Goal: Task Accomplishment & Management: Manage account settings

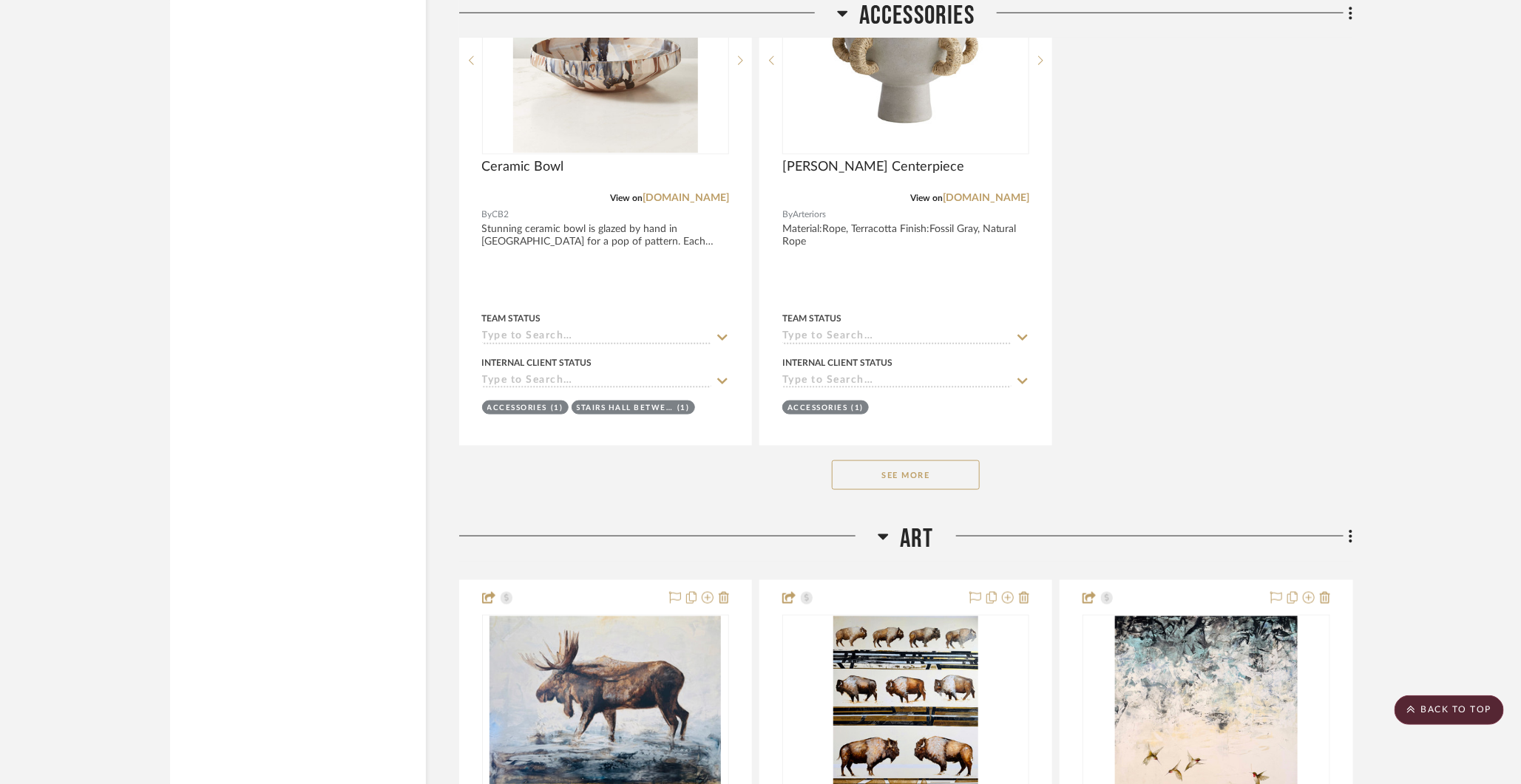
scroll to position [31301, 0]
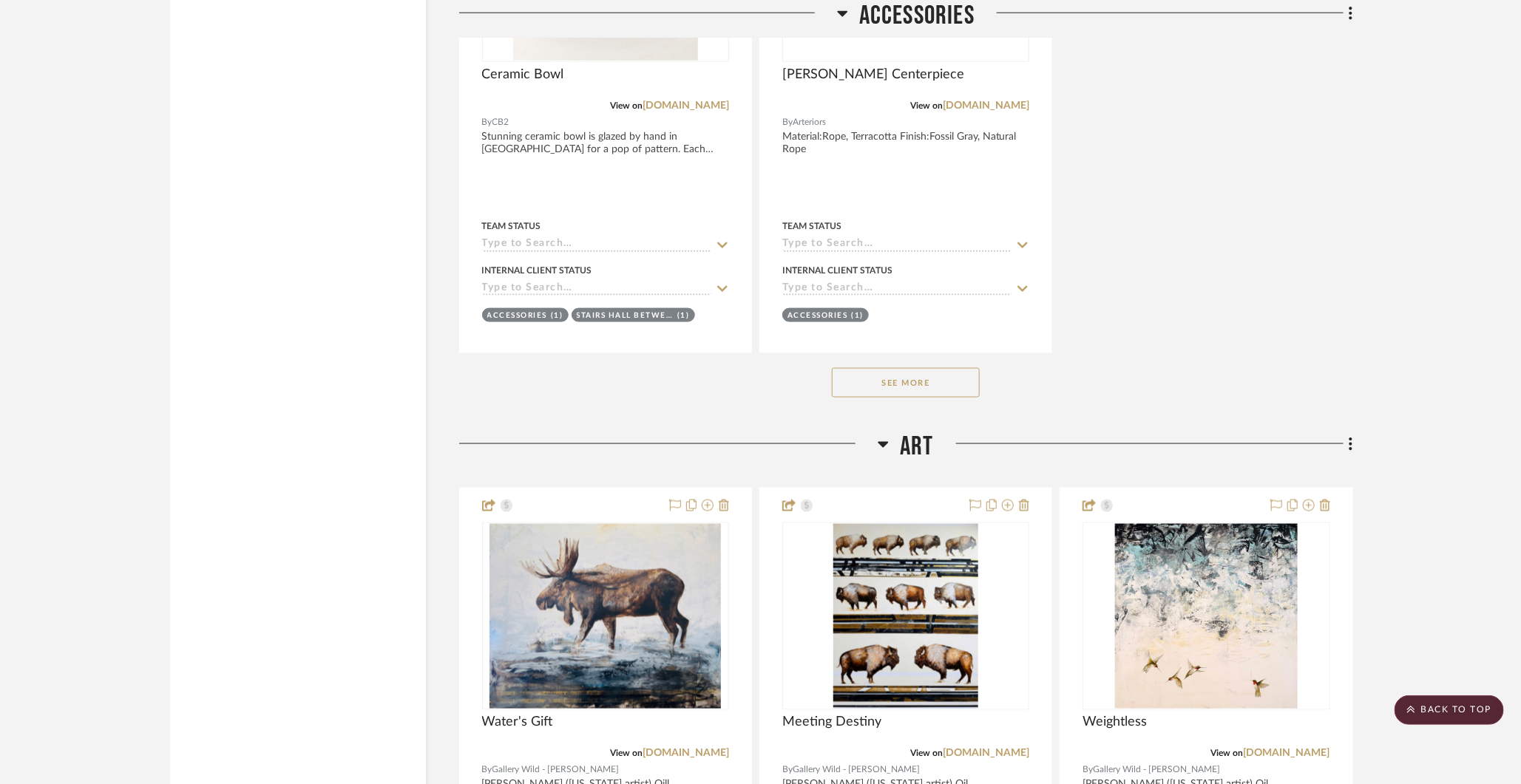
click at [911, 368] on button "See More" at bounding box center [905, 382] width 147 height 29
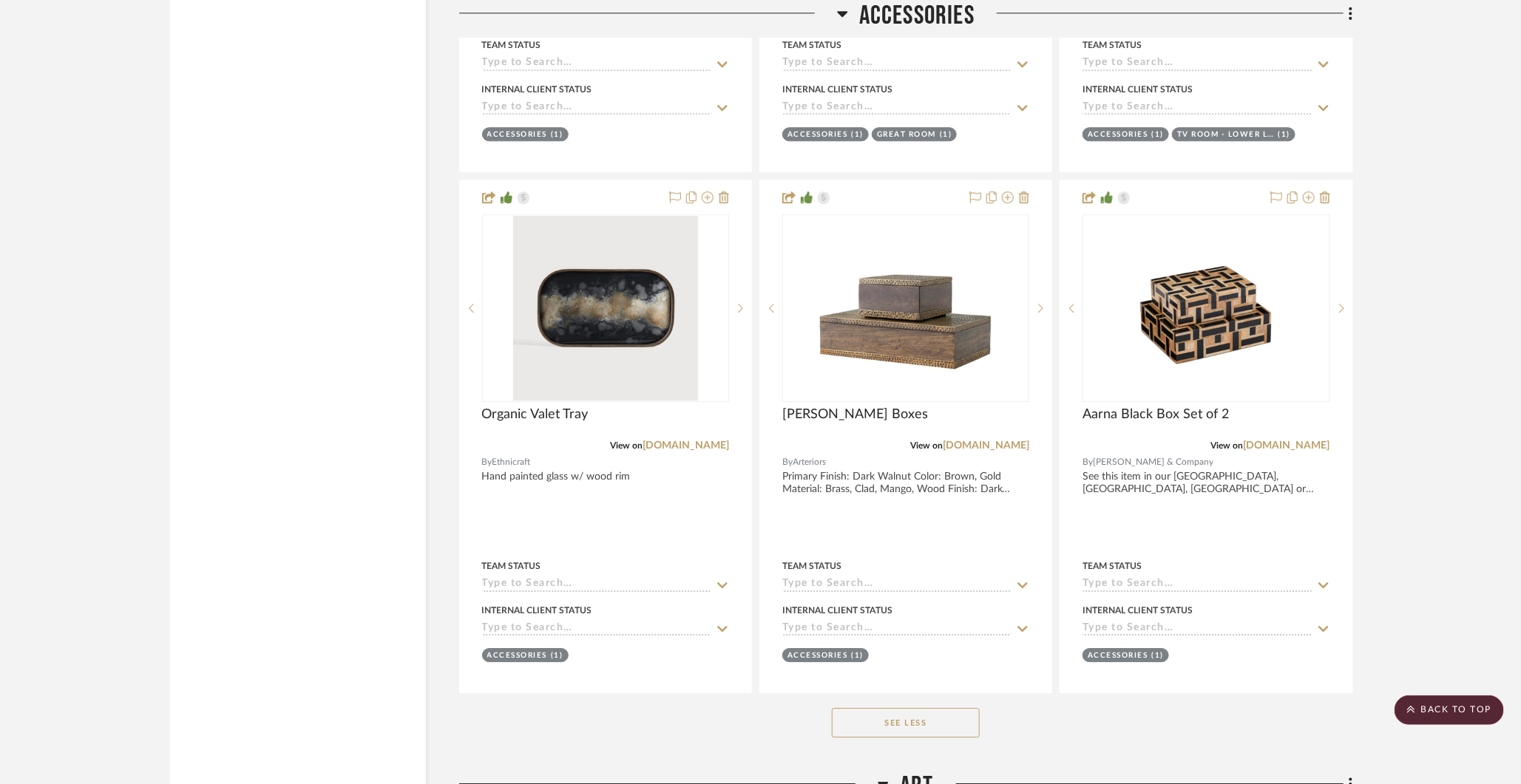
scroll to position [32634, 0]
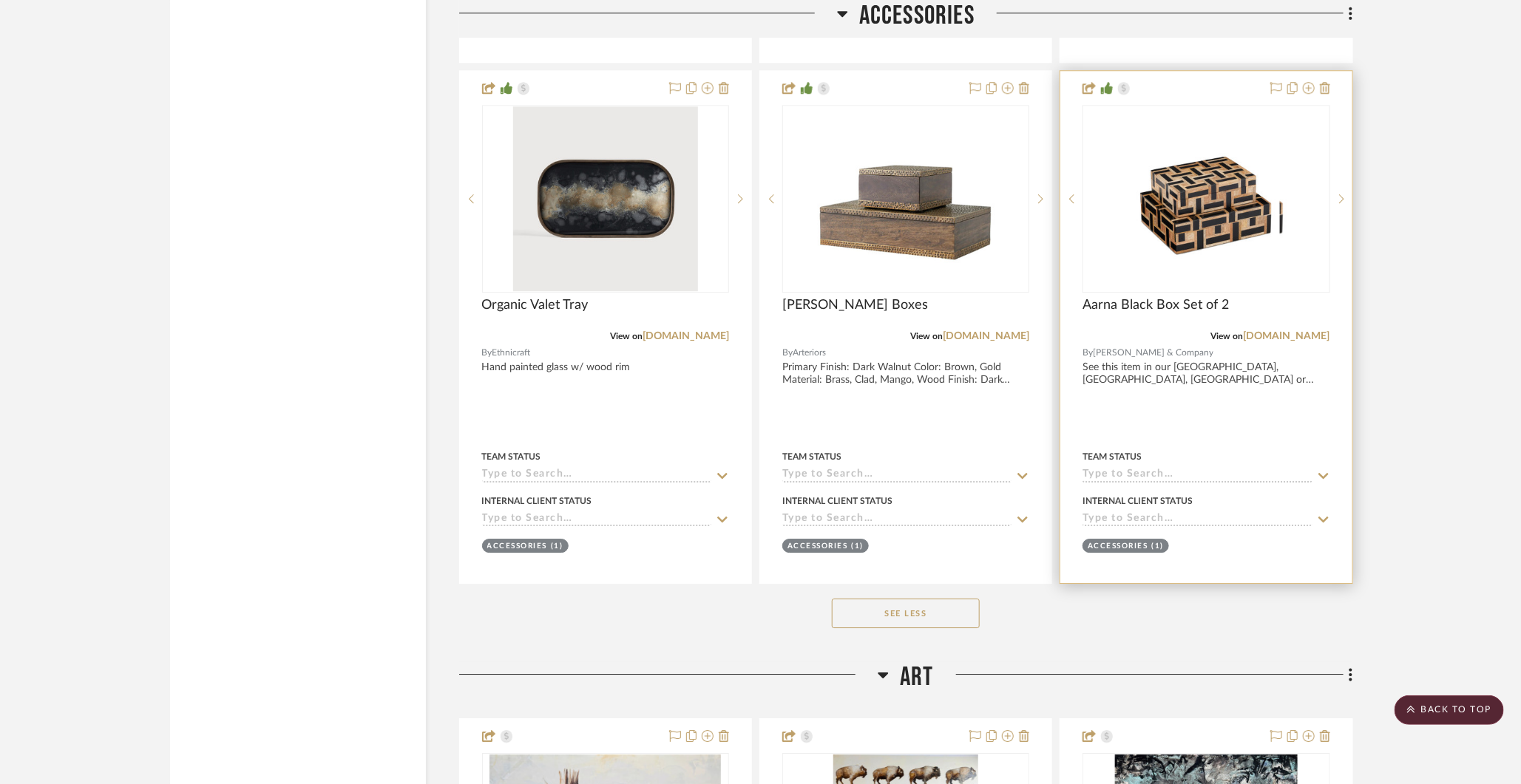
click at [1228, 205] on img "0" at bounding box center [1217, 199] width 147 height 185
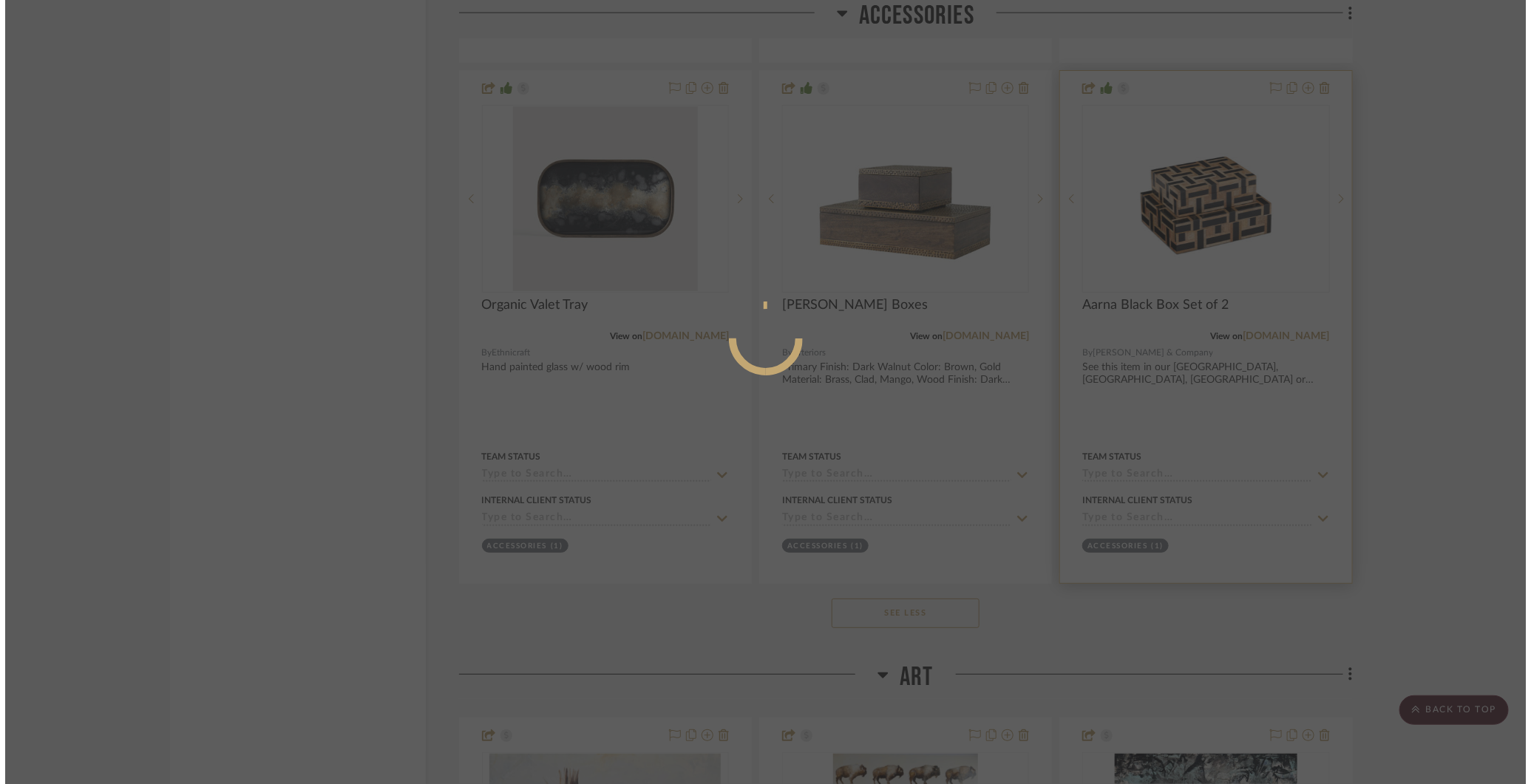
scroll to position [0, 0]
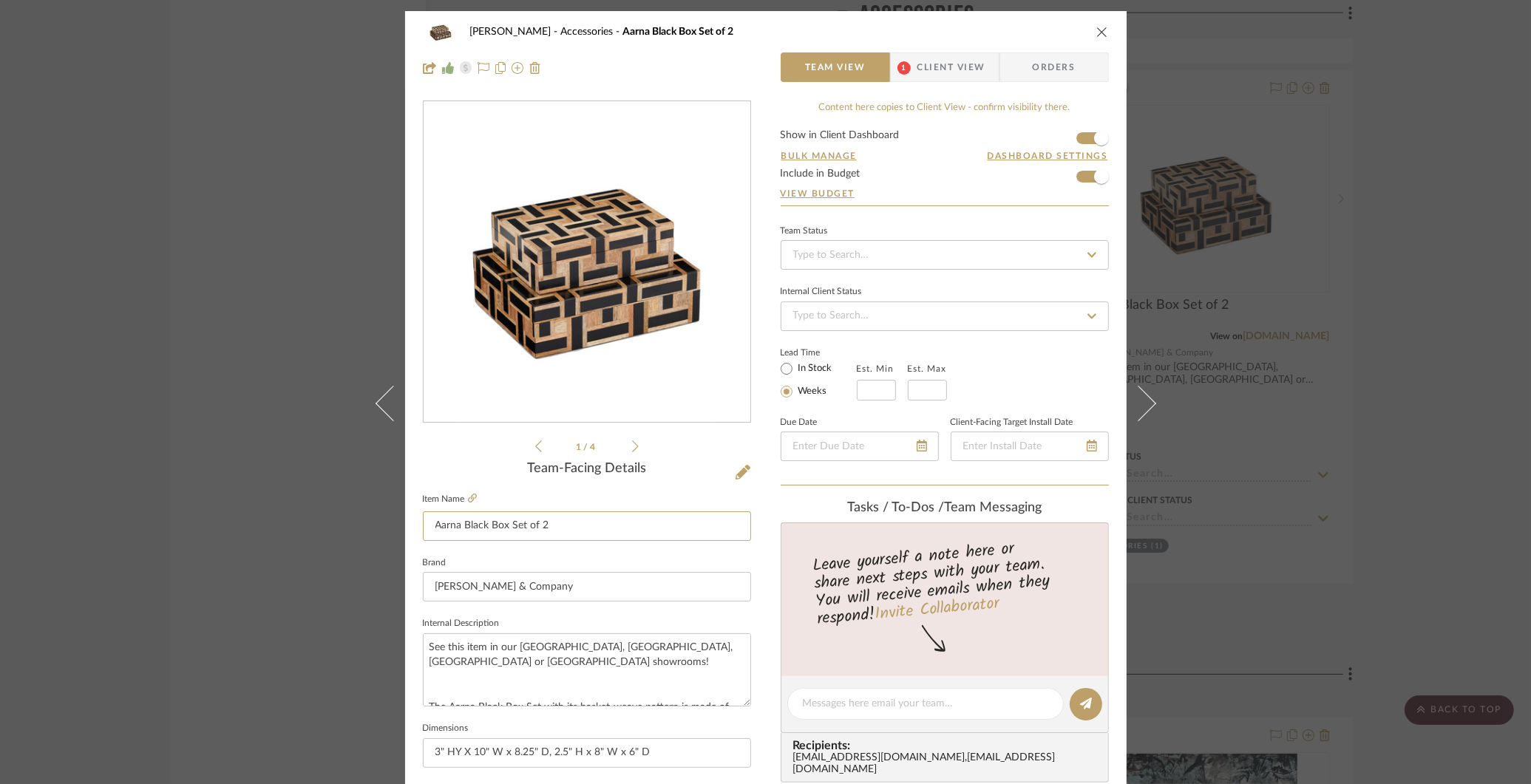
drag, startPoint x: 484, startPoint y: 527, endPoint x: 406, endPoint y: 522, distance: 78.2
click at [406, 522] on div "[PERSON_NAME] Accessories Aarna Black Box Set of 2 Team View 1 Client View Orde…" at bounding box center [766, 693] width 721 height 1365
type input "[PERSON_NAME] Box Set of 2"
click at [741, 464] on icon at bounding box center [742, 471] width 15 height 15
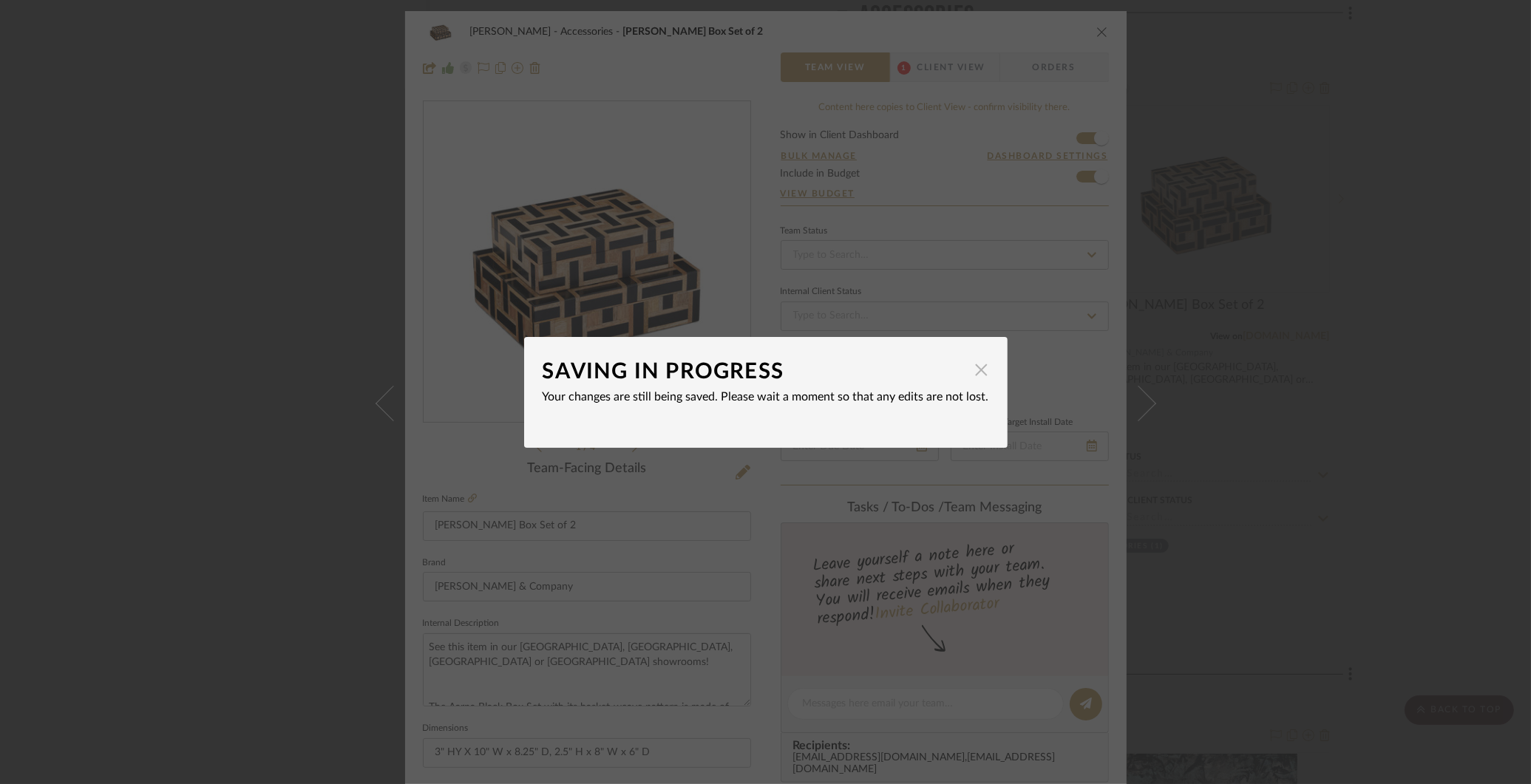
click at [973, 371] on span "button" at bounding box center [981, 369] width 29 height 29
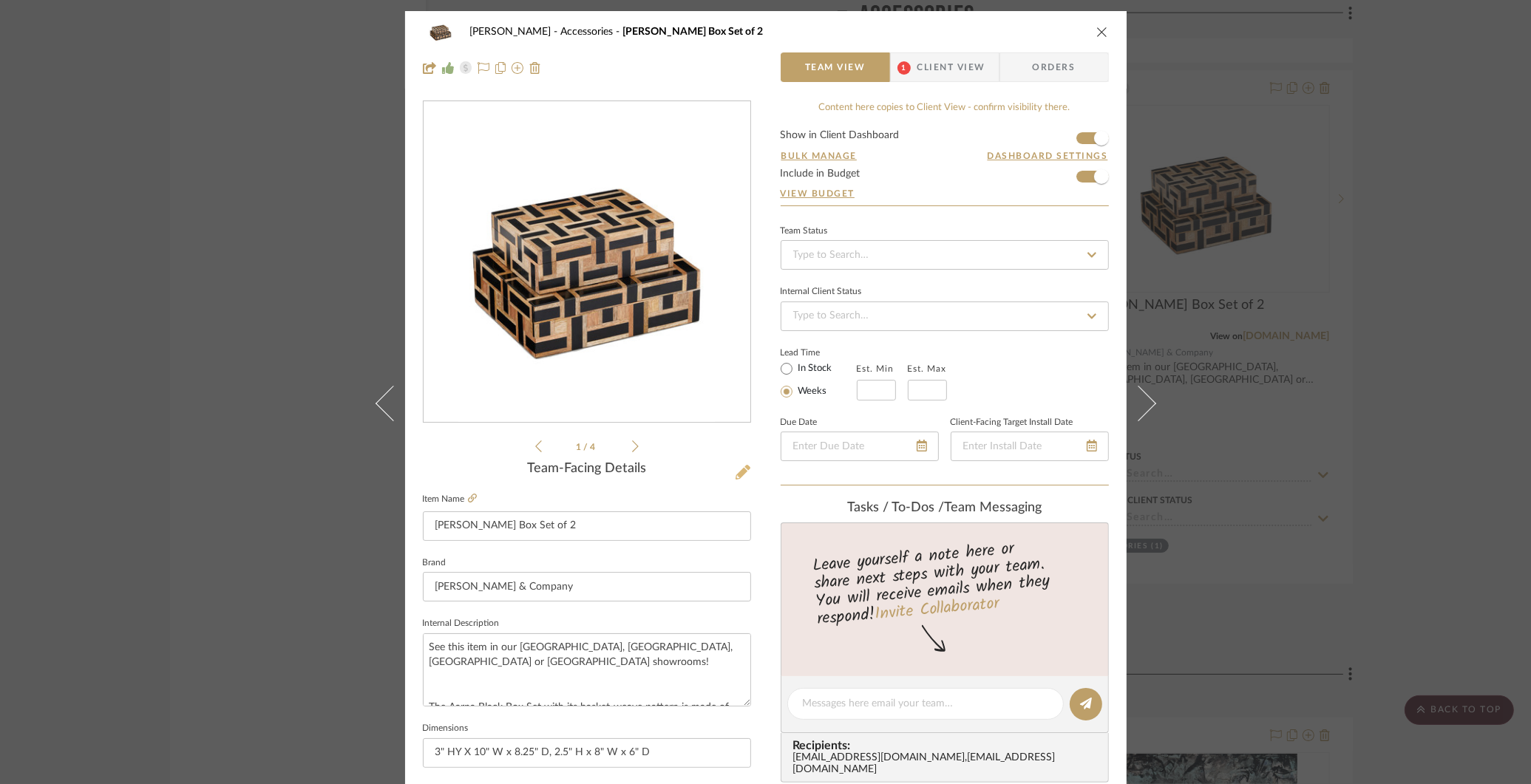
click at [735, 469] on icon at bounding box center [742, 471] width 15 height 15
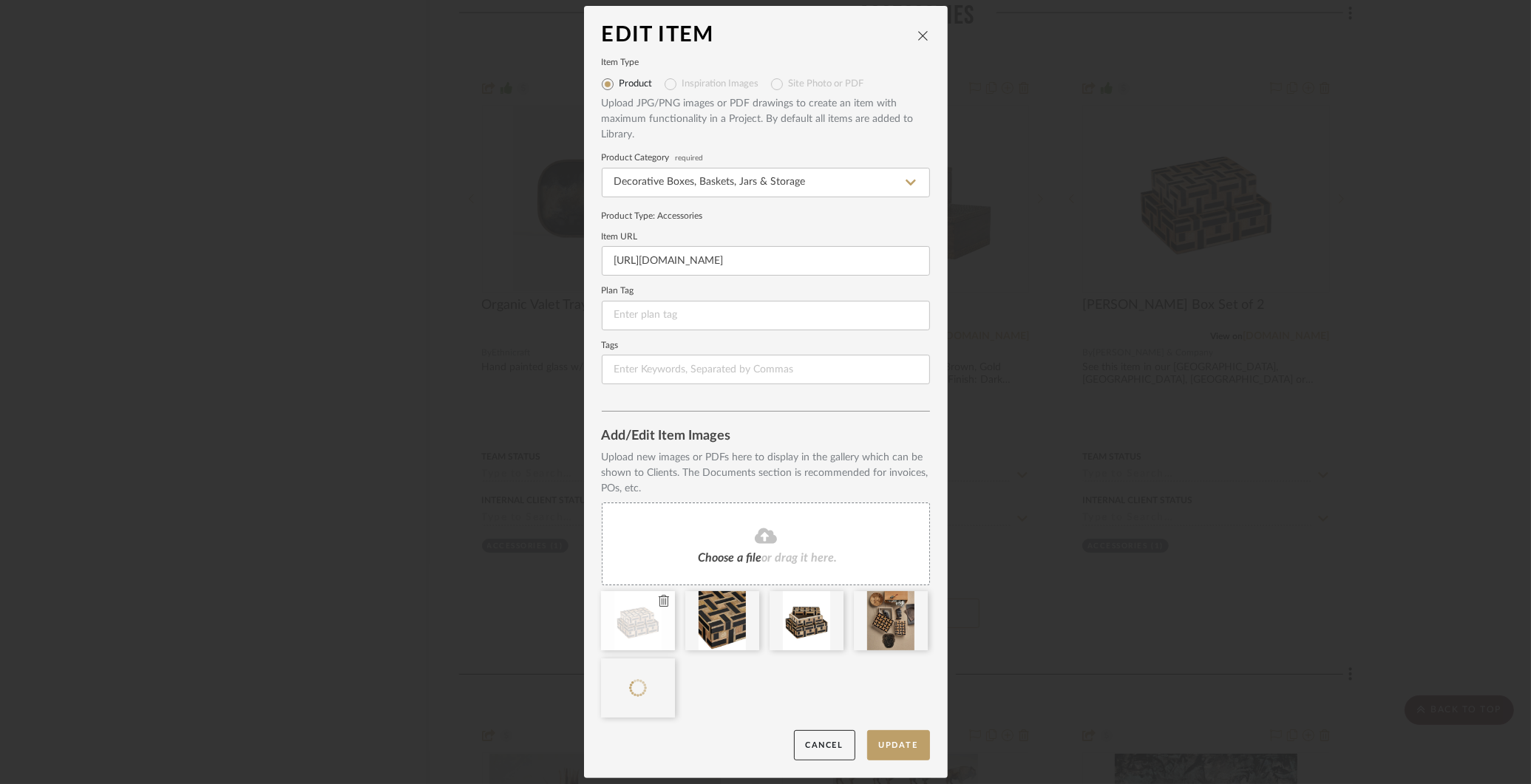
click at [660, 600] on icon at bounding box center [664, 600] width 11 height 12
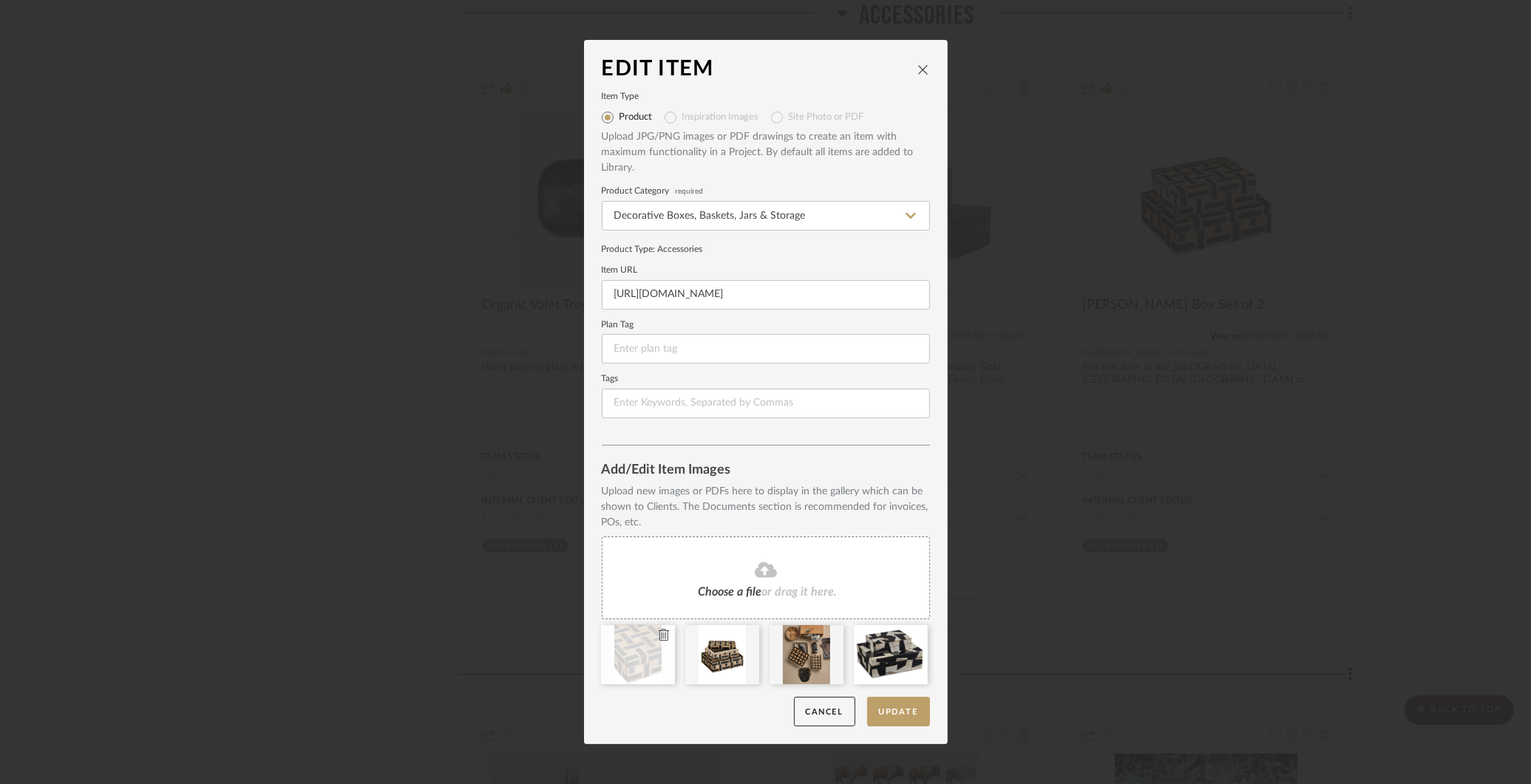
click at [659, 634] on icon at bounding box center [664, 634] width 11 height 12
click at [0, 0] on icon at bounding box center [0, 0] width 0 height 0
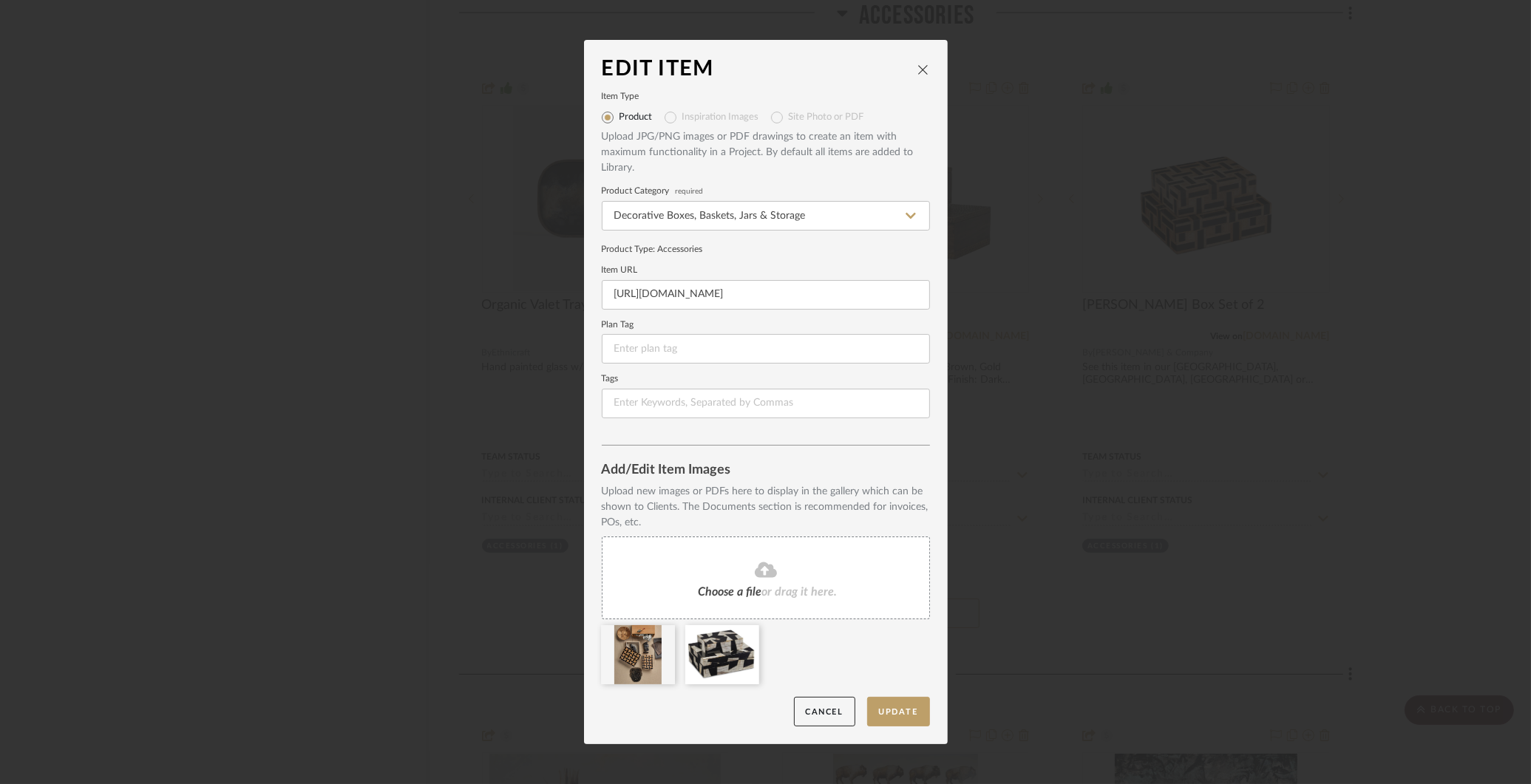
click at [0, 0] on icon at bounding box center [0, 0] width 0 height 0
click at [497, 505] on div "Edit Item Item Type Product Inspiration Images Site Photo or PDF Upload JPG/PNG…" at bounding box center [766, 392] width 1531 height 784
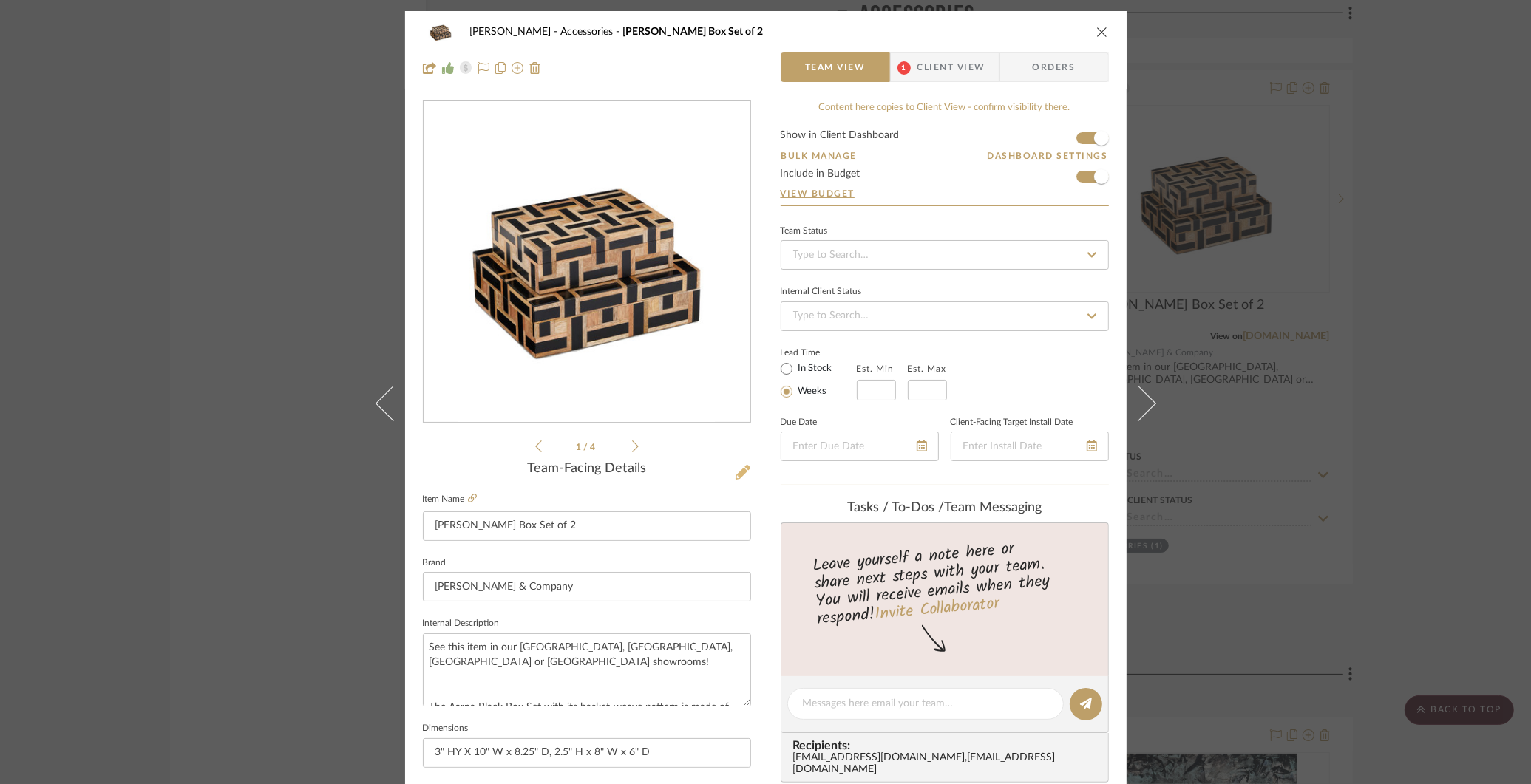
click at [735, 470] on icon at bounding box center [742, 471] width 15 height 15
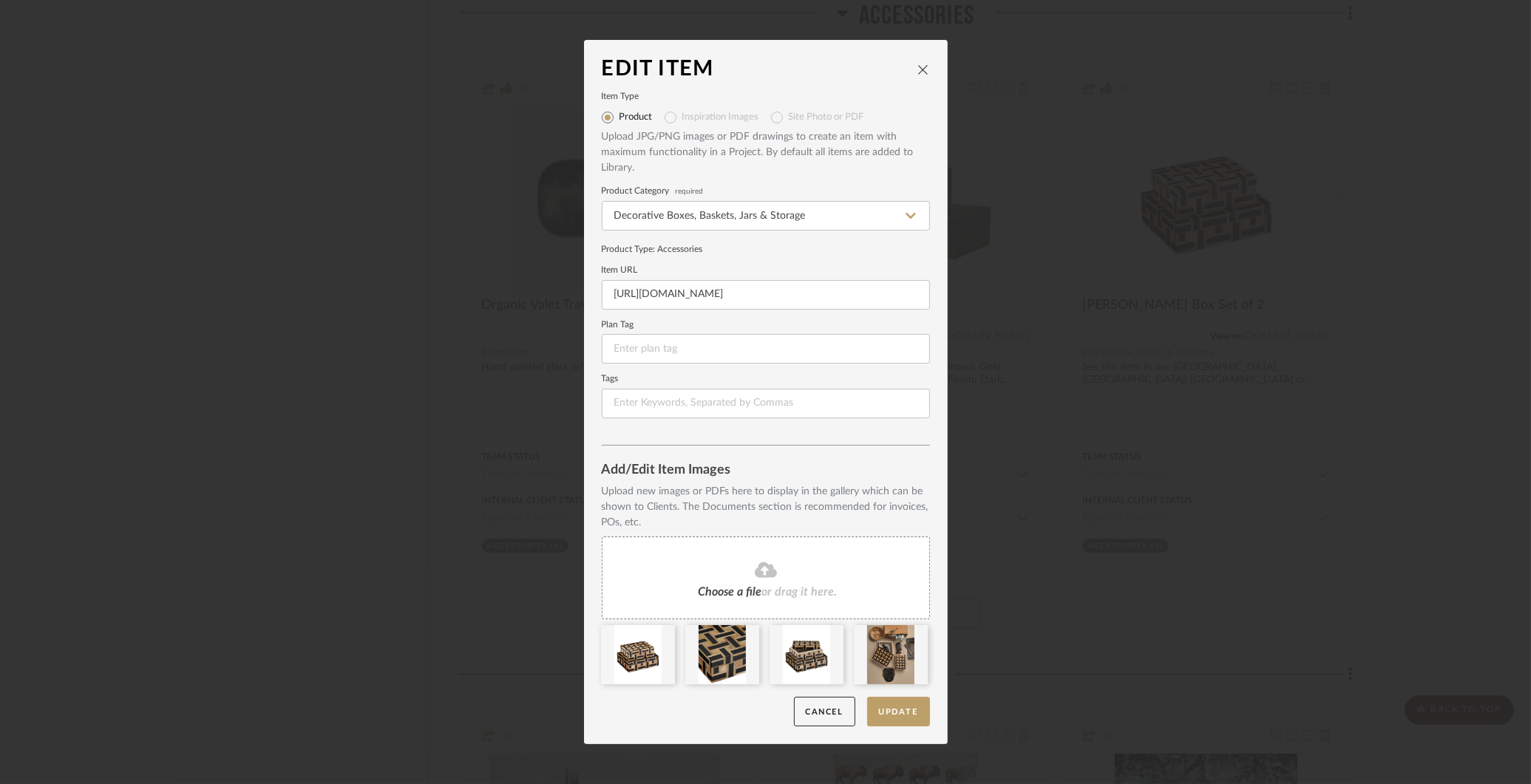
click at [1020, 403] on div "Edit Item Item Type Product Inspiration Images Site Photo or PDF Upload JPG/PNG…" at bounding box center [766, 392] width 1531 height 784
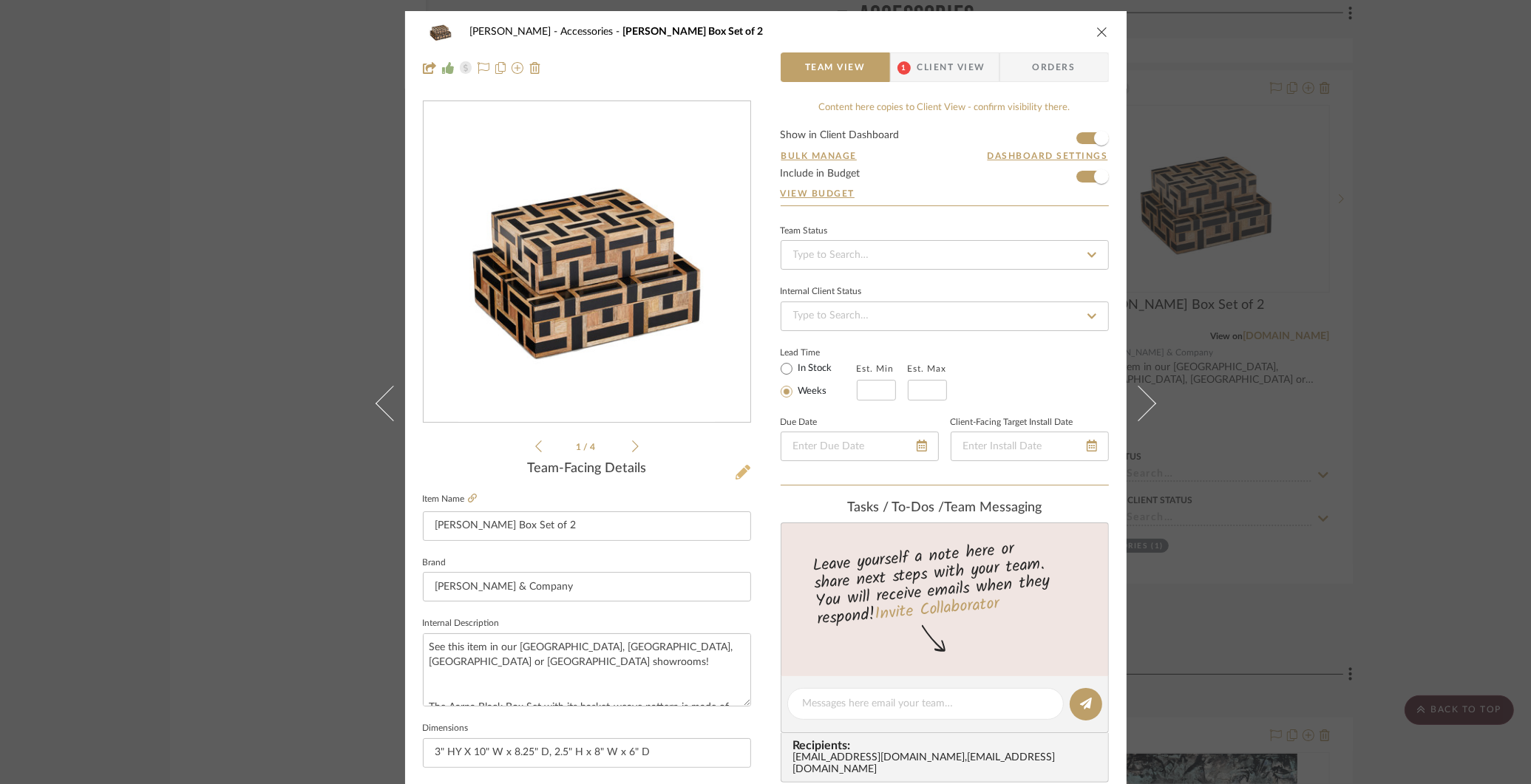
click at [738, 473] on icon at bounding box center [742, 471] width 15 height 15
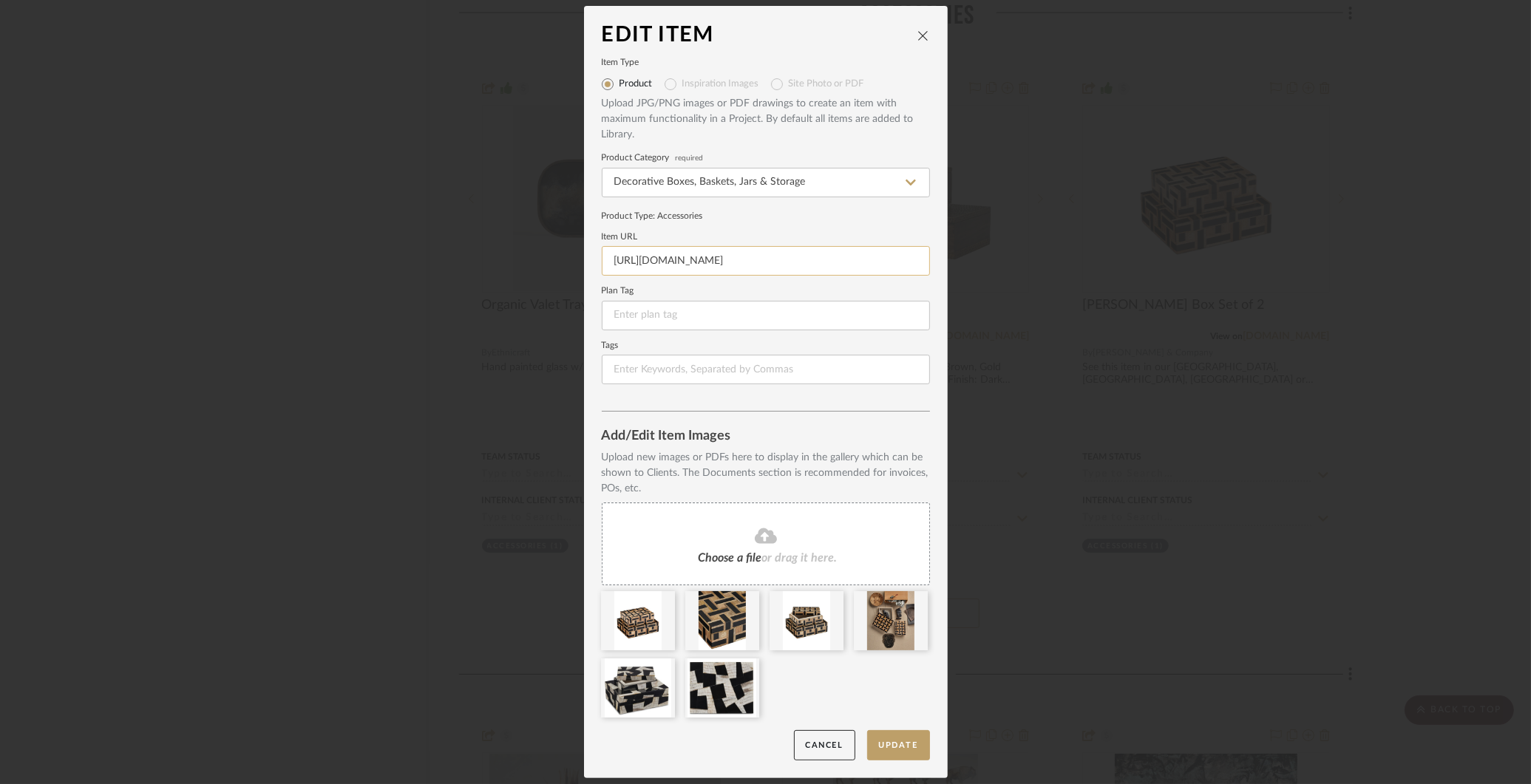
click at [716, 263] on input "[URL][DOMAIN_NAME]" at bounding box center [766, 260] width 329 height 29
paste input "[PERSON_NAME]-box-set-of-2-1200-0642/?sku=1200-0642"
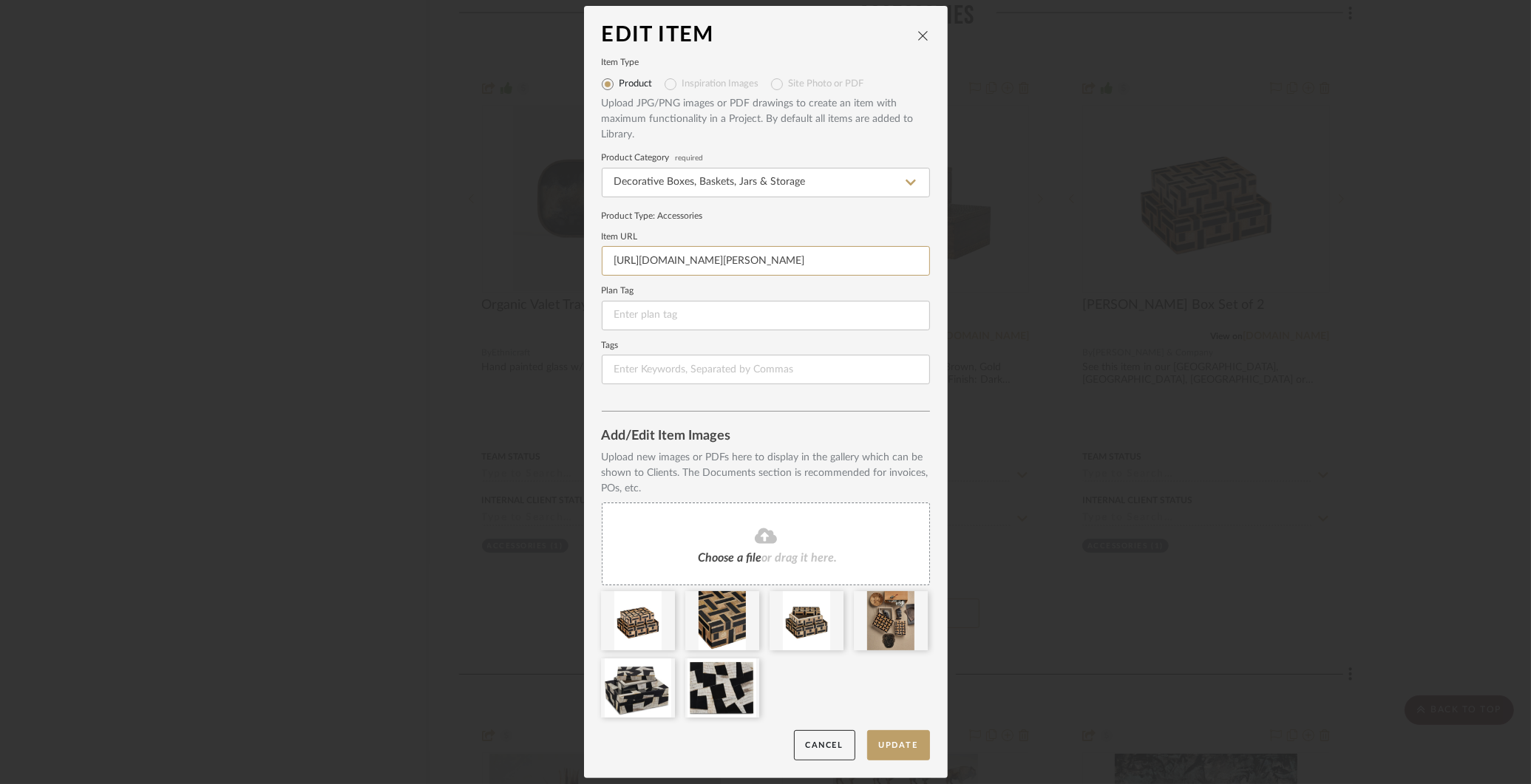
scroll to position [0, 214]
click at [659, 605] on icon at bounding box center [664, 600] width 11 height 12
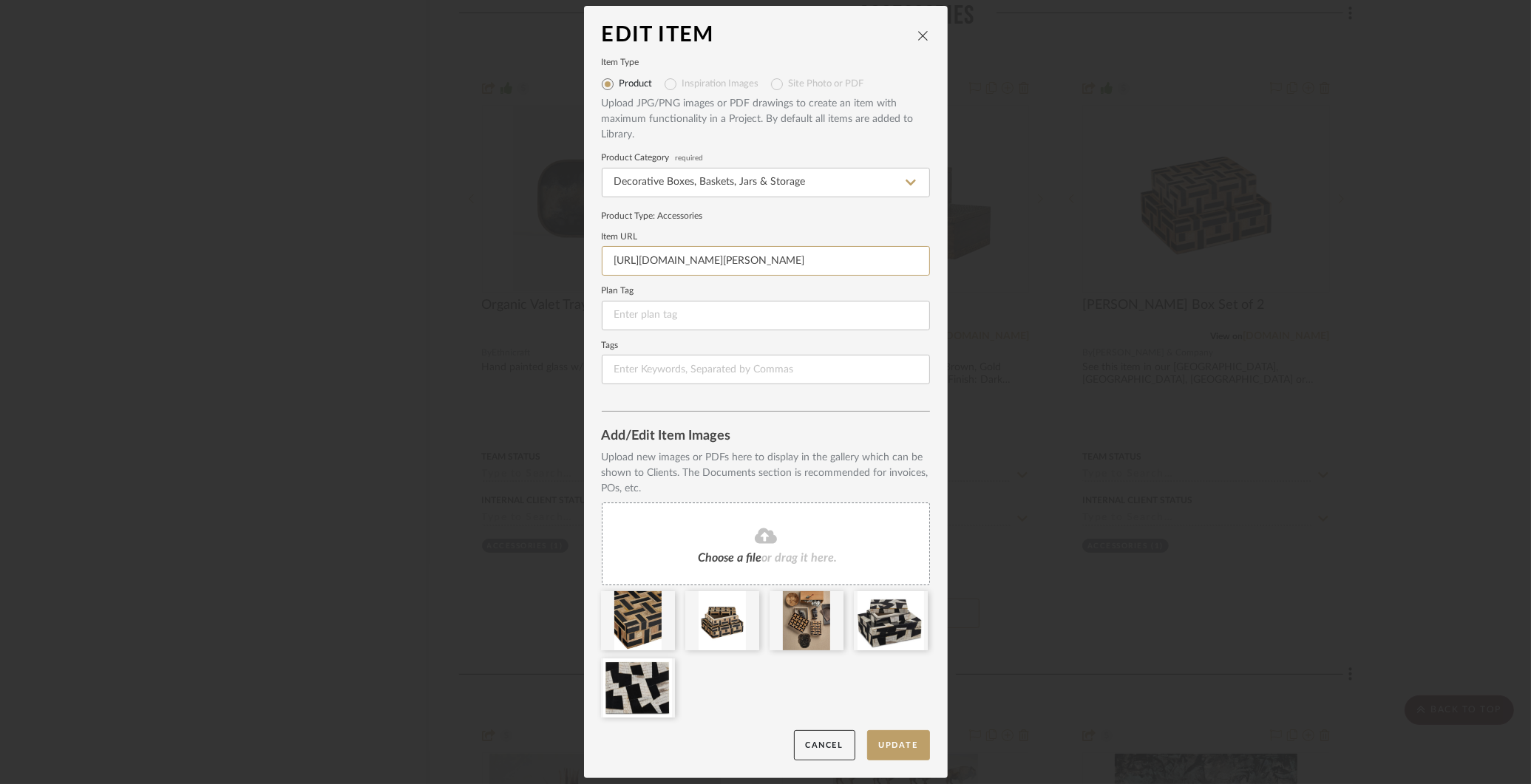
click at [0, 0] on icon at bounding box center [0, 0] width 0 height 0
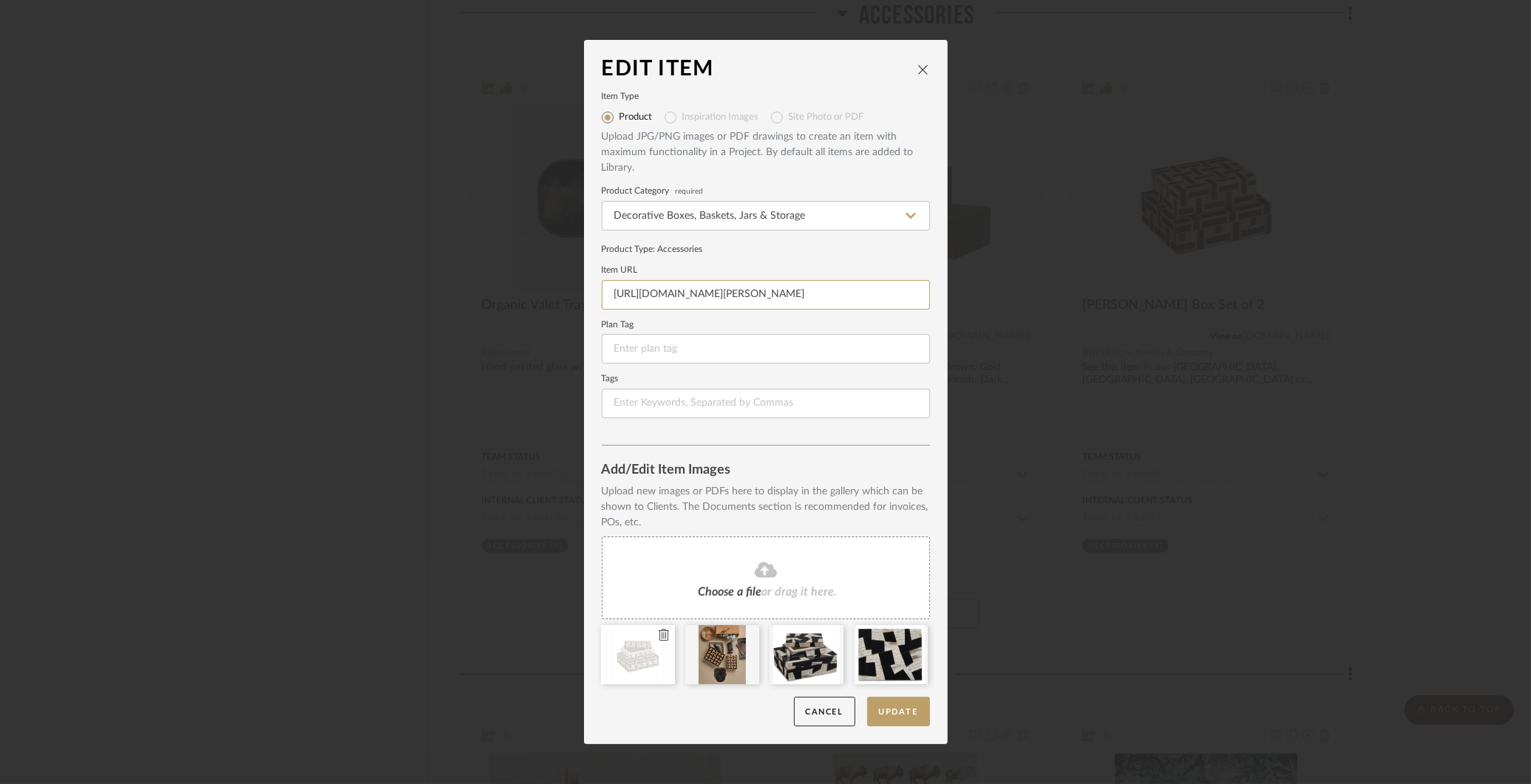
click at [659, 634] on icon at bounding box center [664, 634] width 11 height 12
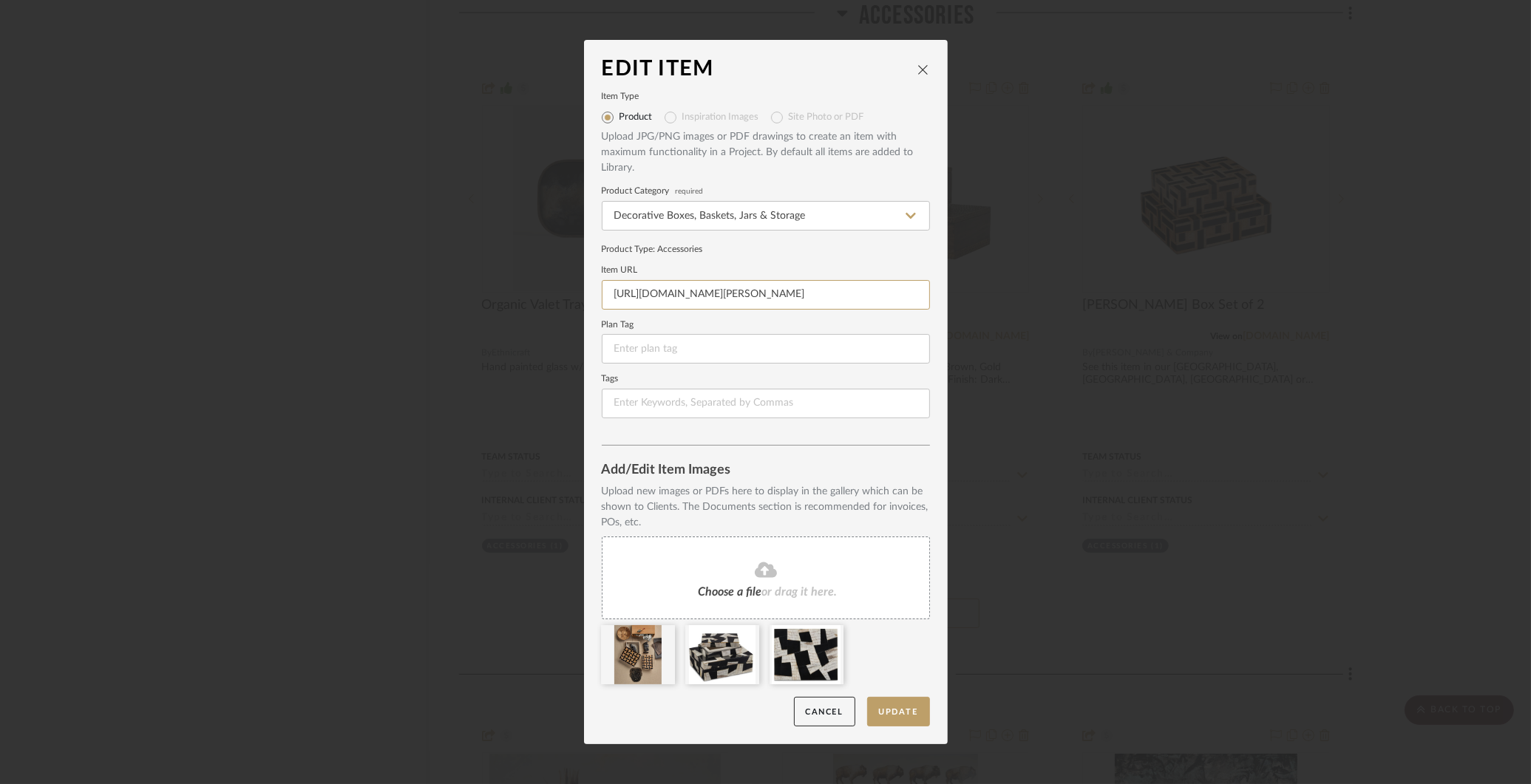
click at [0, 0] on icon at bounding box center [0, 0] width 0 height 0
type input "[URL][DOMAIN_NAME][PERSON_NAME]"
click at [900, 709] on button "Update" at bounding box center [898, 712] width 63 height 30
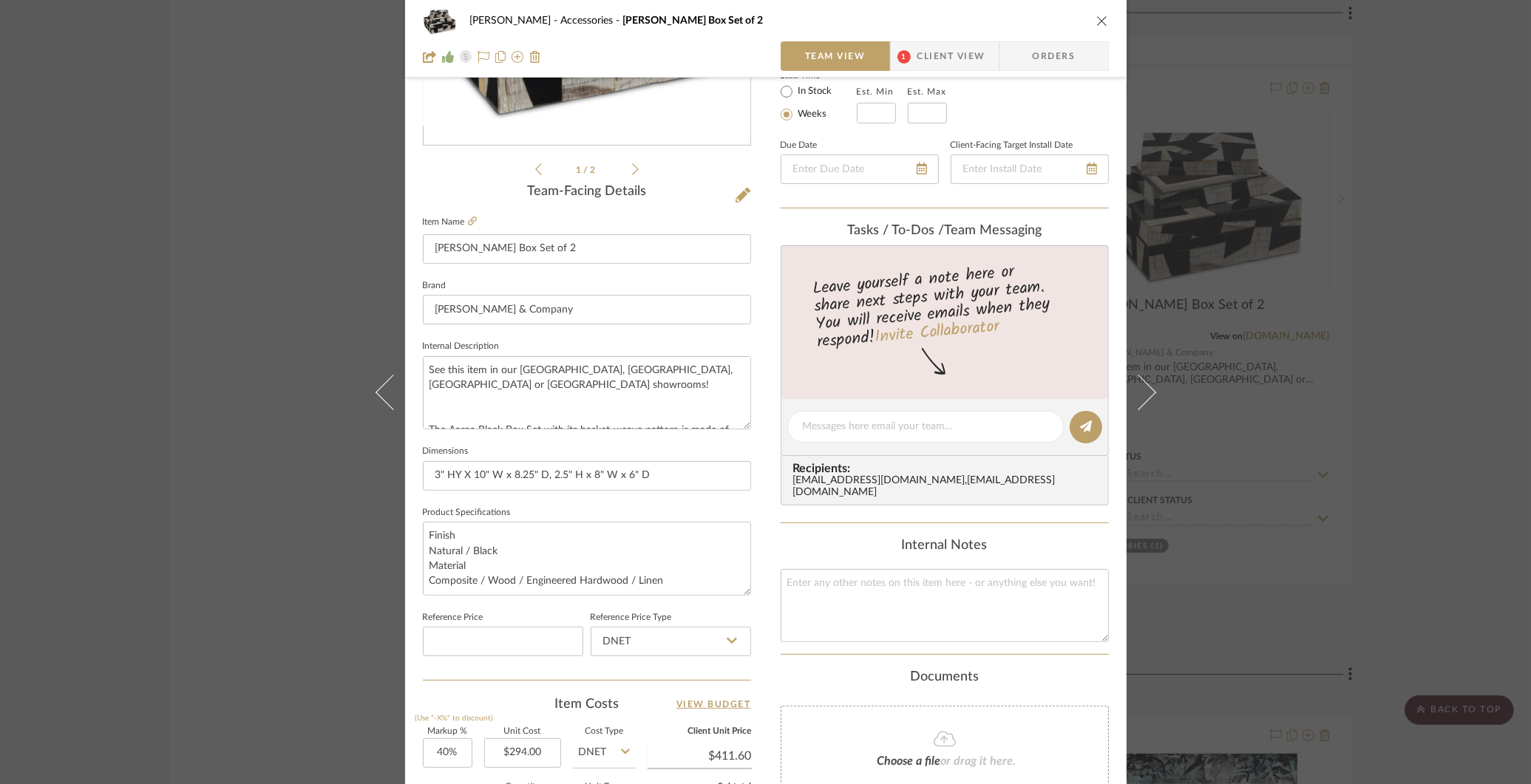
scroll to position [278, 0]
click at [1416, 417] on div "[PERSON_NAME] Accessories [PERSON_NAME] Box Set of 2 Team View 1 Client View Or…" at bounding box center [766, 392] width 1531 height 784
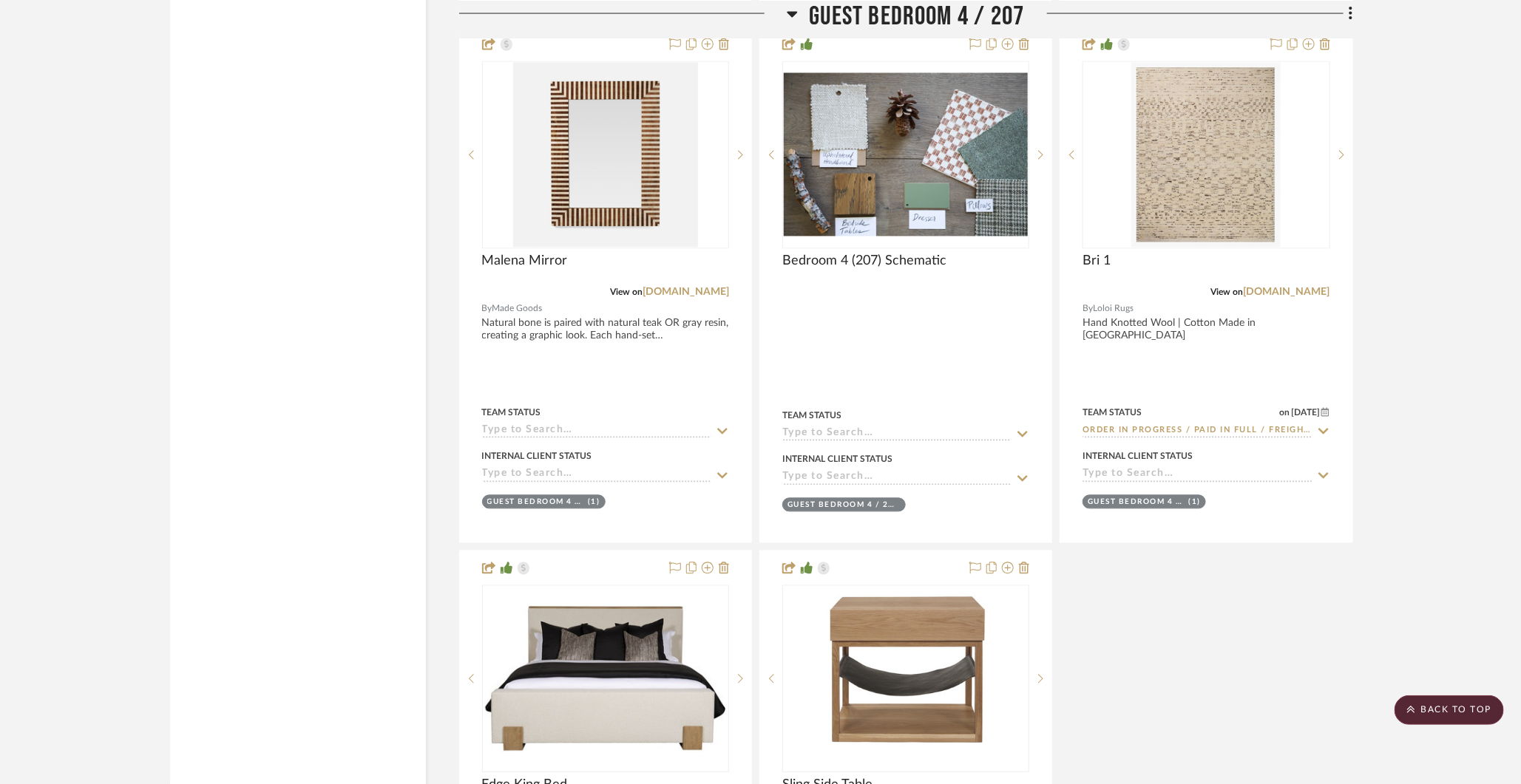
scroll to position [28787, 0]
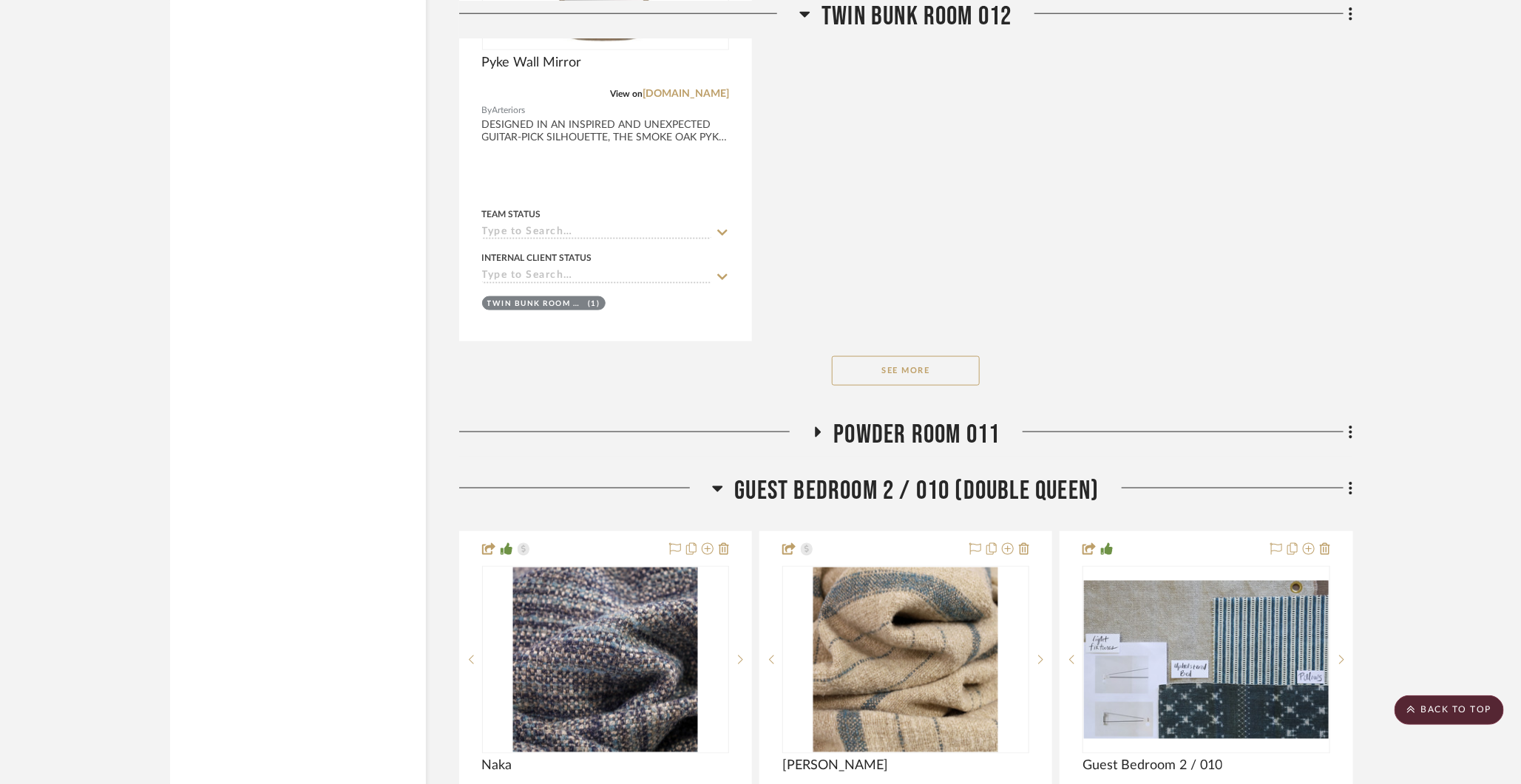
scroll to position [22034, 0]
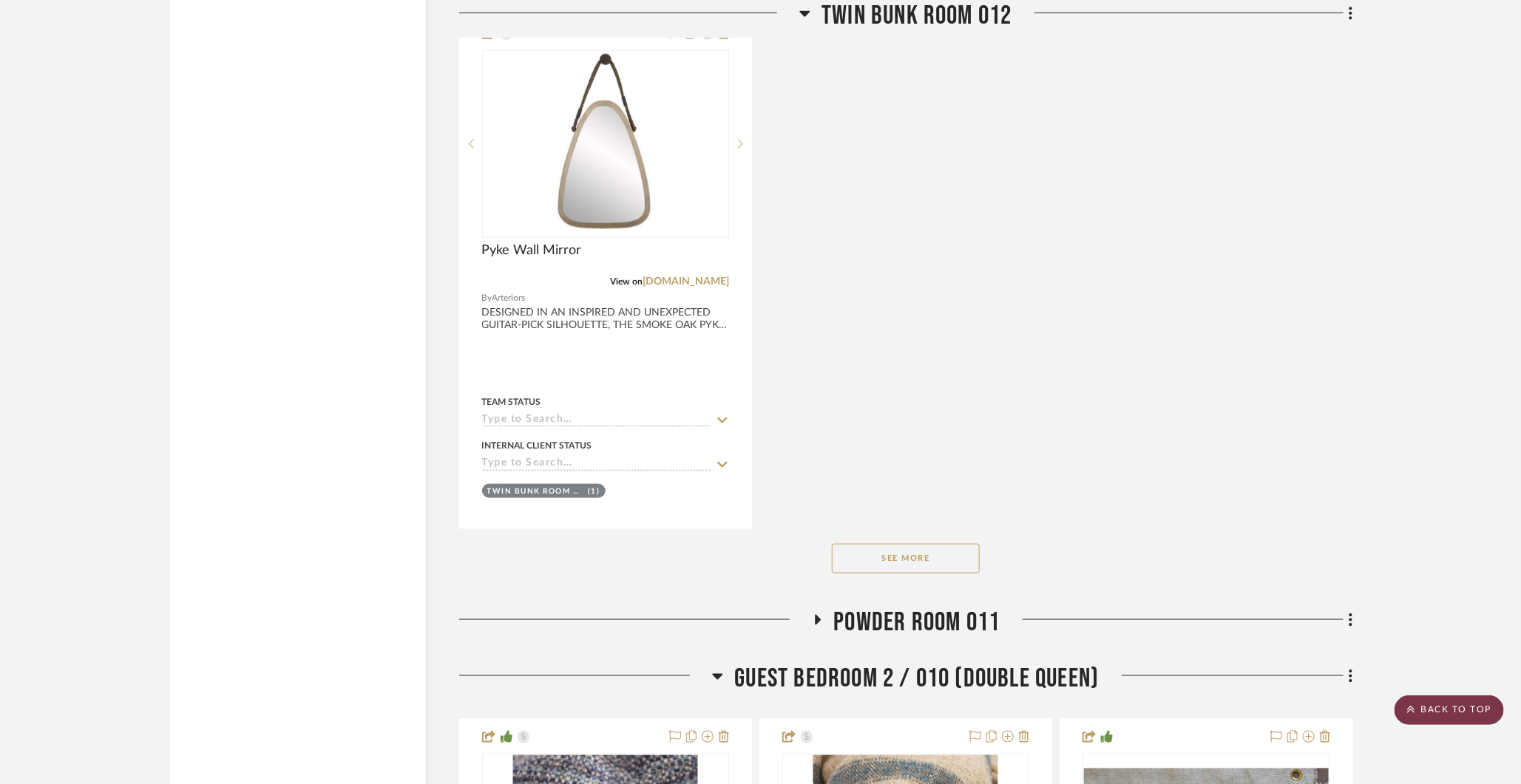
click at [1455, 704] on scroll-to-top-button "BACK TO TOP" at bounding box center [1449, 709] width 109 height 29
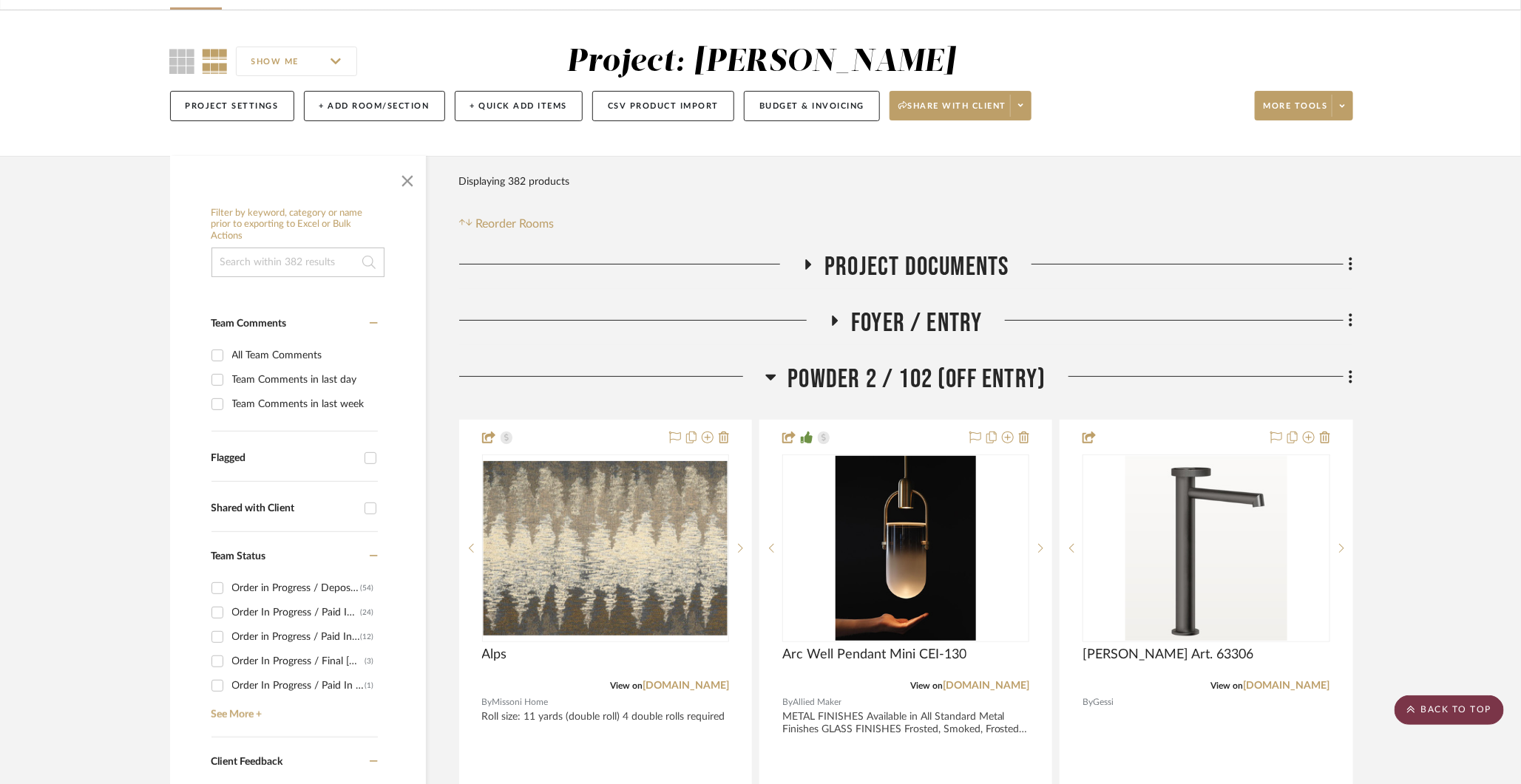
scroll to position [0, 0]
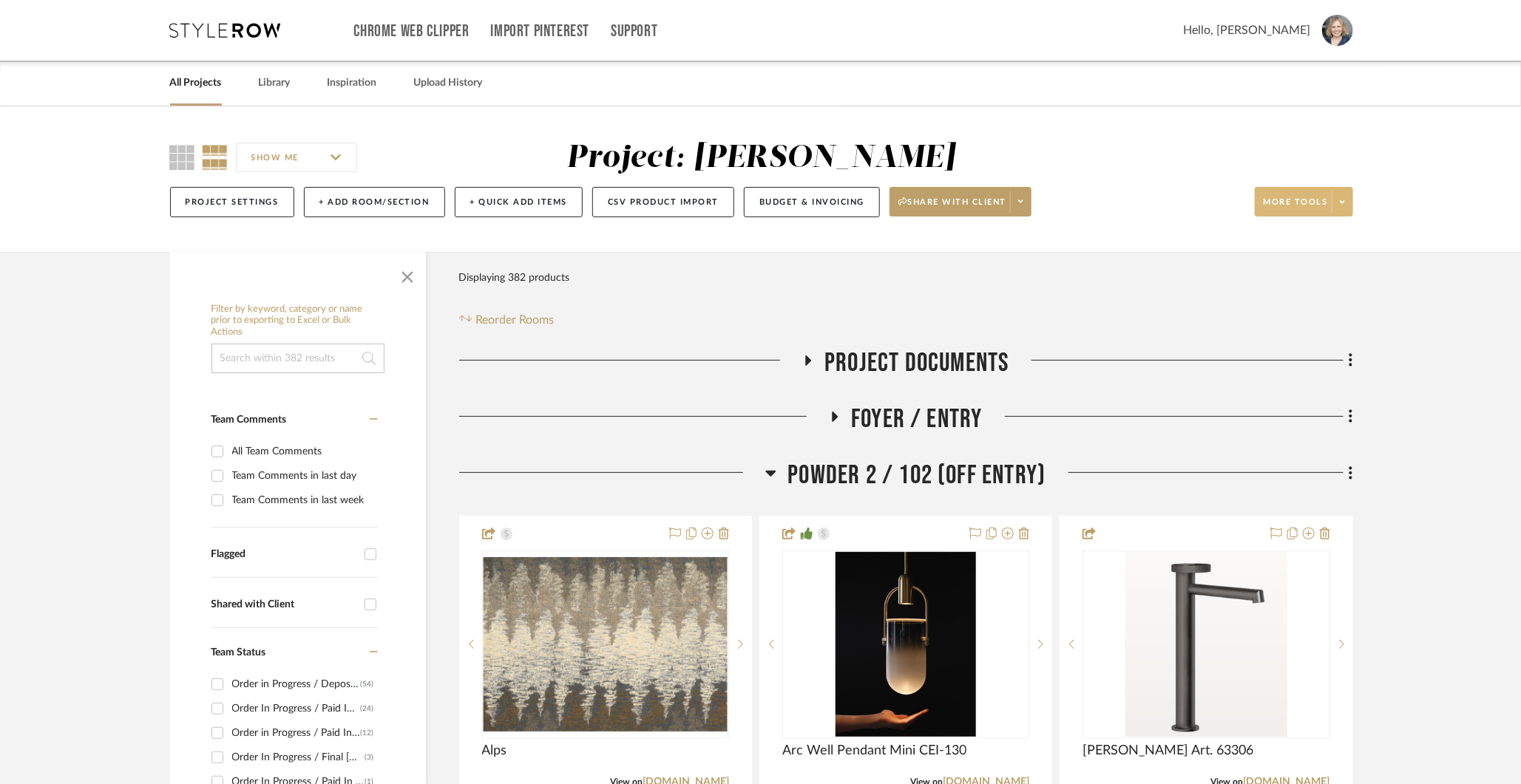
click at [1334, 199] on span at bounding box center [1342, 202] width 20 height 22
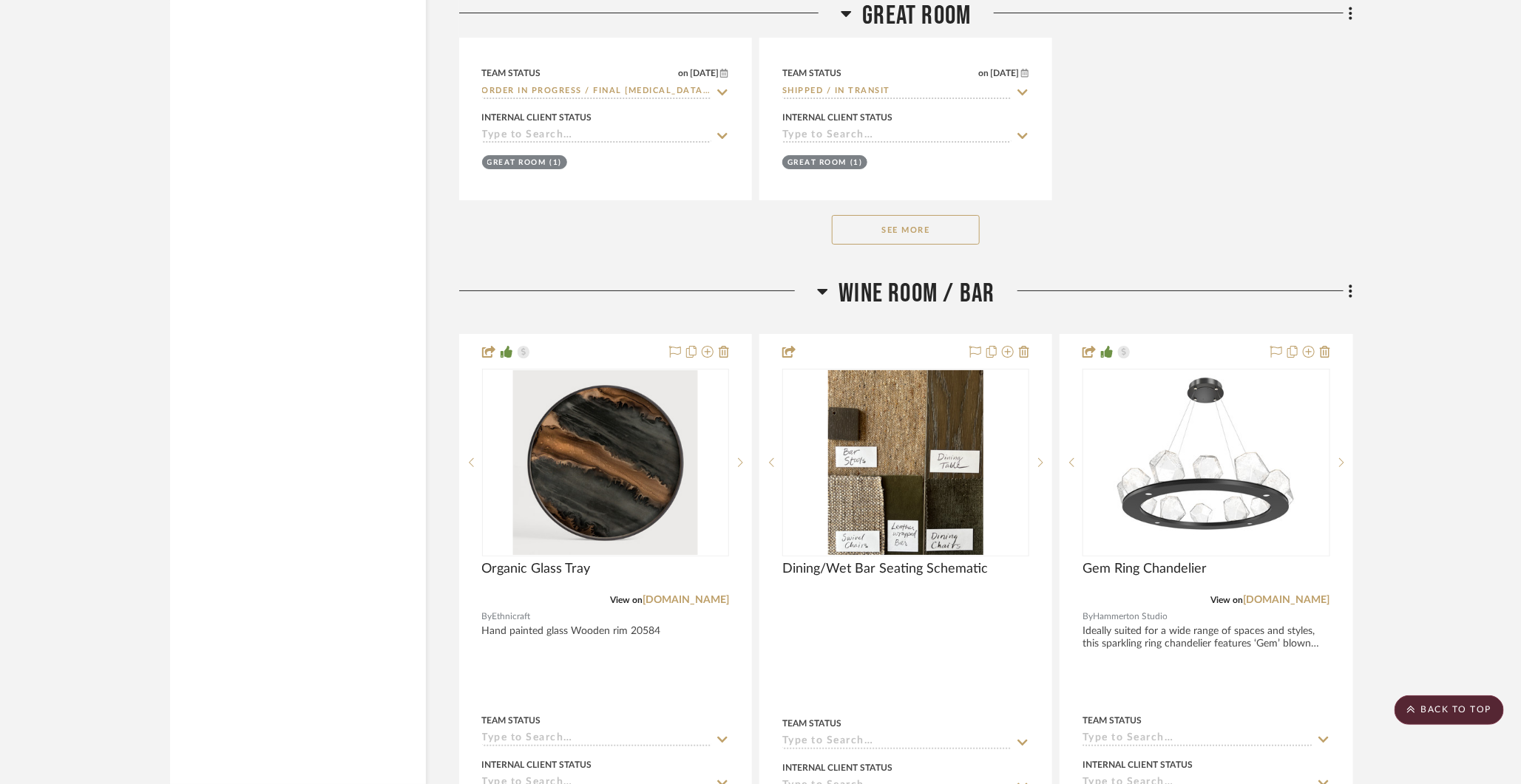
scroll to position [2989, 0]
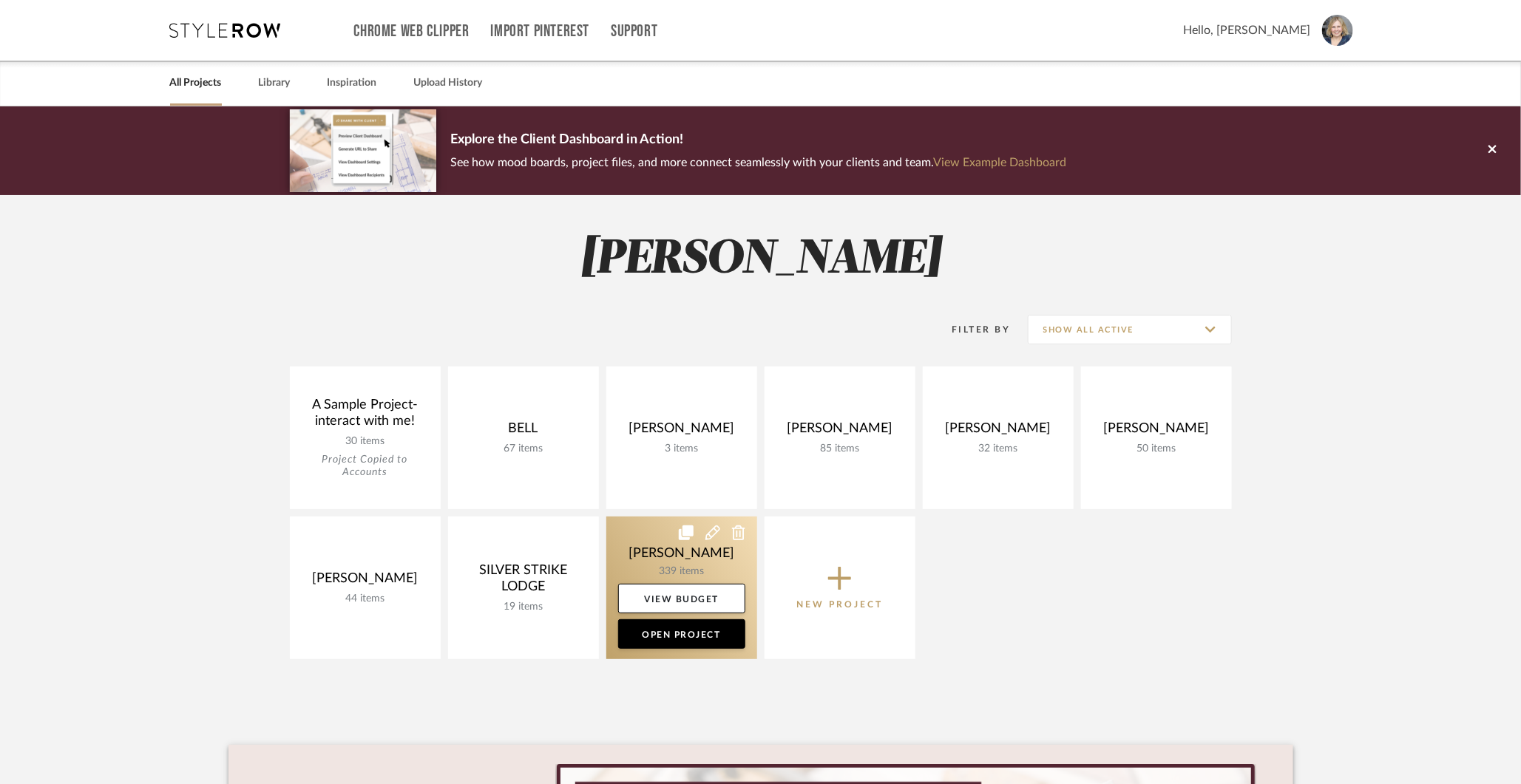
click at [681, 573] on link at bounding box center [681, 588] width 151 height 143
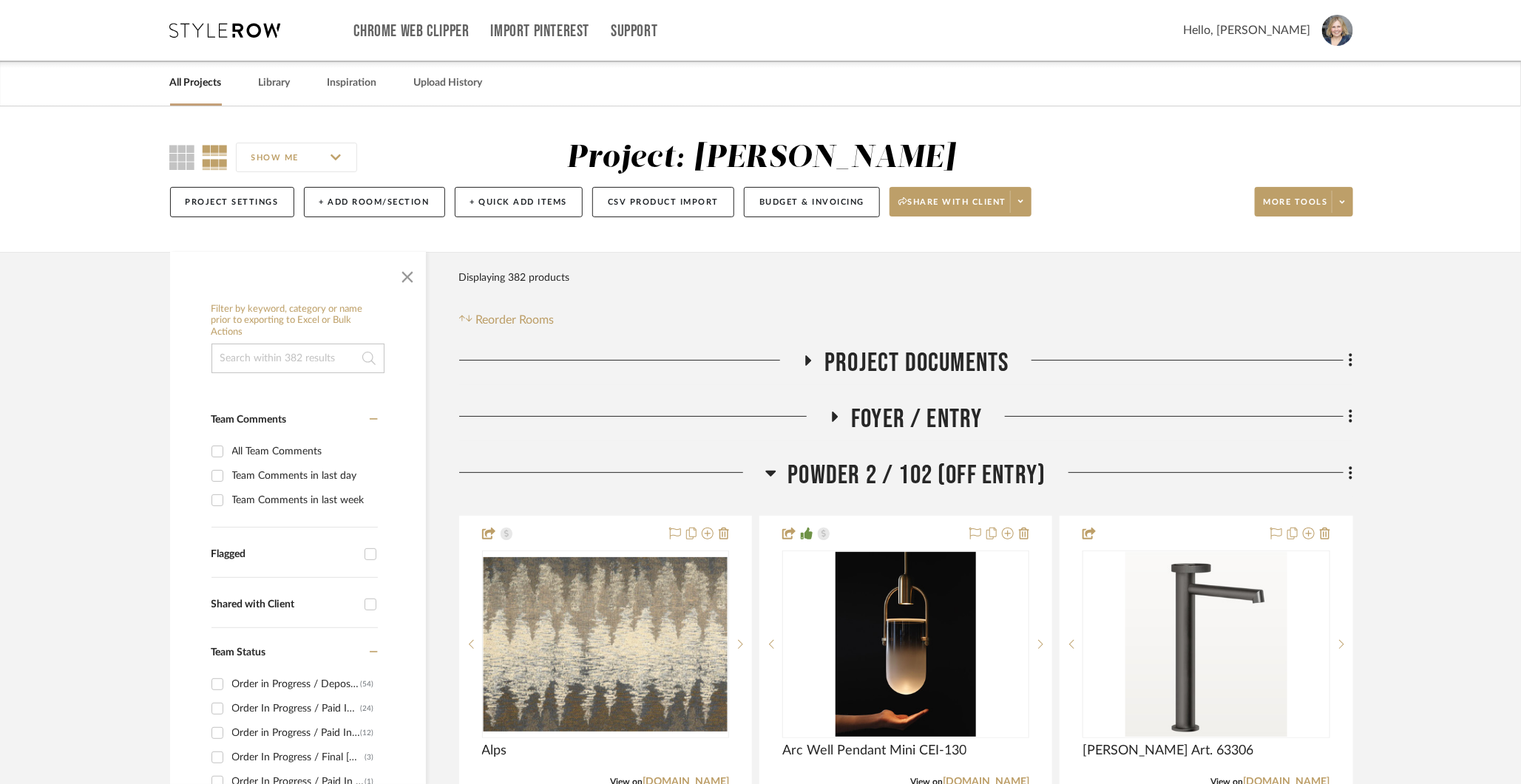
click at [322, 366] on input at bounding box center [298, 358] width 173 height 29
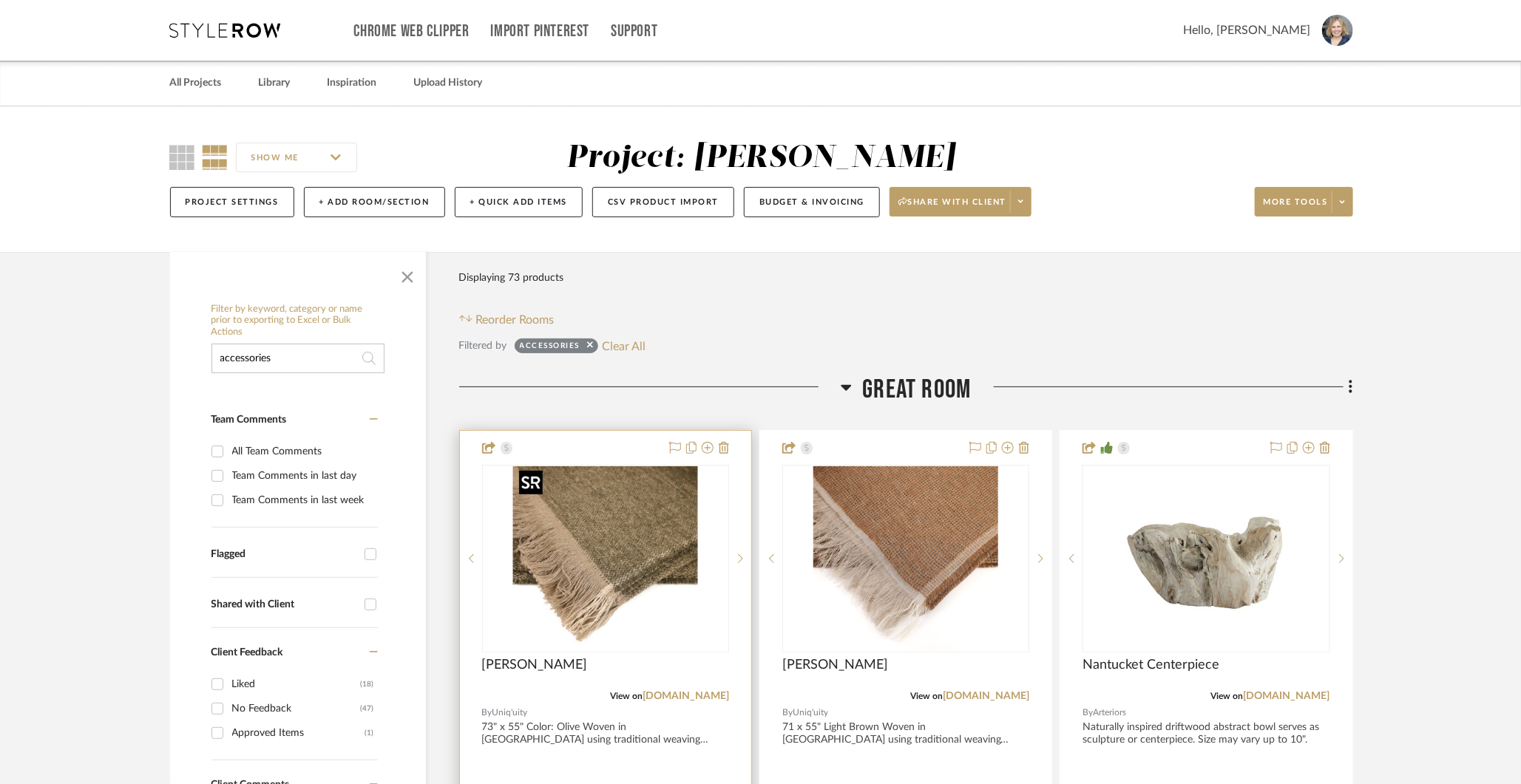
type input "accessories"
drag, startPoint x: 293, startPoint y: 366, endPoint x: 271, endPoint y: 331, distance: 41.3
click at [271, 331] on div "Filter by keyword, category or name prior to exporting to Excel or Bulk Actions…" at bounding box center [298, 338] width 173 height 70
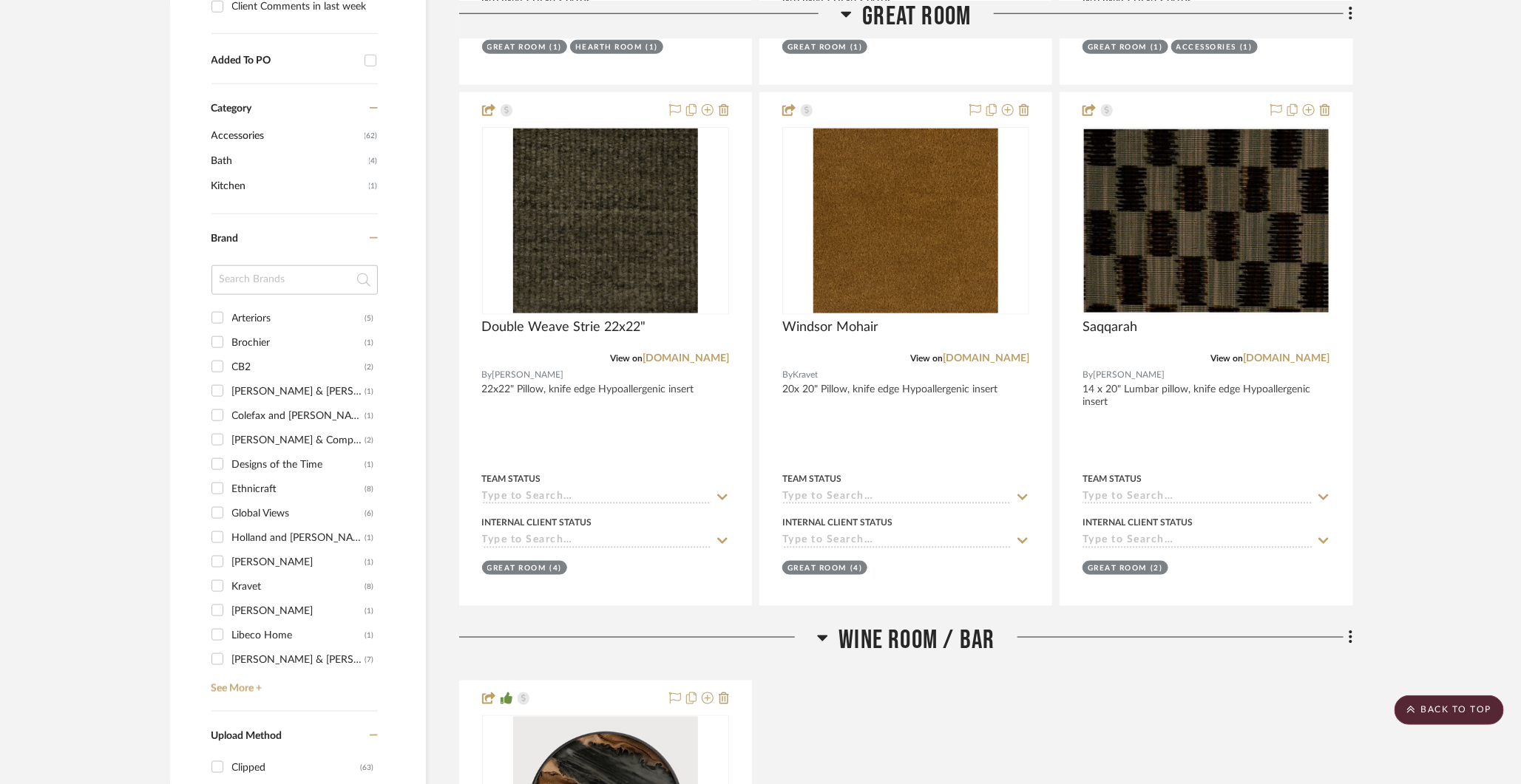
scroll to position [865, 0]
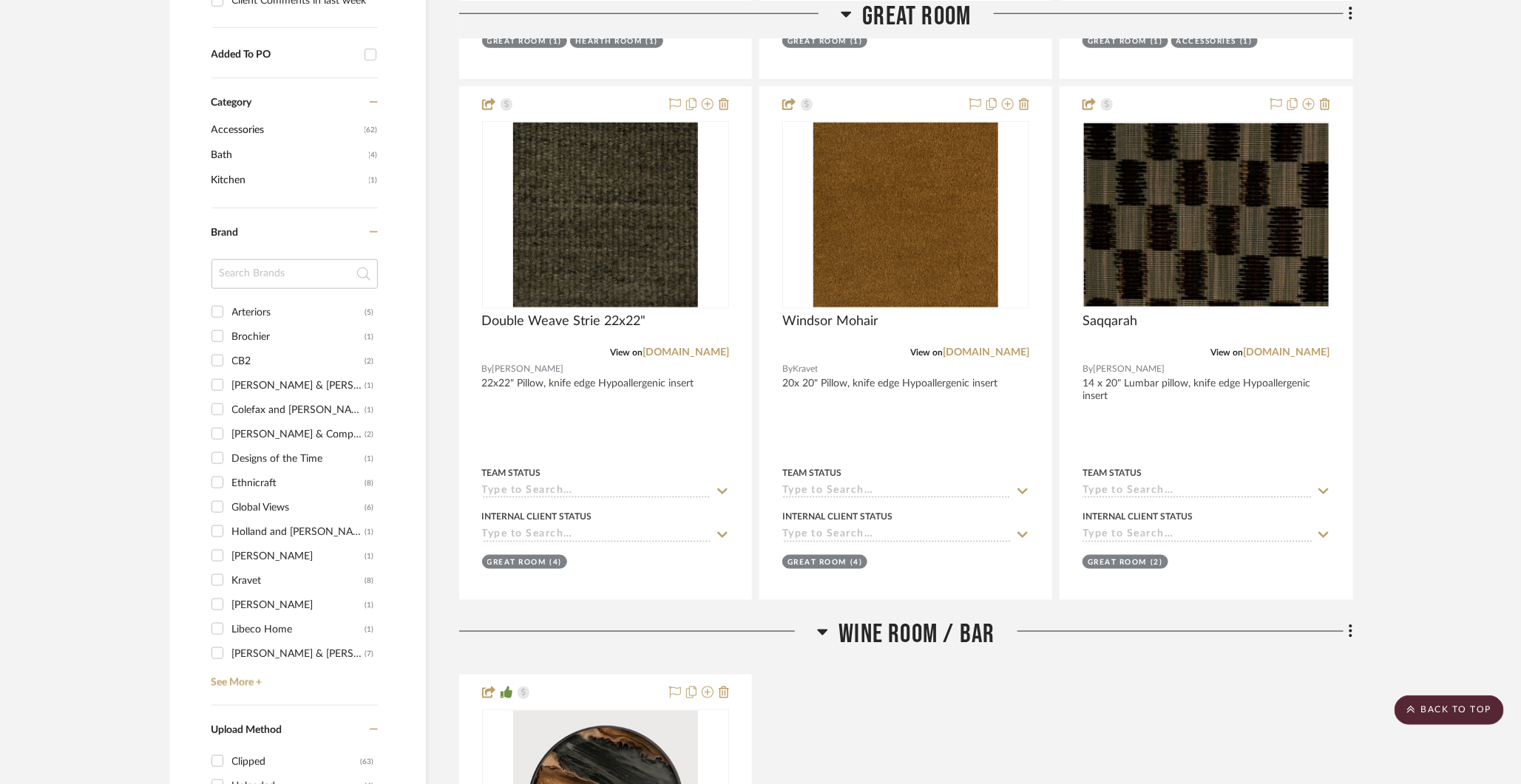
click at [219, 305] on input "Arteriors (5)" at bounding box center [217, 312] width 24 height 24
checkbox input "true"
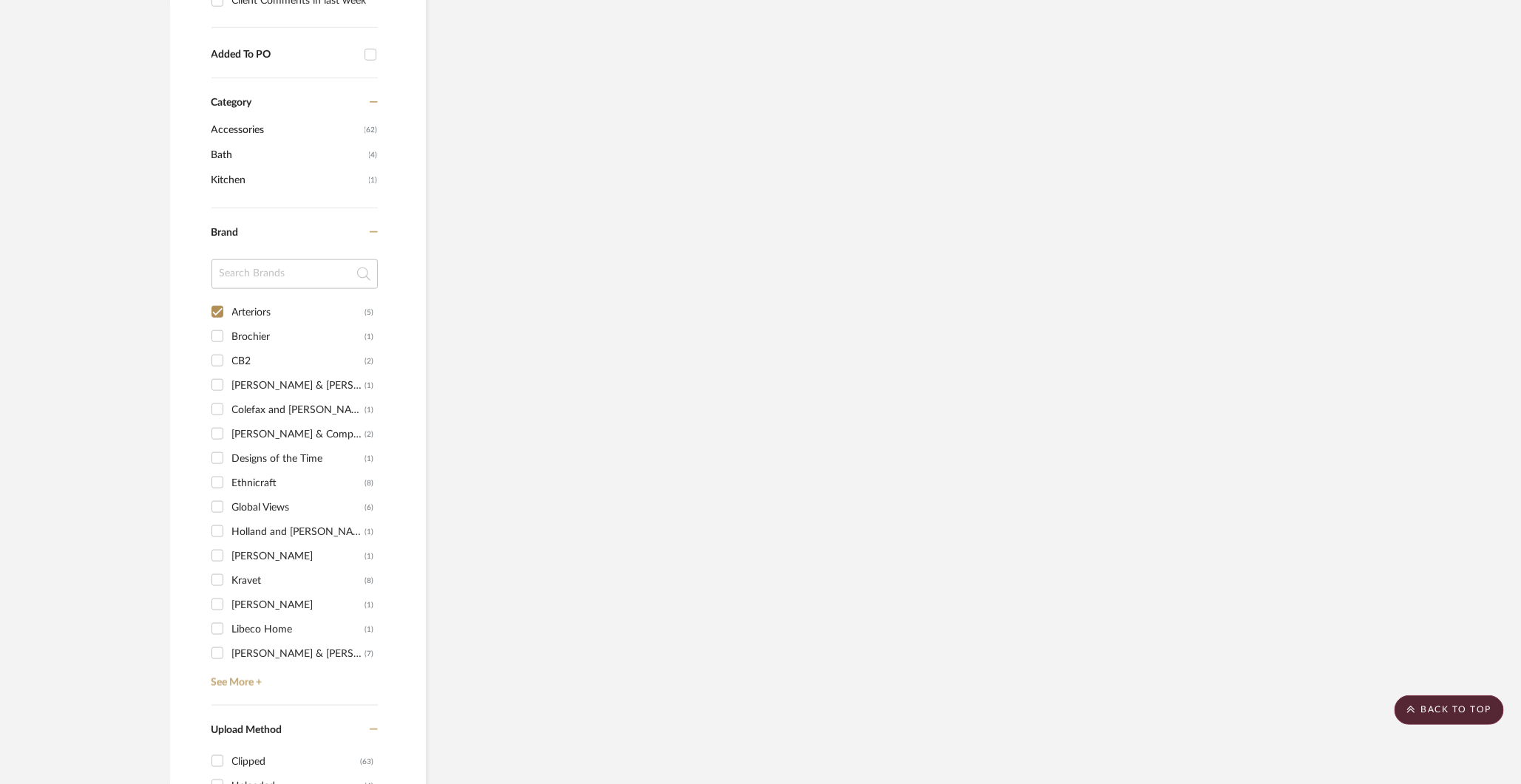
scroll to position [815, 0]
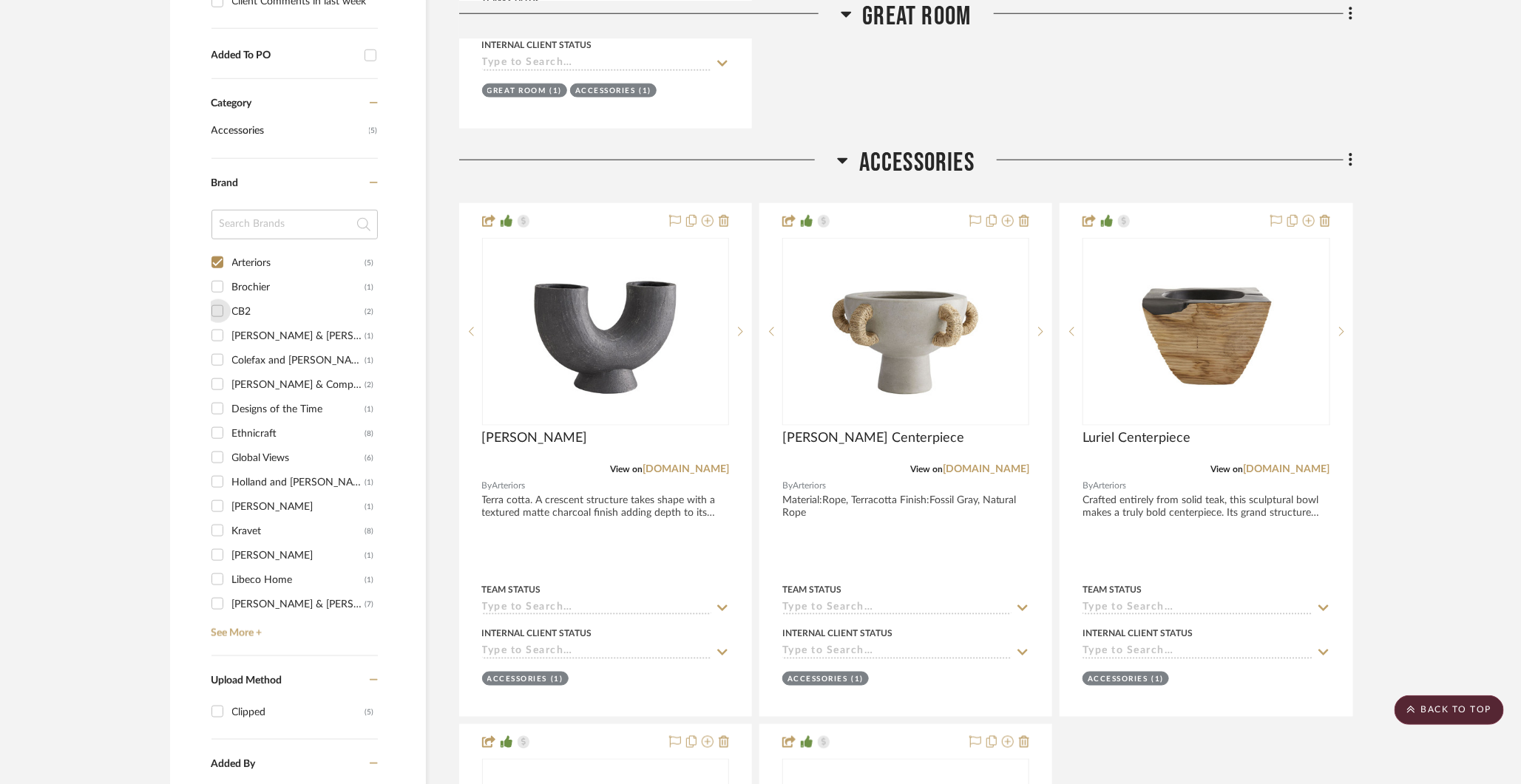
click at [218, 306] on input "CB2 (2)" at bounding box center [217, 311] width 24 height 24
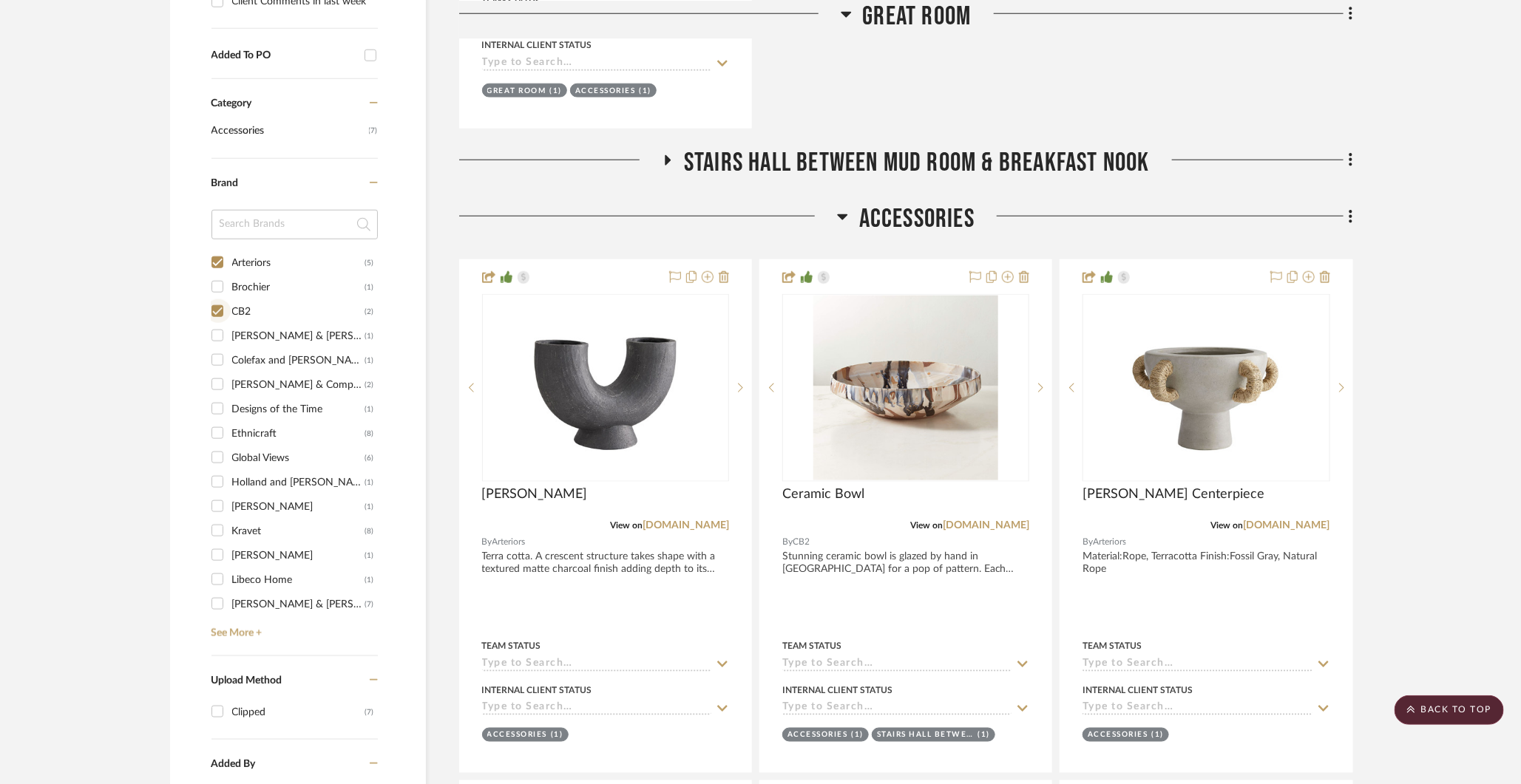
click at [217, 308] on input "CB2 (2)" at bounding box center [217, 311] width 24 height 24
checkbox input "false"
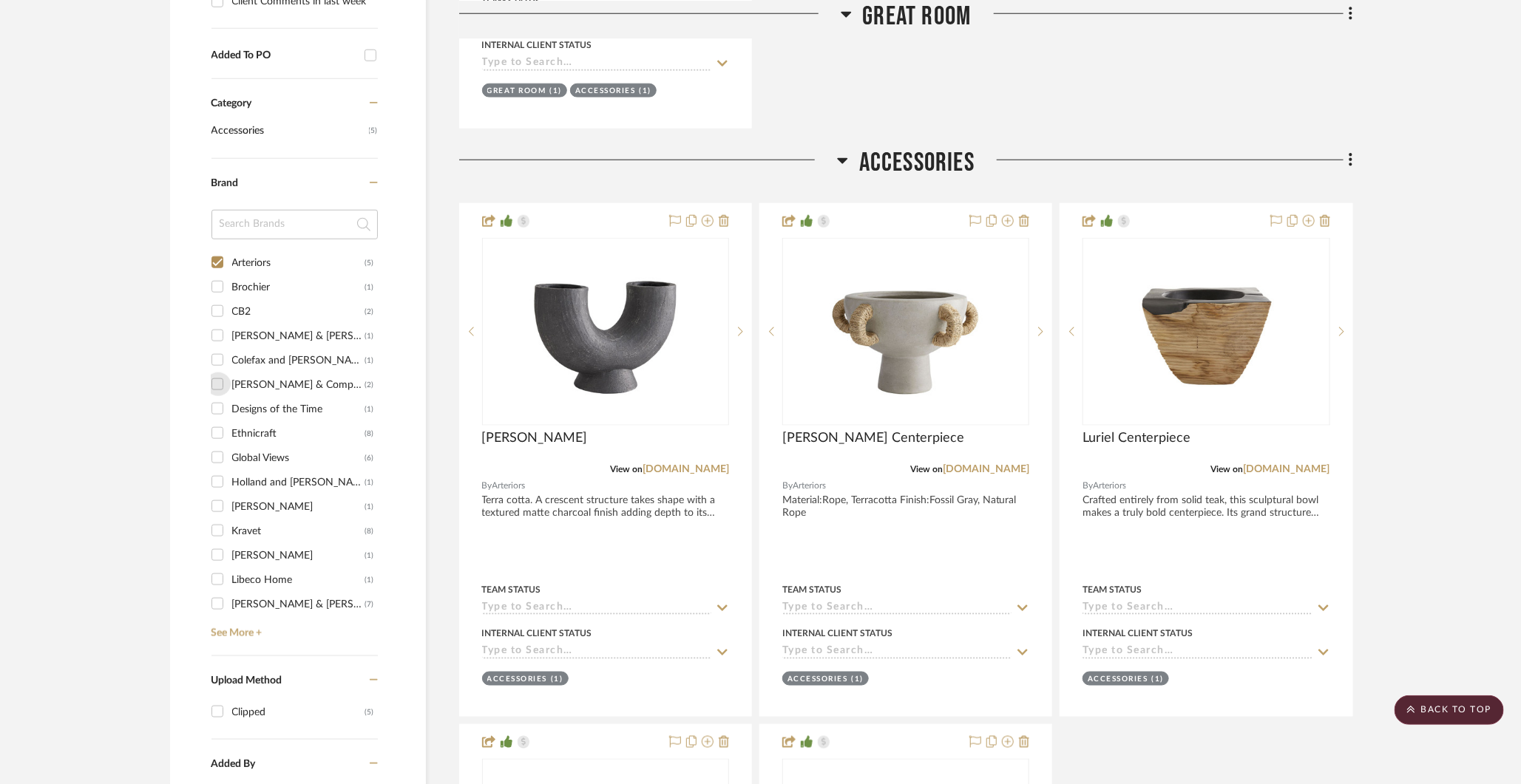
click at [220, 381] on input "[PERSON_NAME] & Company (2)" at bounding box center [217, 384] width 24 height 24
checkbox input "true"
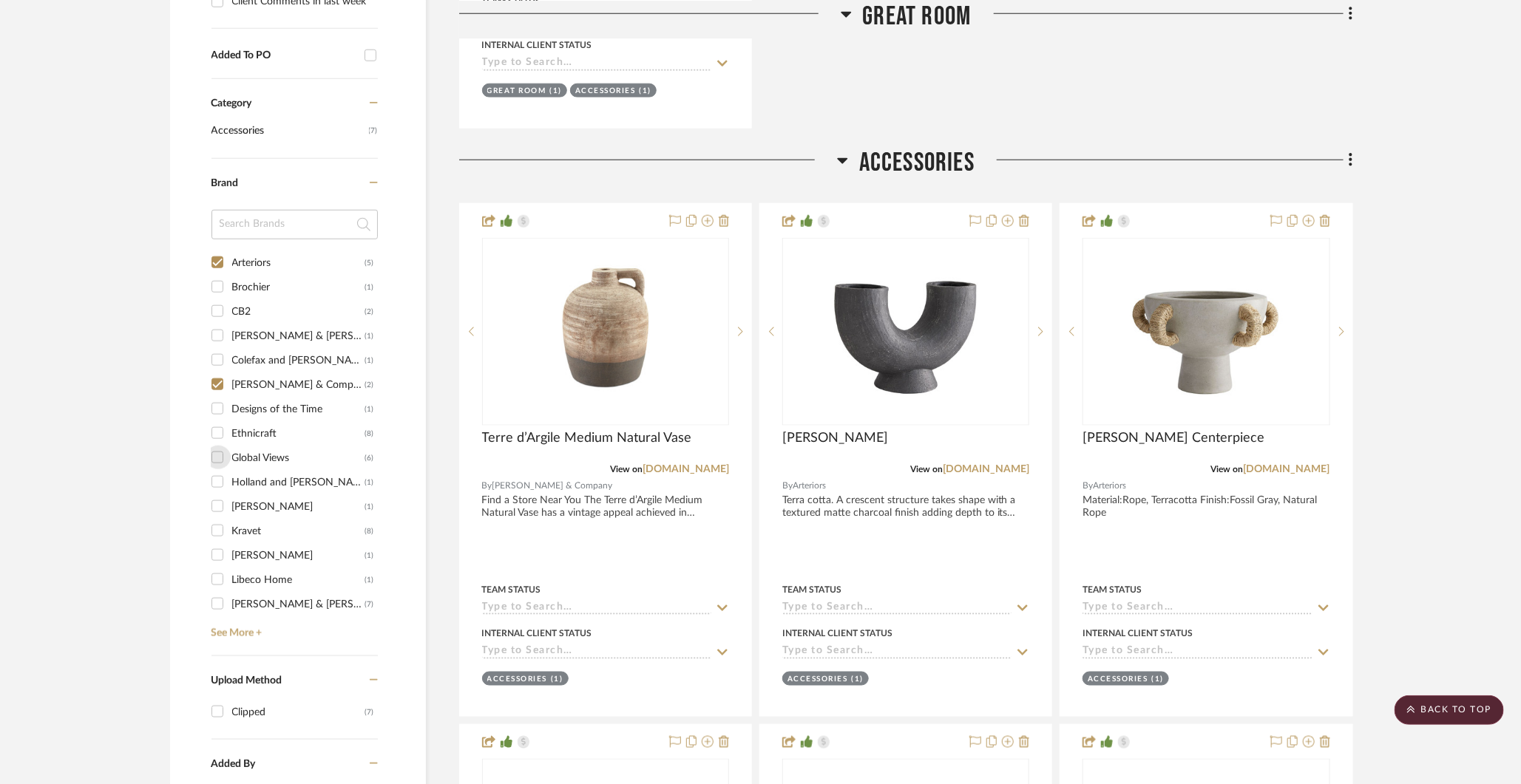
click at [218, 450] on input "Global Views (6)" at bounding box center [217, 457] width 24 height 24
checkbox input "true"
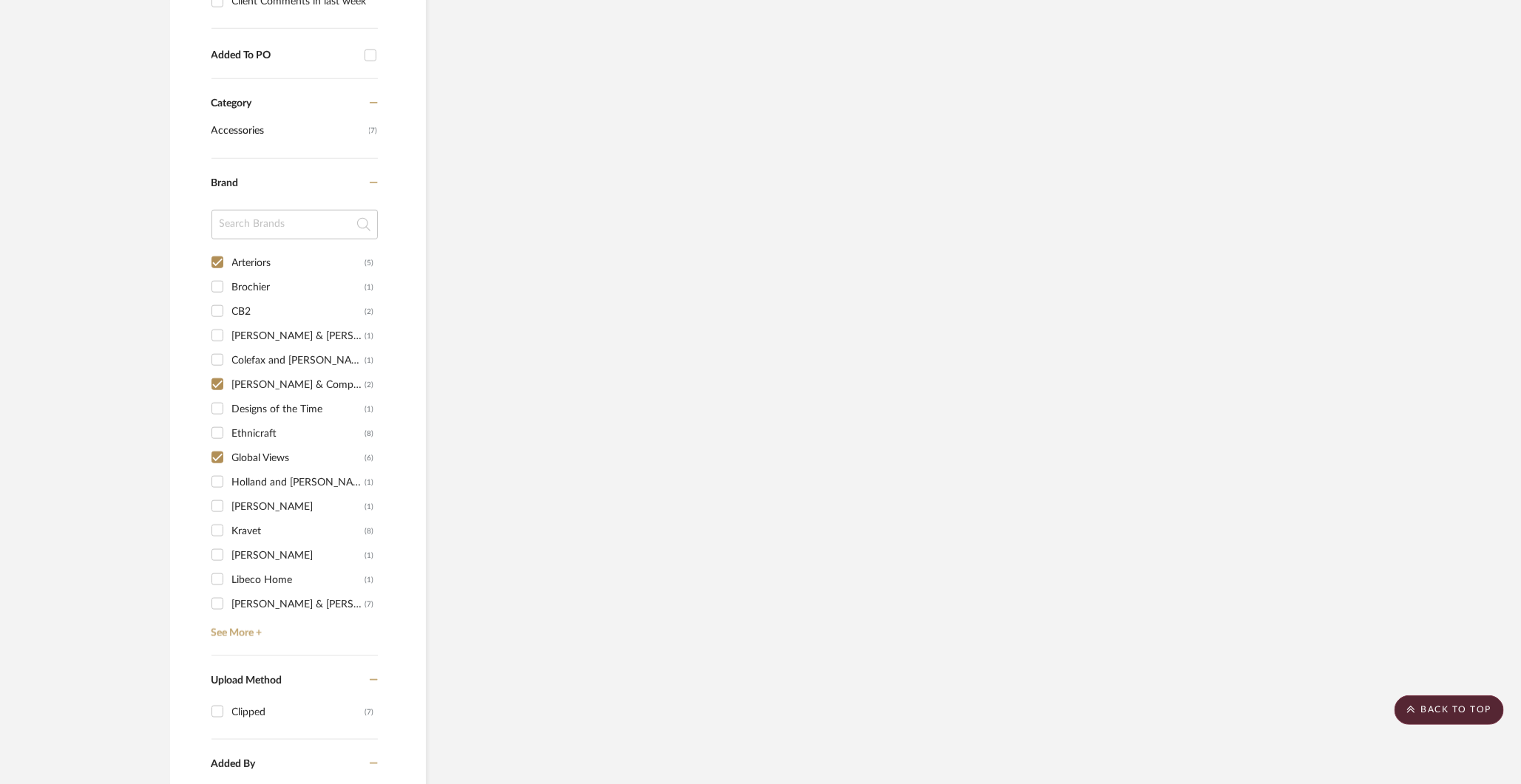
scroll to position [839, 0]
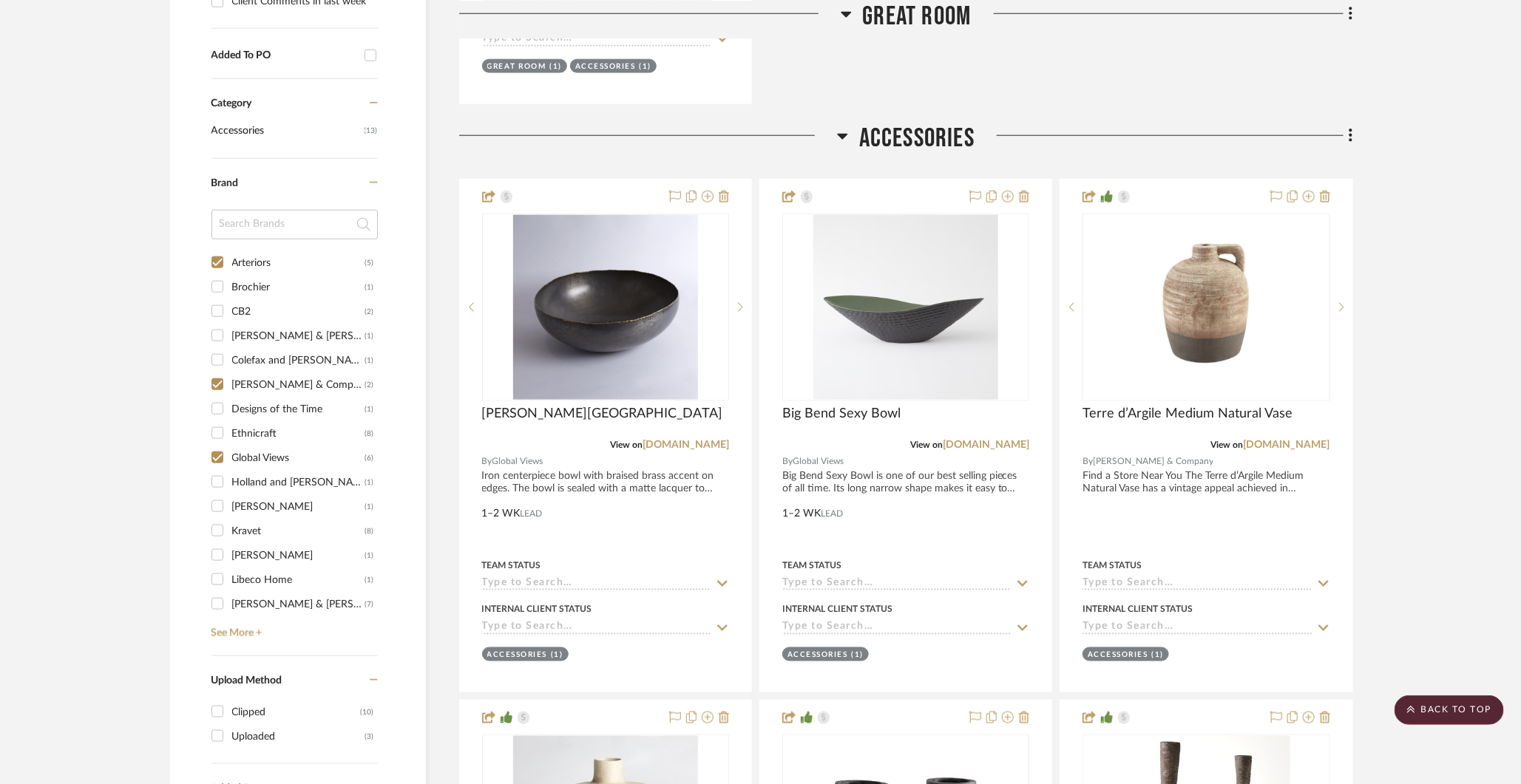
click at [219, 424] on input "Ethnicraft (8)" at bounding box center [217, 432] width 24 height 24
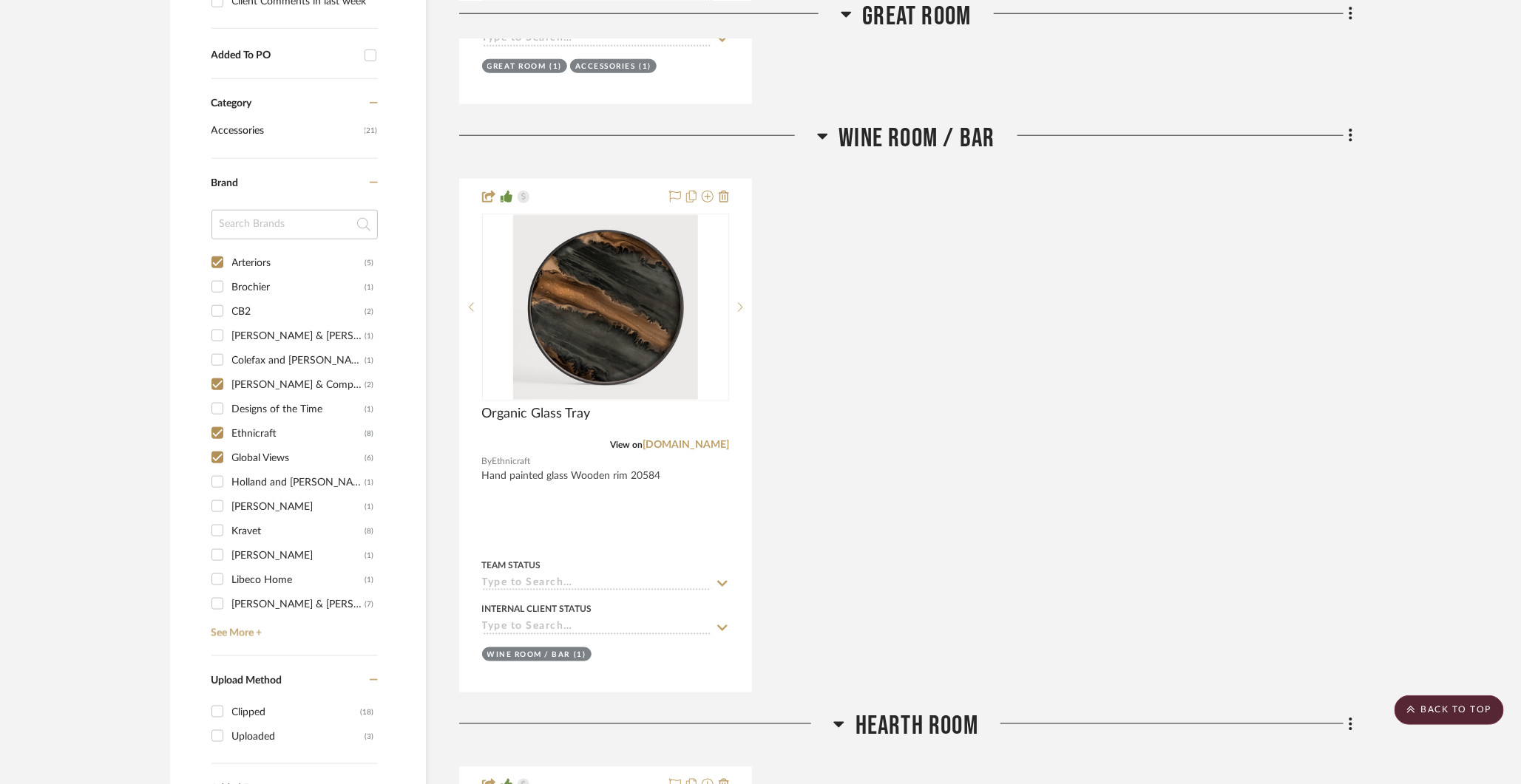
click at [217, 425] on input "Ethnicraft (8)" at bounding box center [217, 432] width 24 height 24
checkbox input "false"
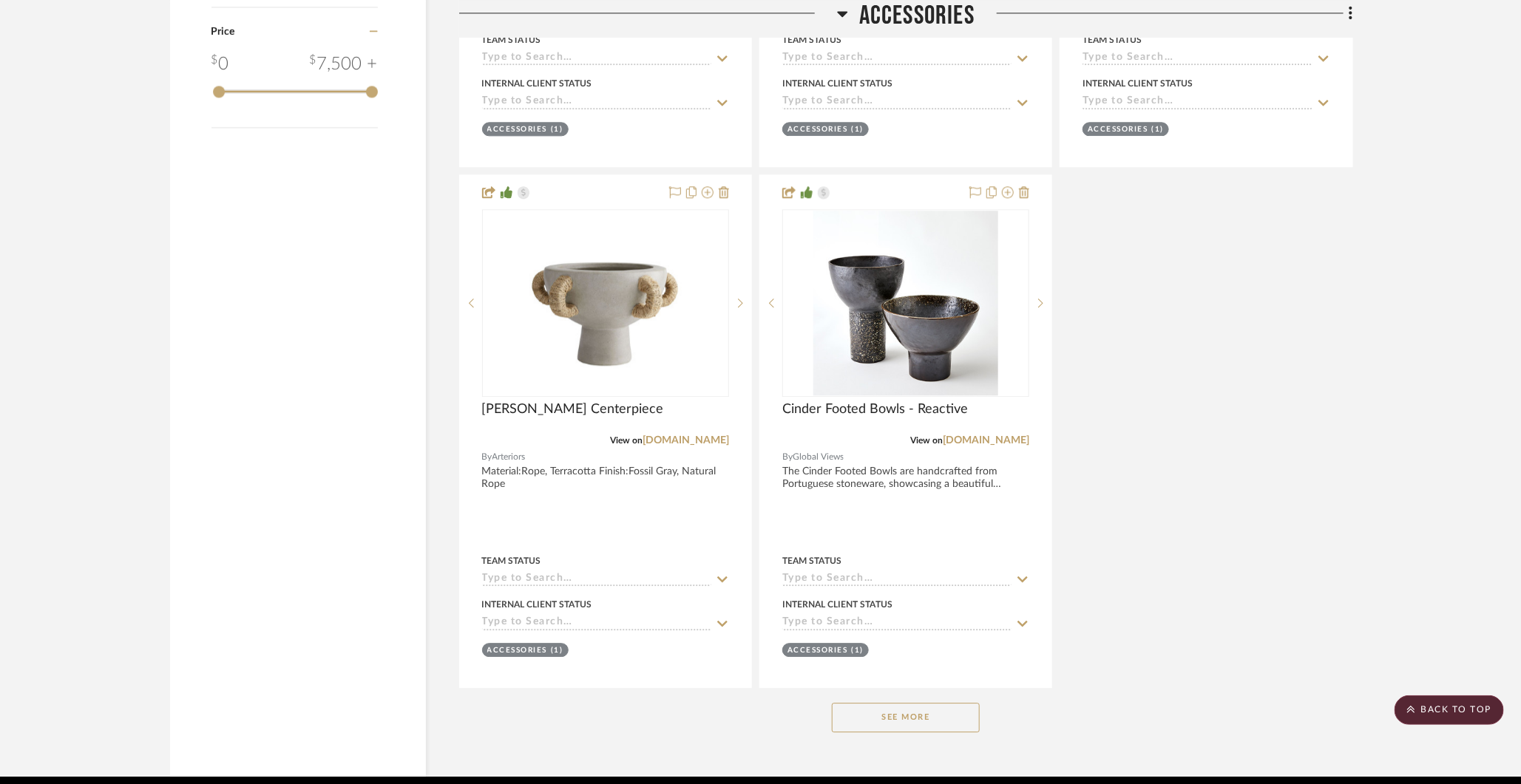
scroll to position [1944, 0]
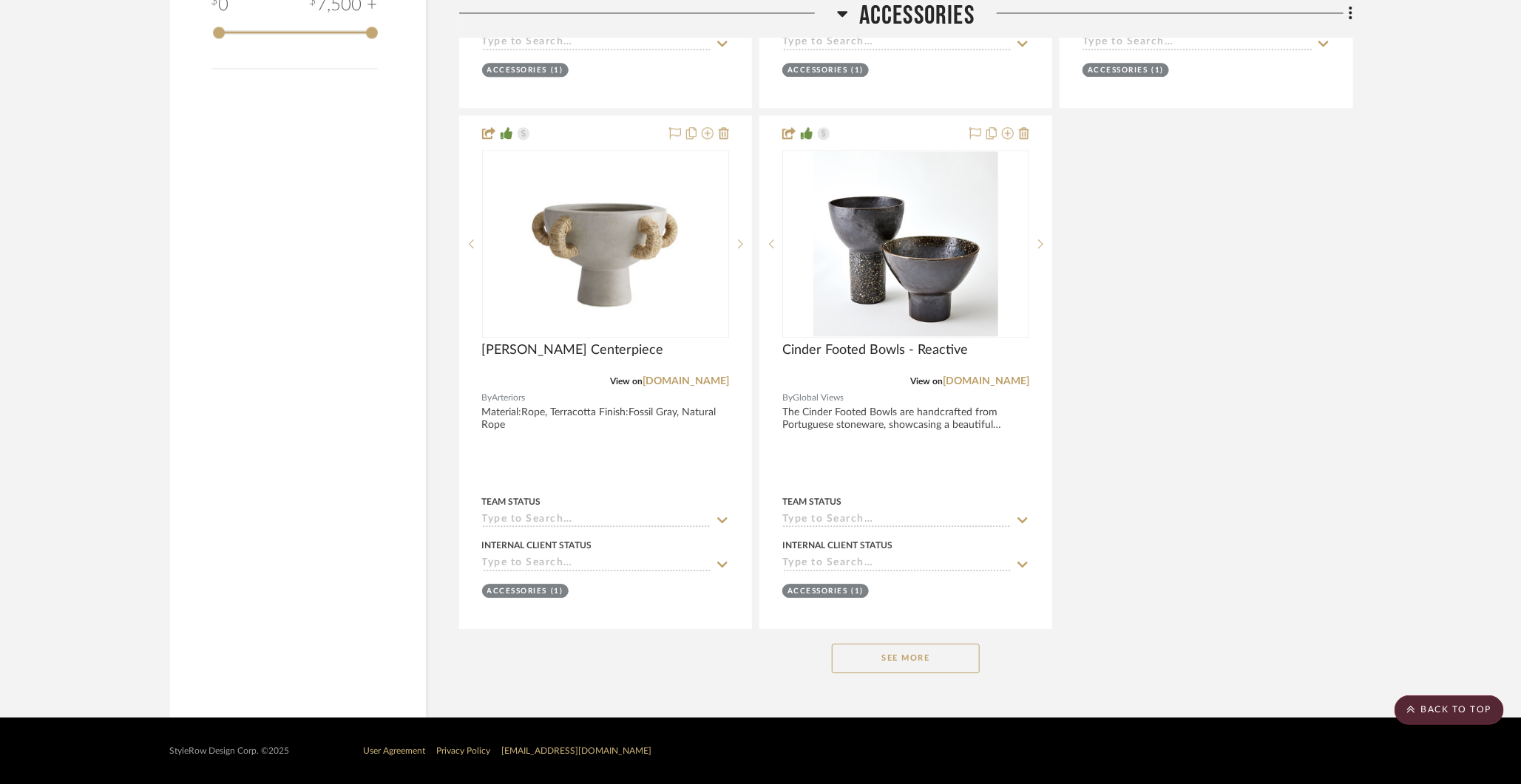
click at [919, 654] on button "See More" at bounding box center [905, 658] width 147 height 29
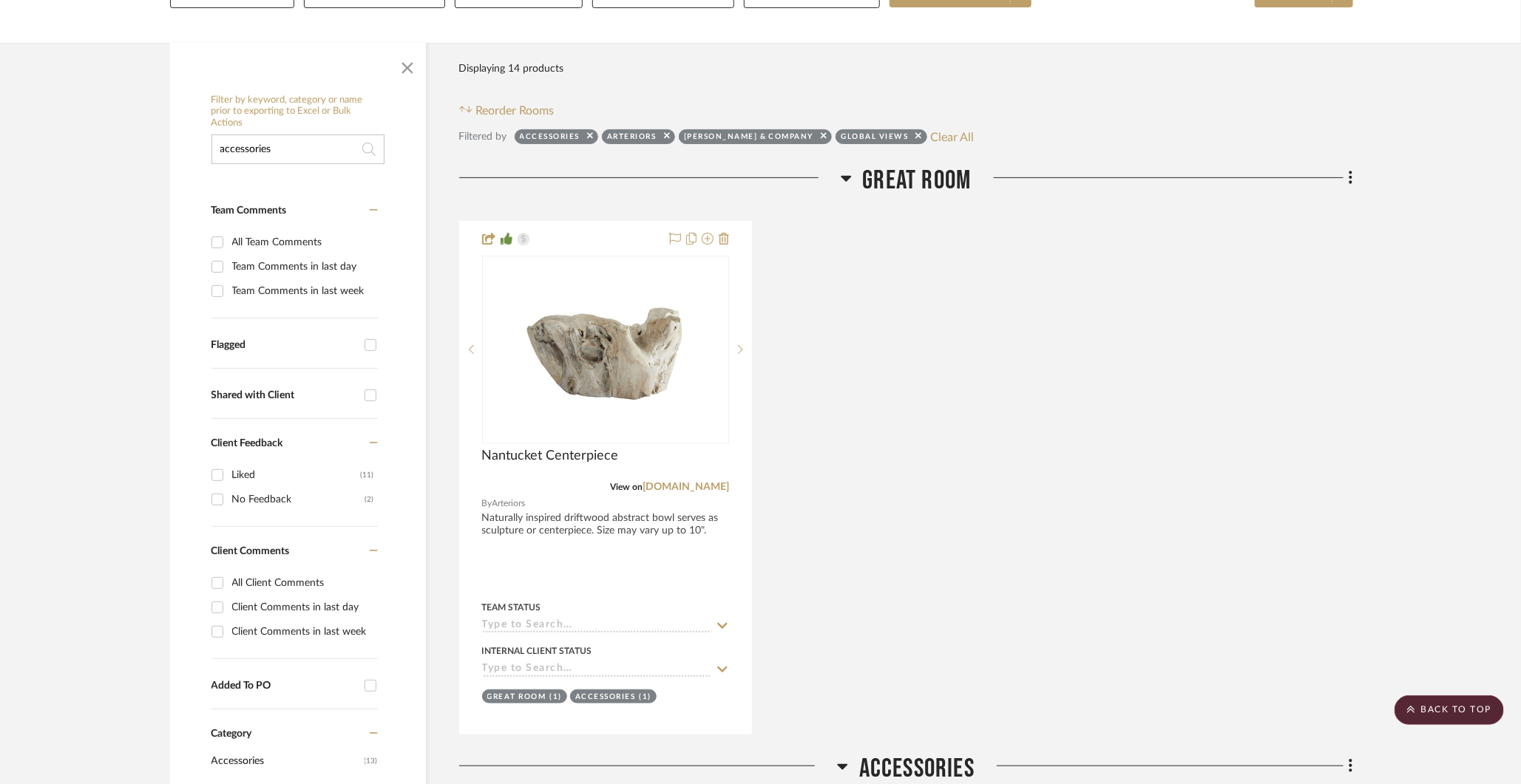
scroll to position [0, 0]
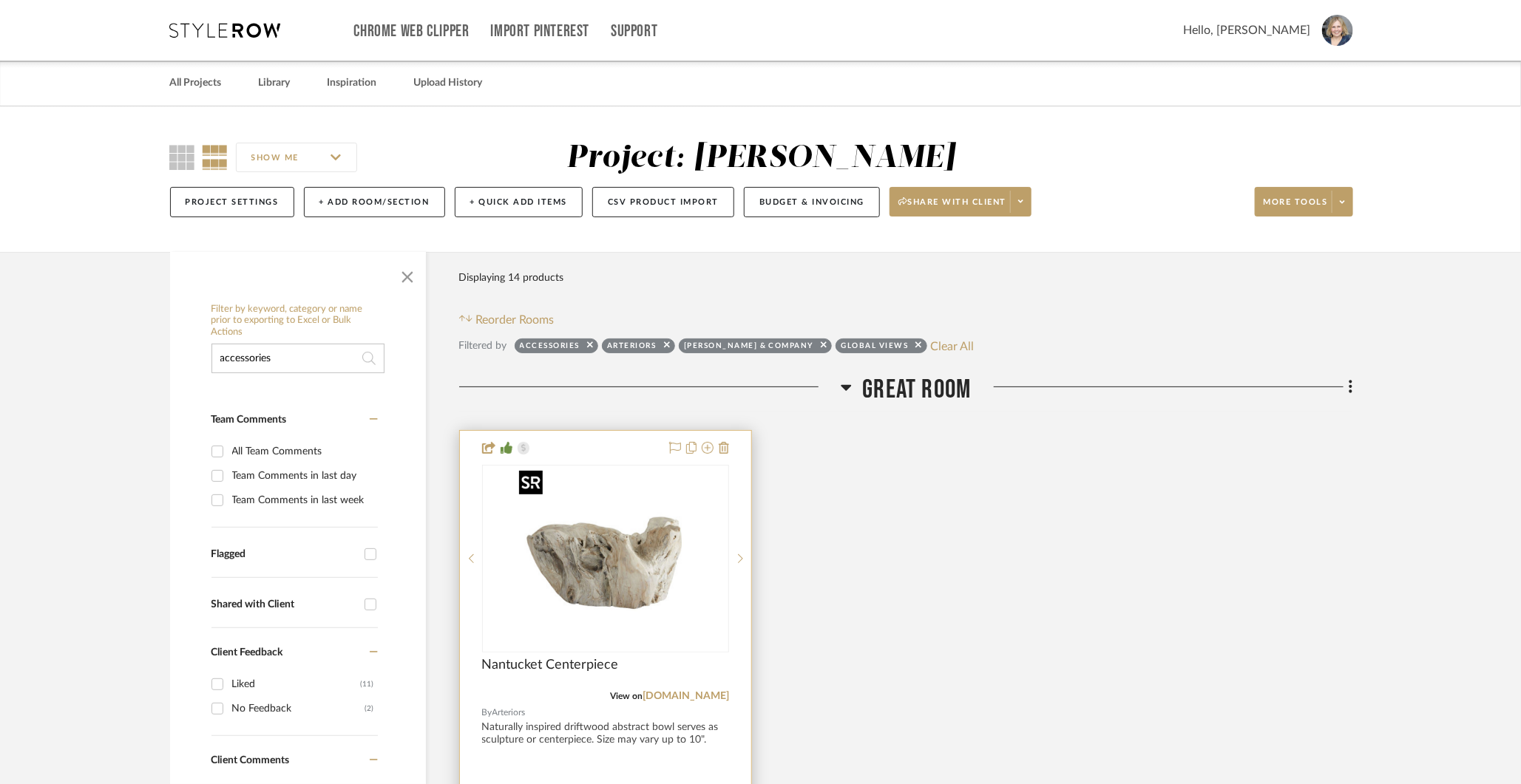
click at [619, 606] on img "0" at bounding box center [606, 558] width 185 height 185
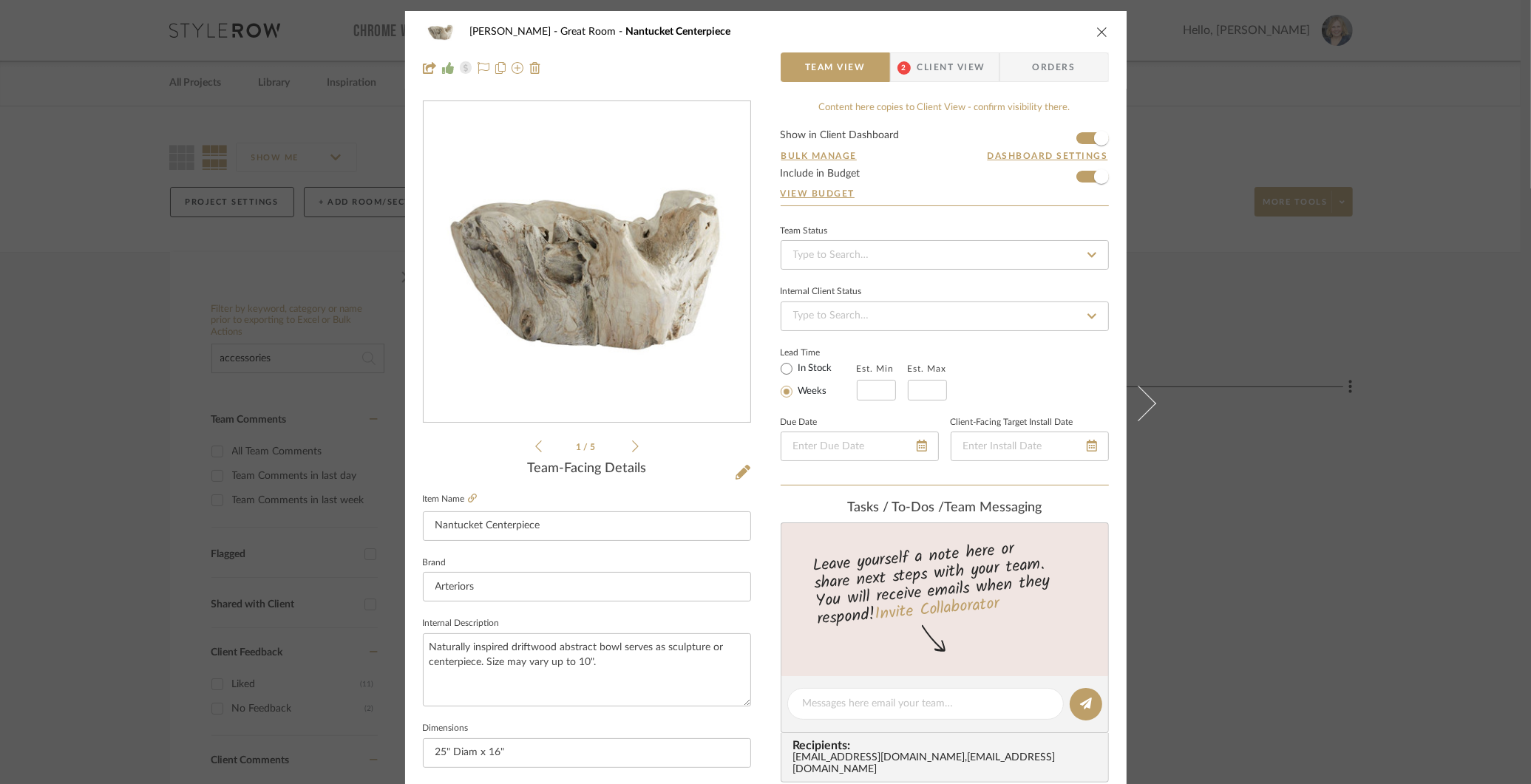
click at [1099, 33] on icon "close" at bounding box center [1101, 31] width 12 height 12
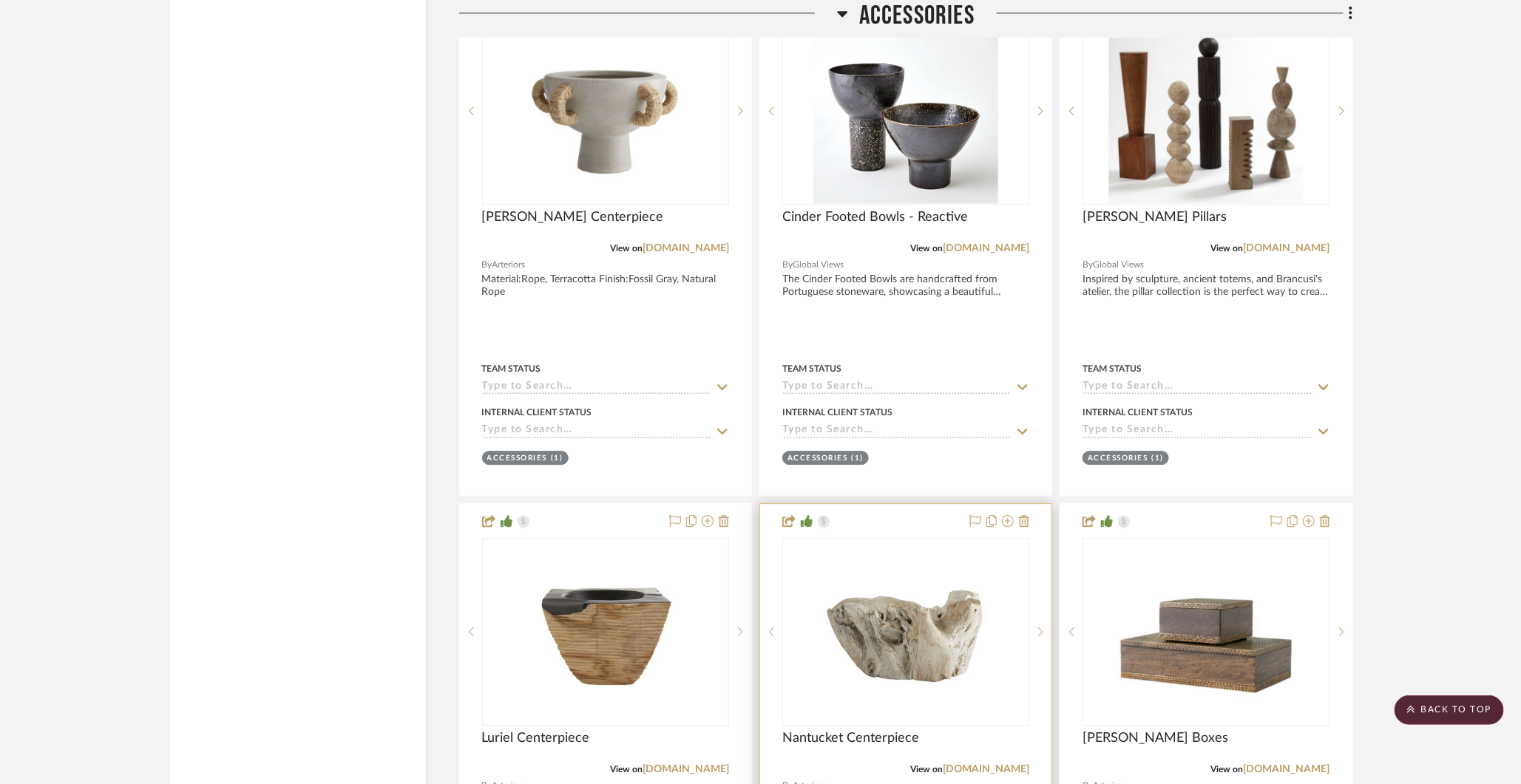
scroll to position [2079, 0]
click at [936, 645] on div at bounding box center [906, 630] width 247 height 187
click at [919, 645] on img "0" at bounding box center [905, 631] width 185 height 185
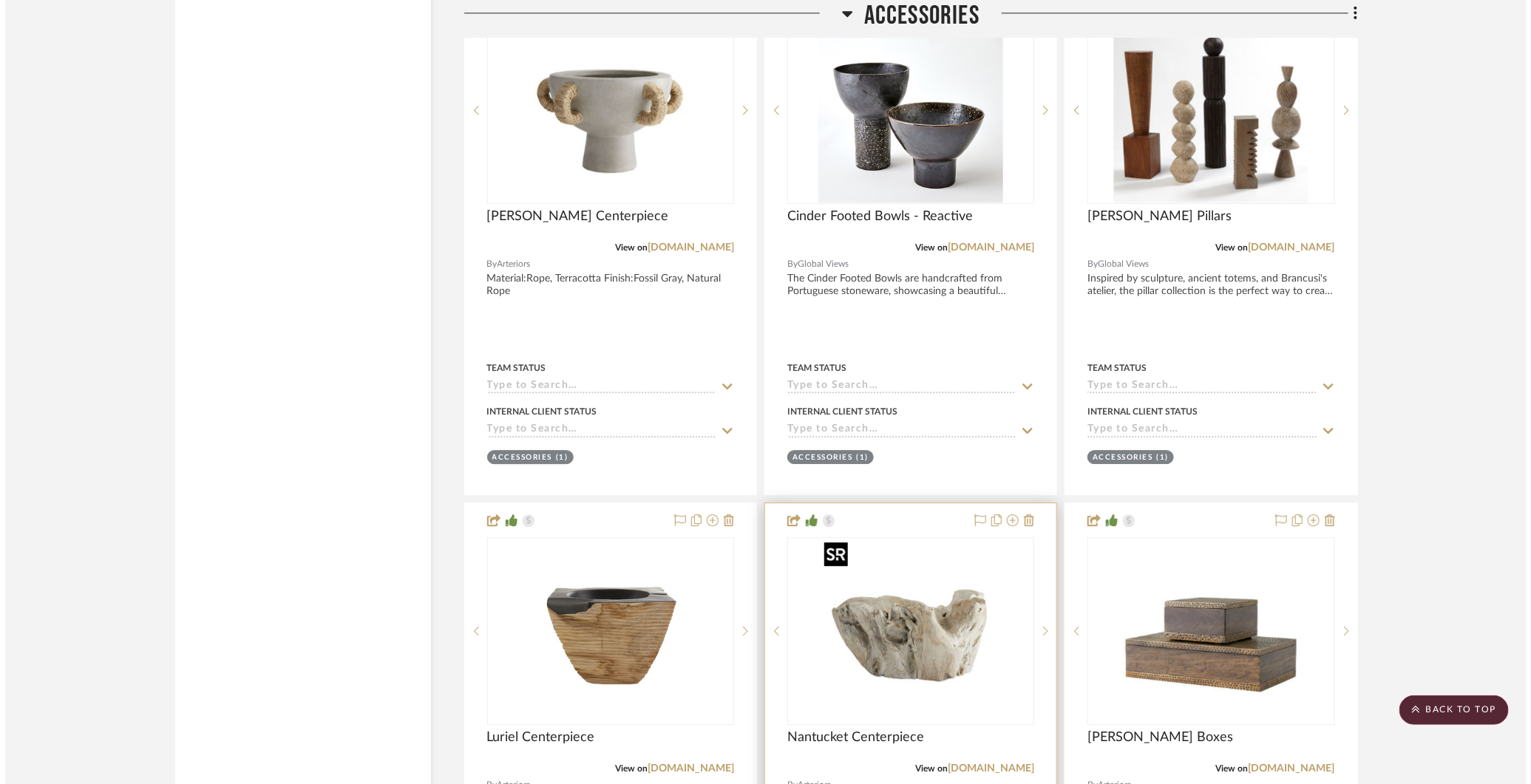
scroll to position [0, 0]
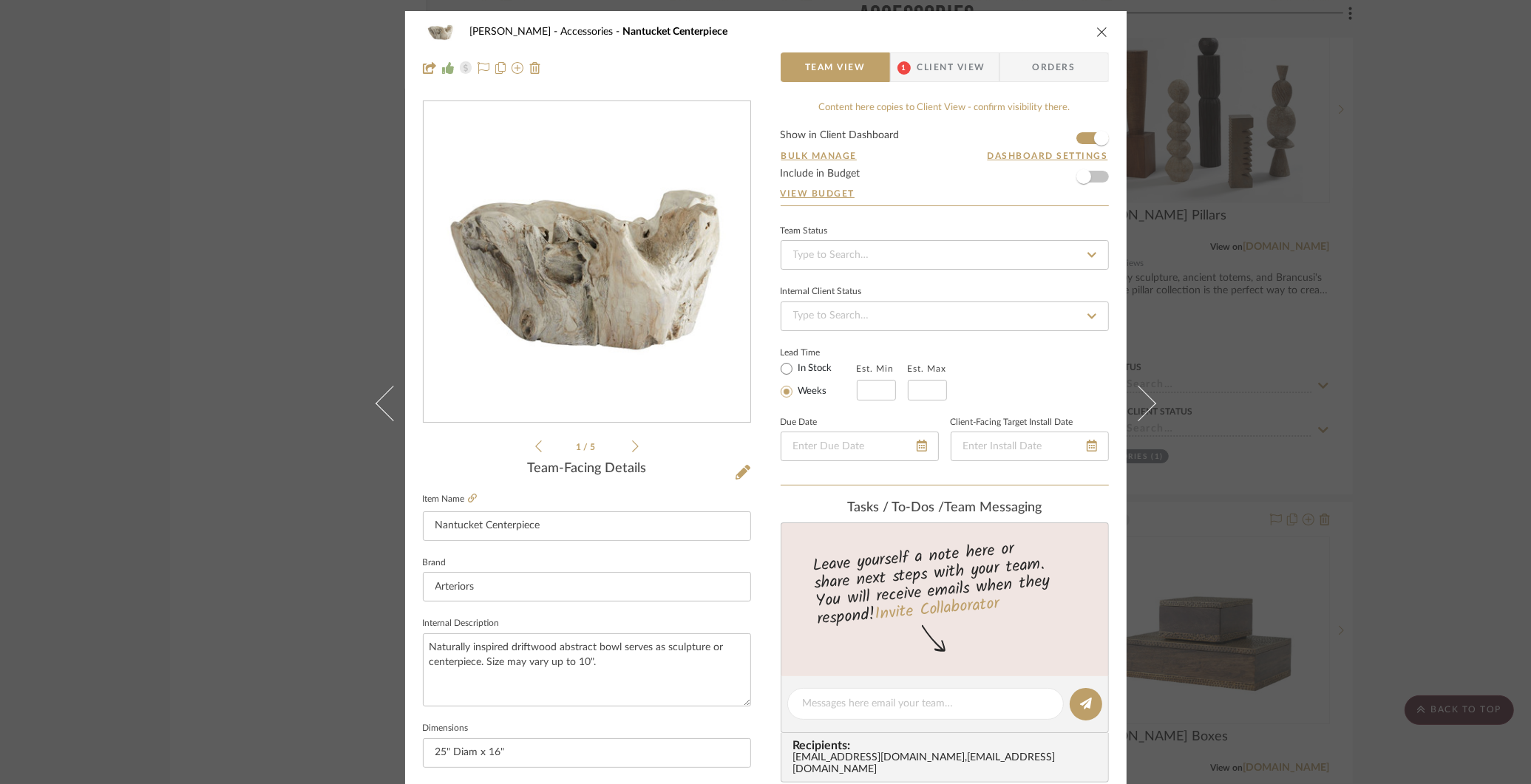
click at [1099, 28] on icon "close" at bounding box center [1101, 31] width 12 height 12
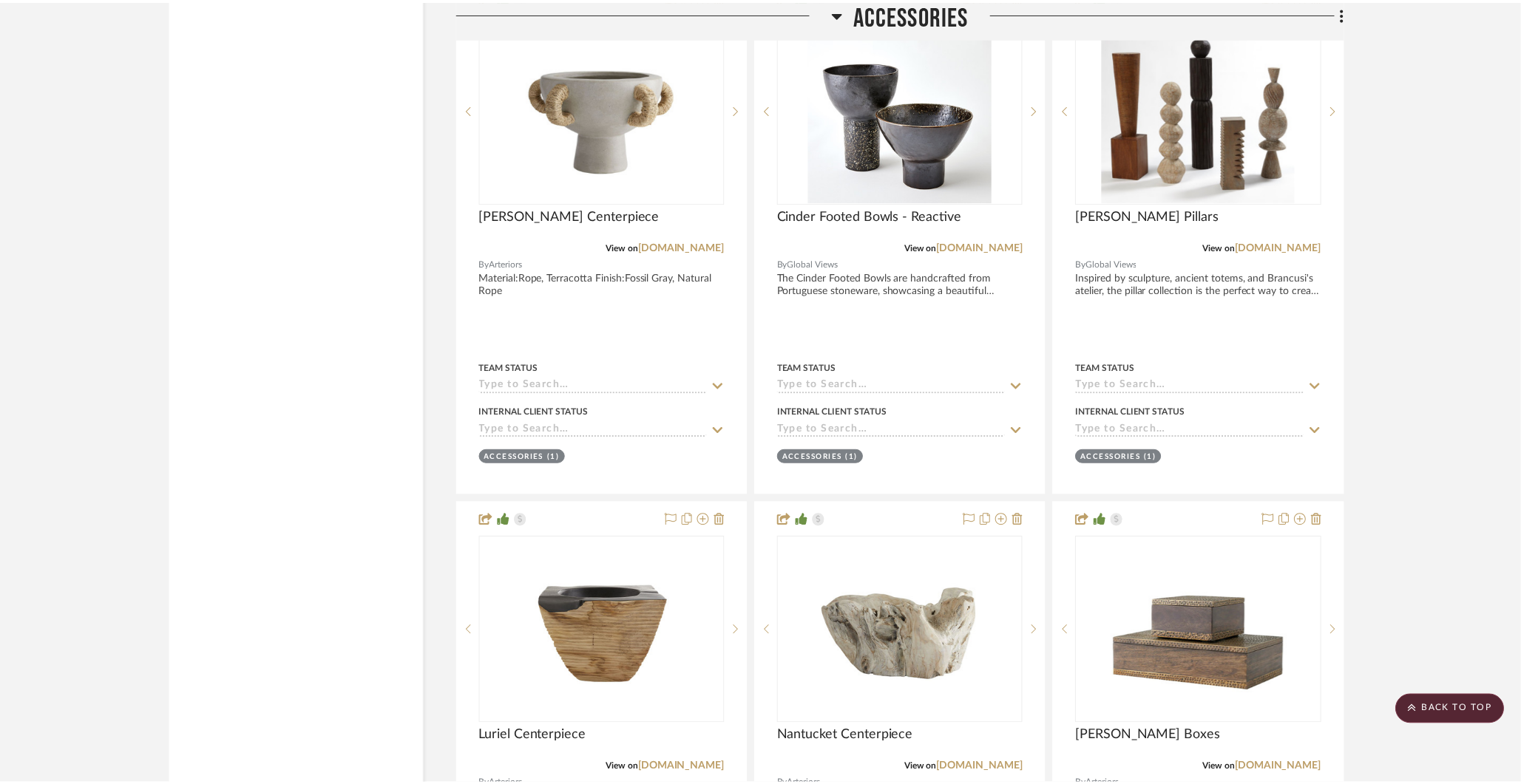
scroll to position [2079, 0]
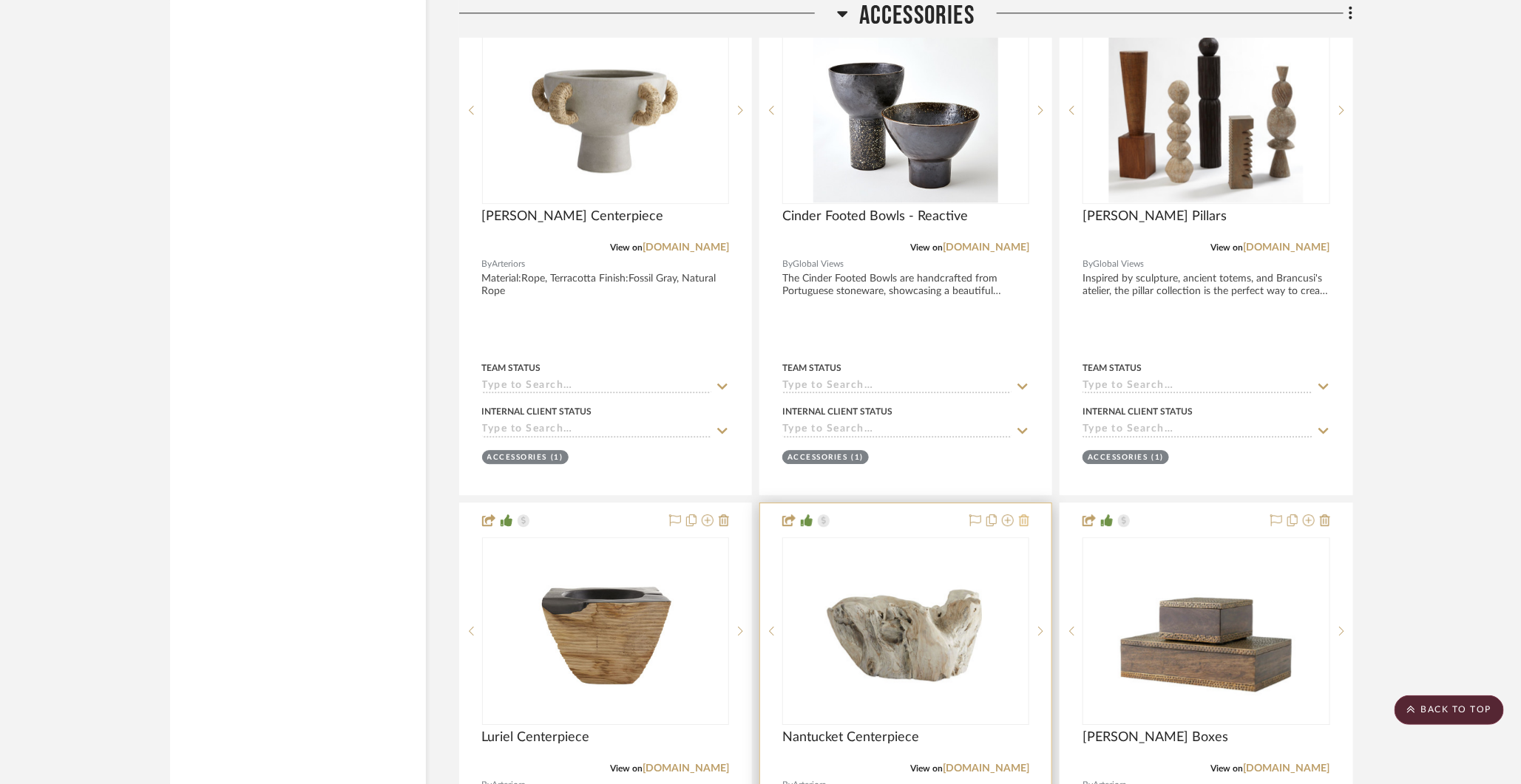
click at [1023, 517] on icon at bounding box center [1024, 519] width 11 height 12
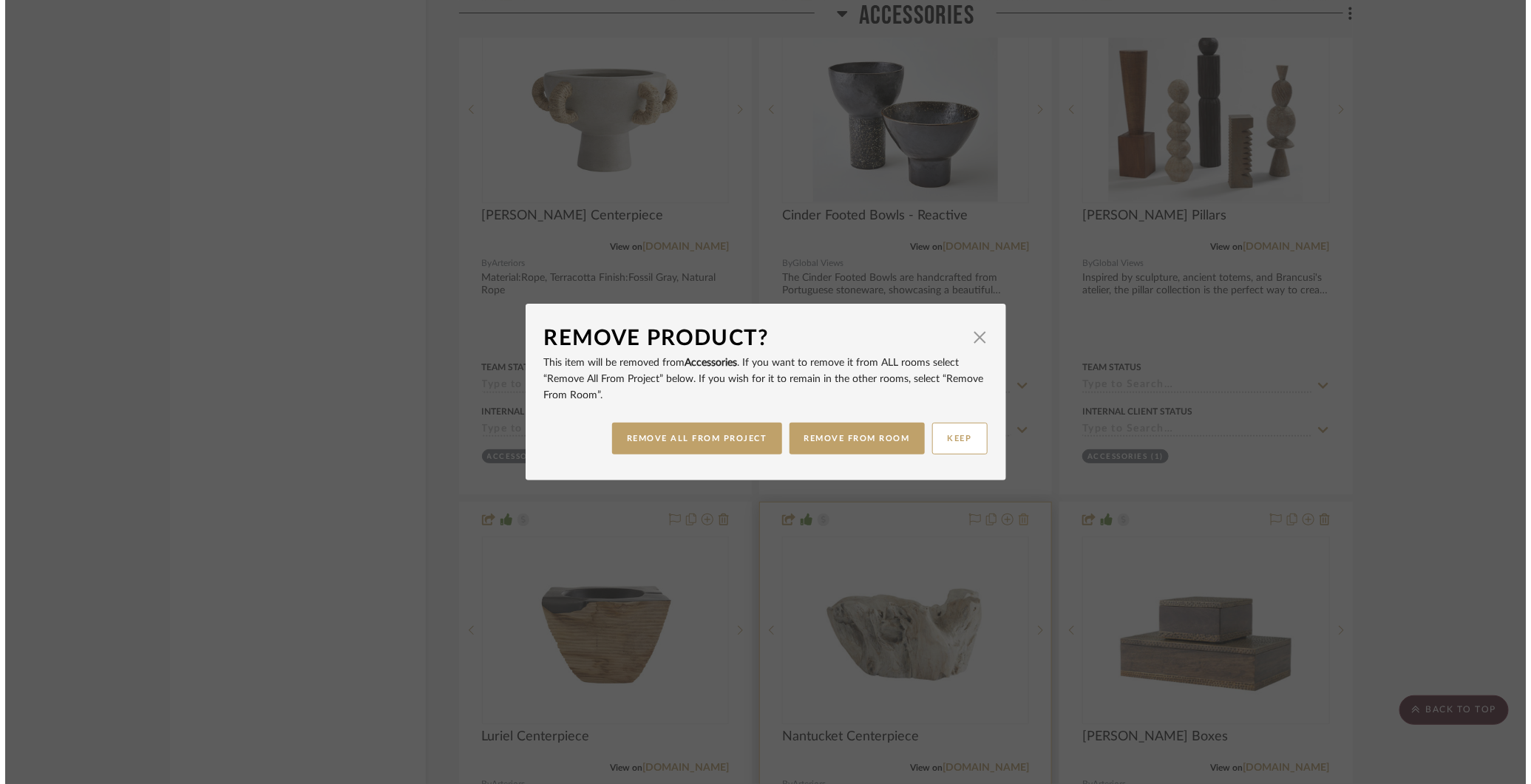
scroll to position [0, 0]
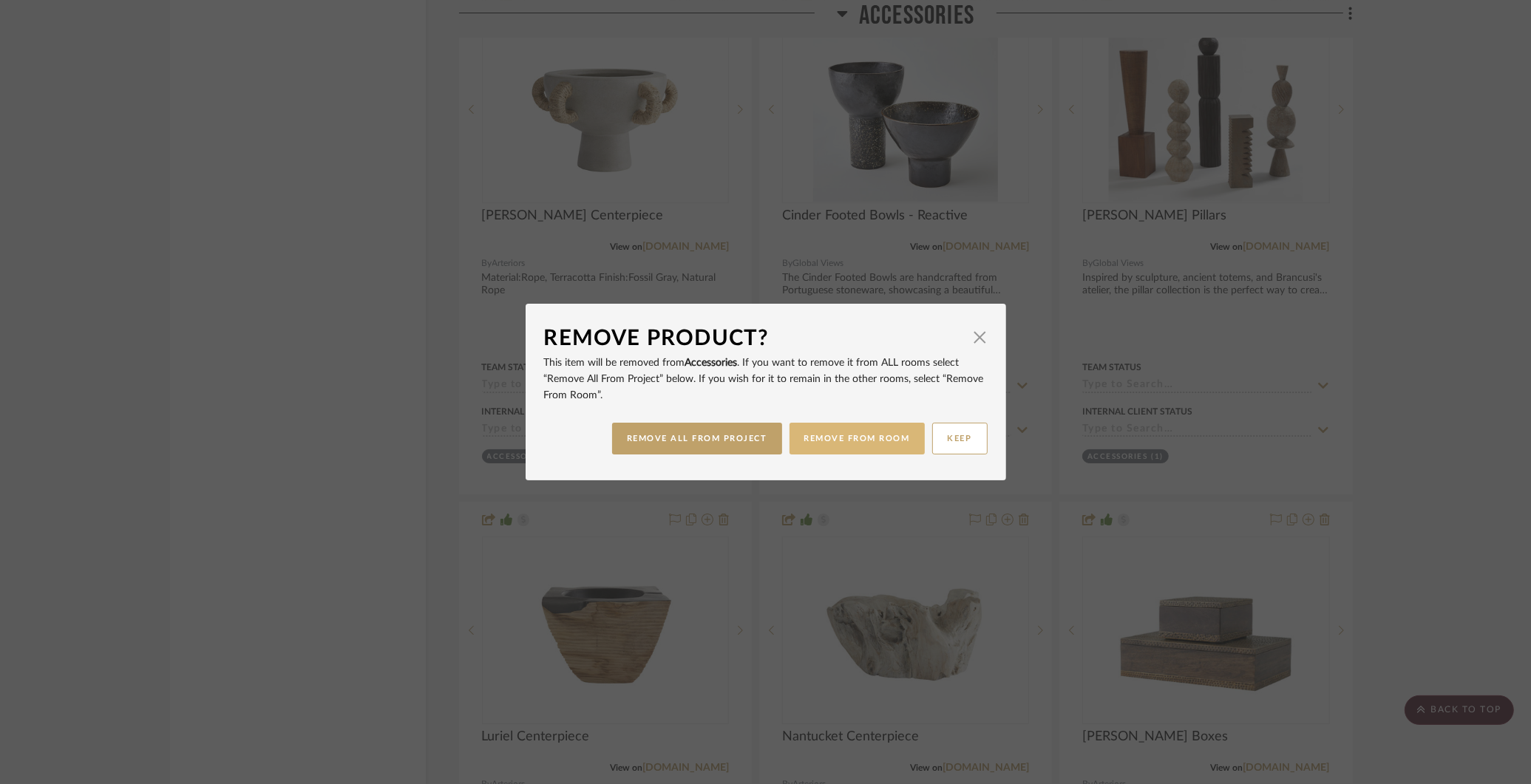
click at [830, 434] on button "REMOVE FROM ROOM" at bounding box center [857, 439] width 135 height 32
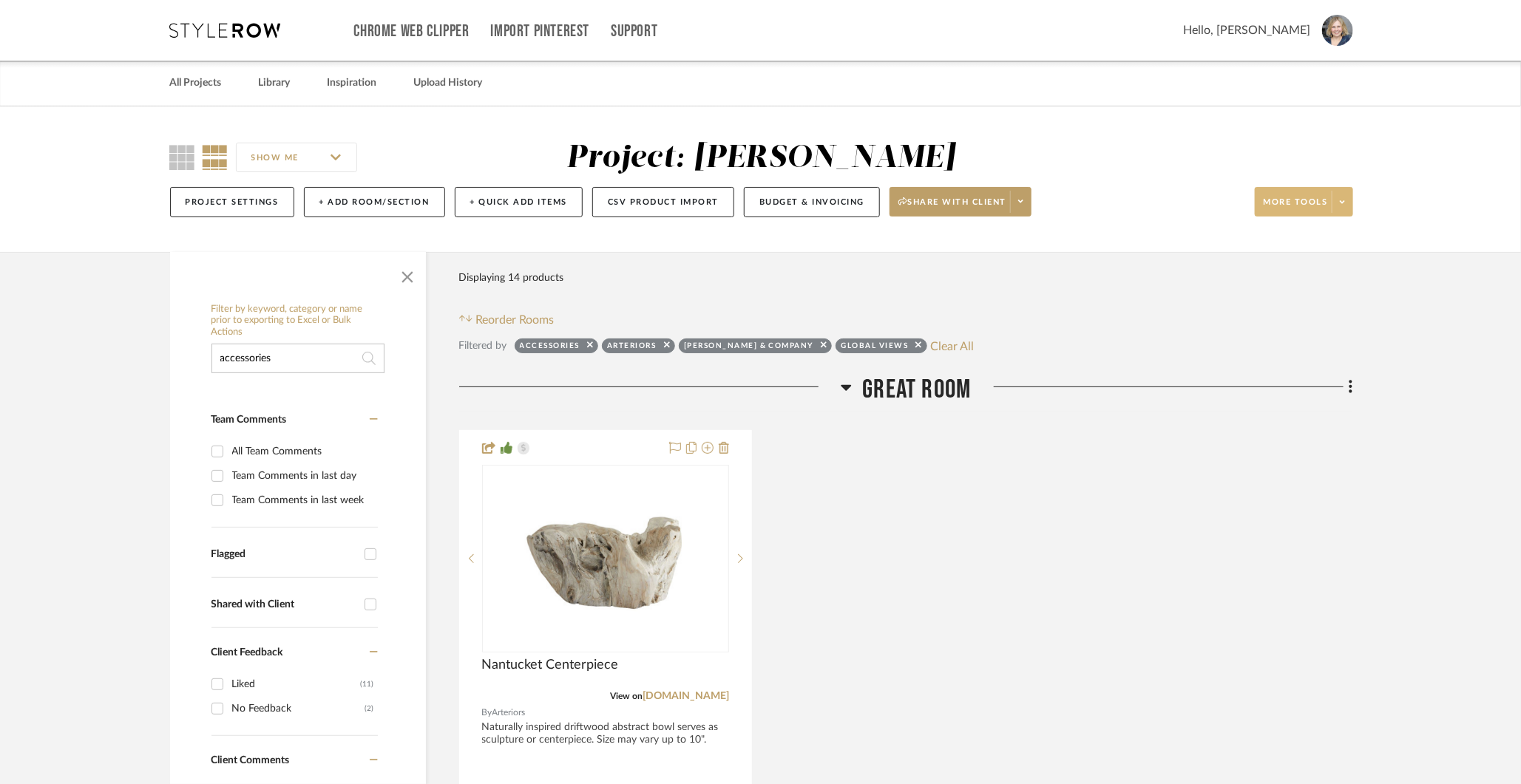
click at [1326, 193] on button "More tools" at bounding box center [1303, 202] width 99 height 29
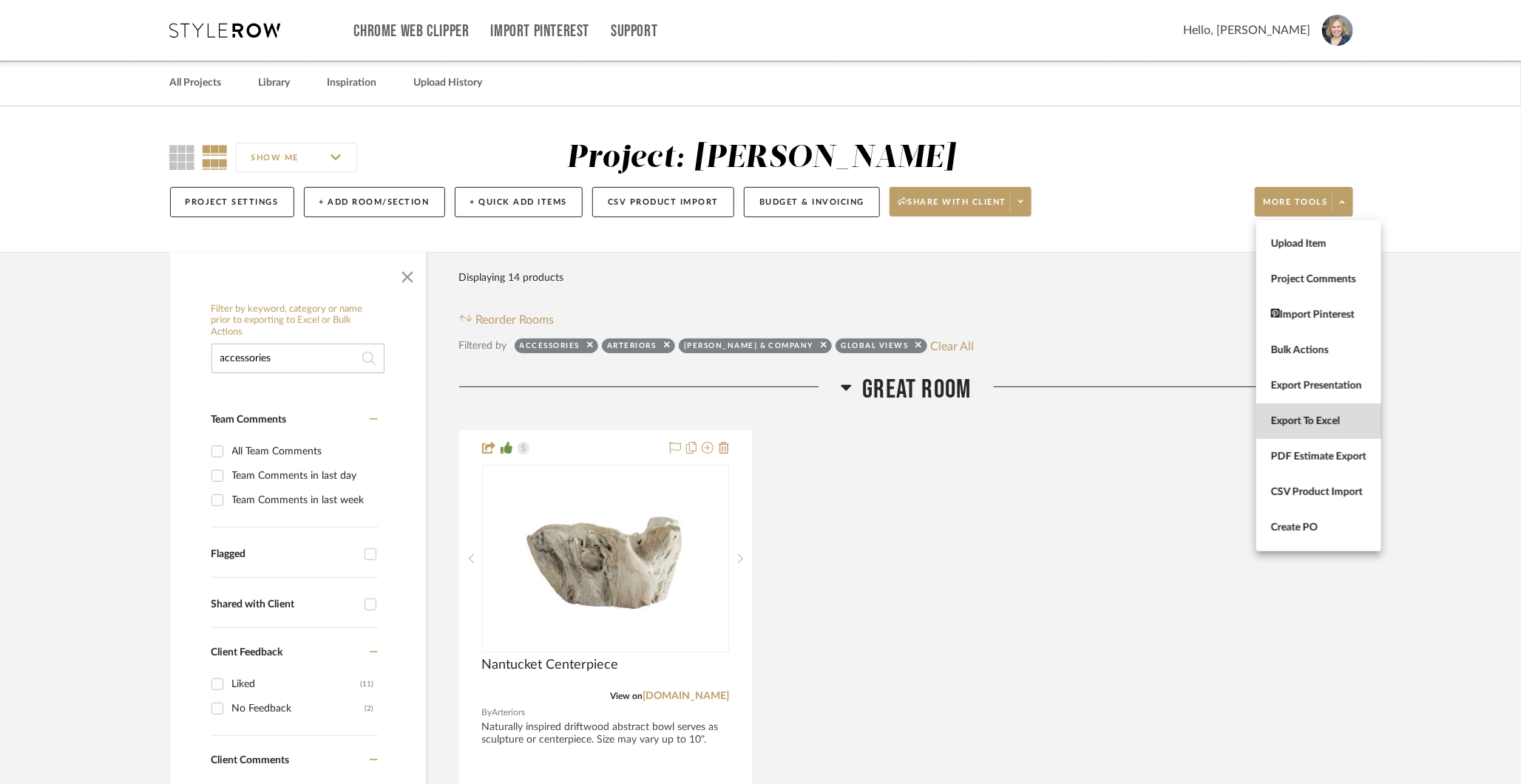
click at [1300, 423] on span "Export To Excel" at bounding box center [1318, 422] width 95 height 12
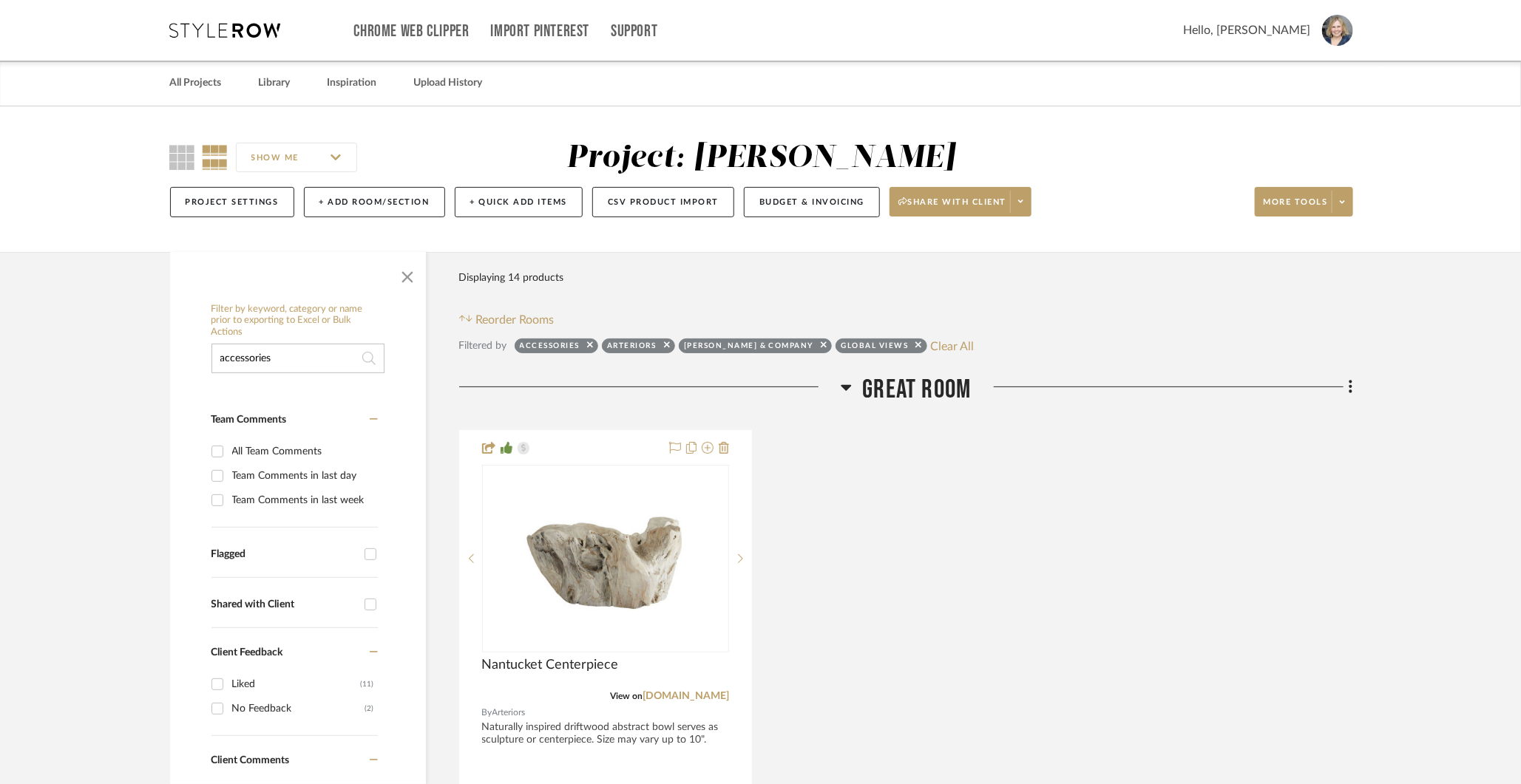
drag, startPoint x: 338, startPoint y: 359, endPoint x: 324, endPoint y: 283, distance: 77.3
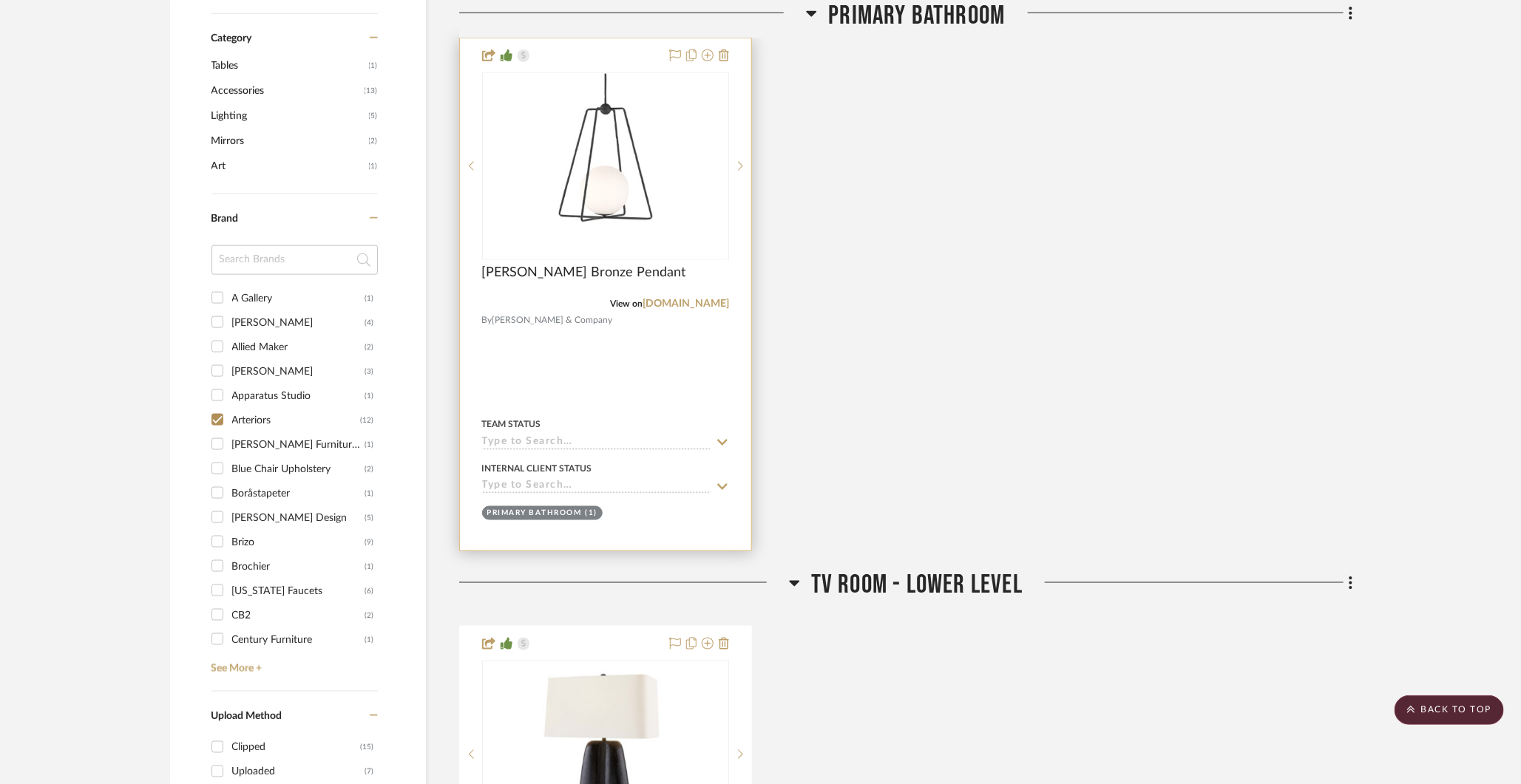
scroll to position [1036, 0]
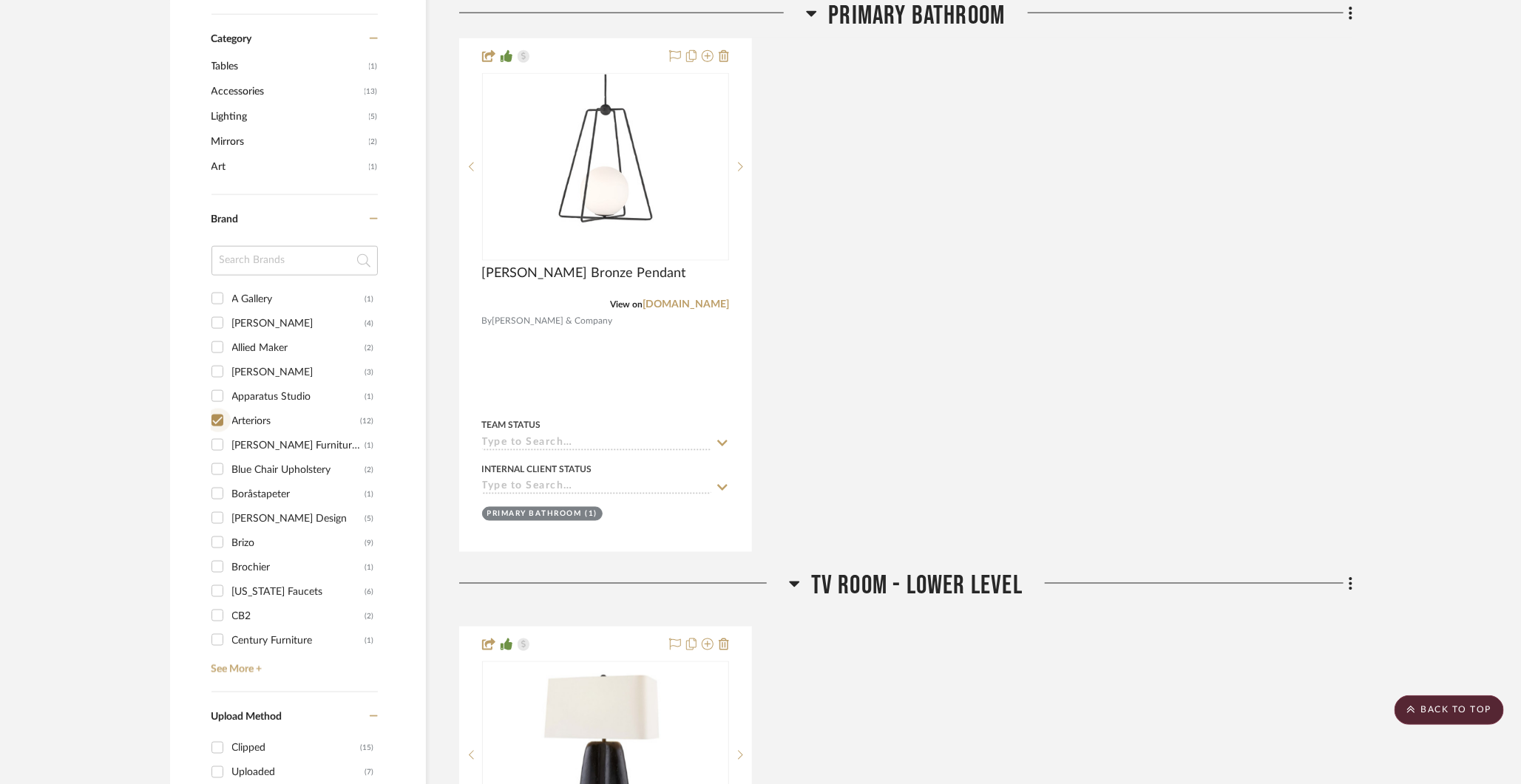
click at [218, 415] on input "Arteriors (12)" at bounding box center [217, 420] width 24 height 24
checkbox input "false"
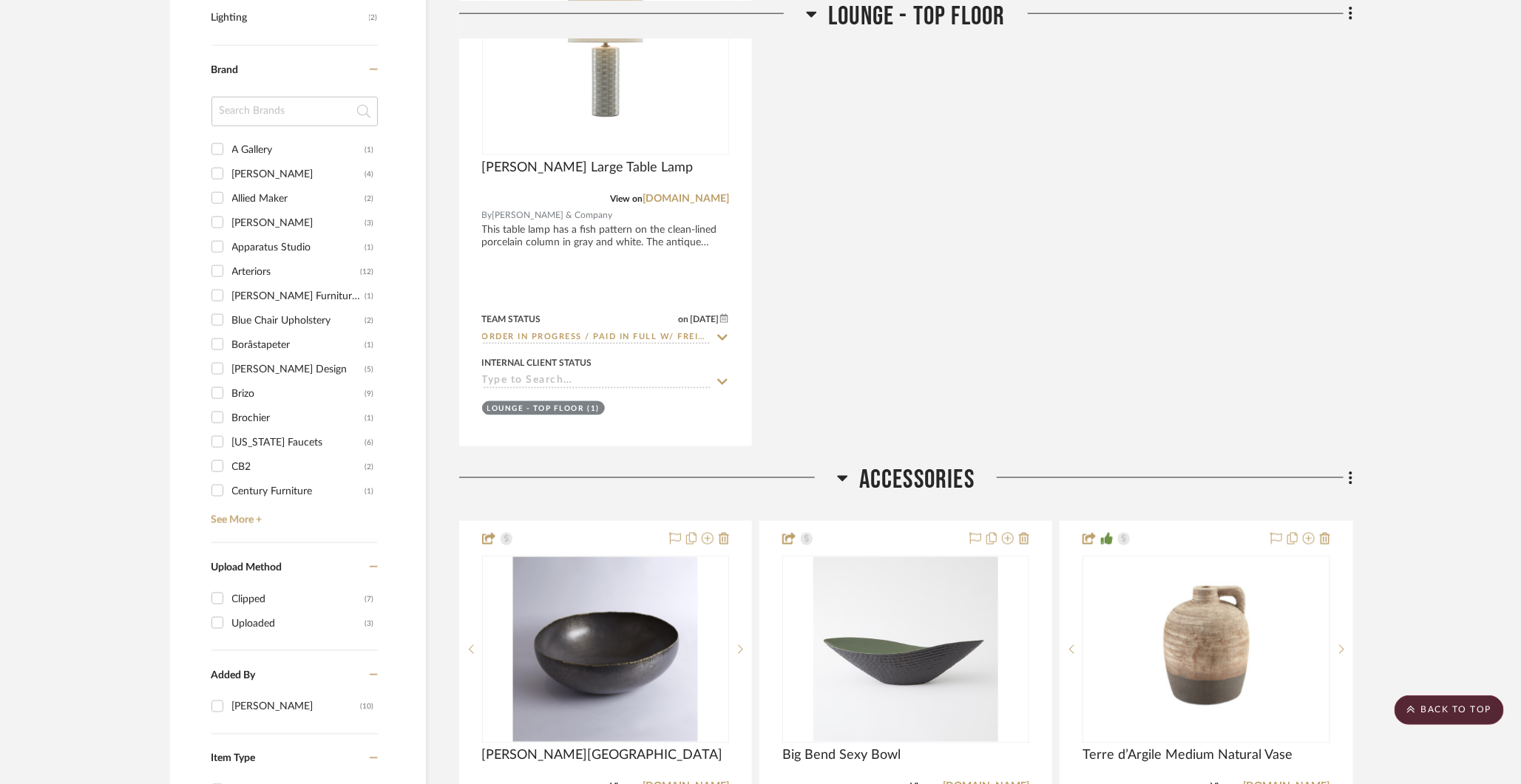
scroll to position [1086, 0]
click at [251, 511] on link "See More +" at bounding box center [292, 514] width 170 height 24
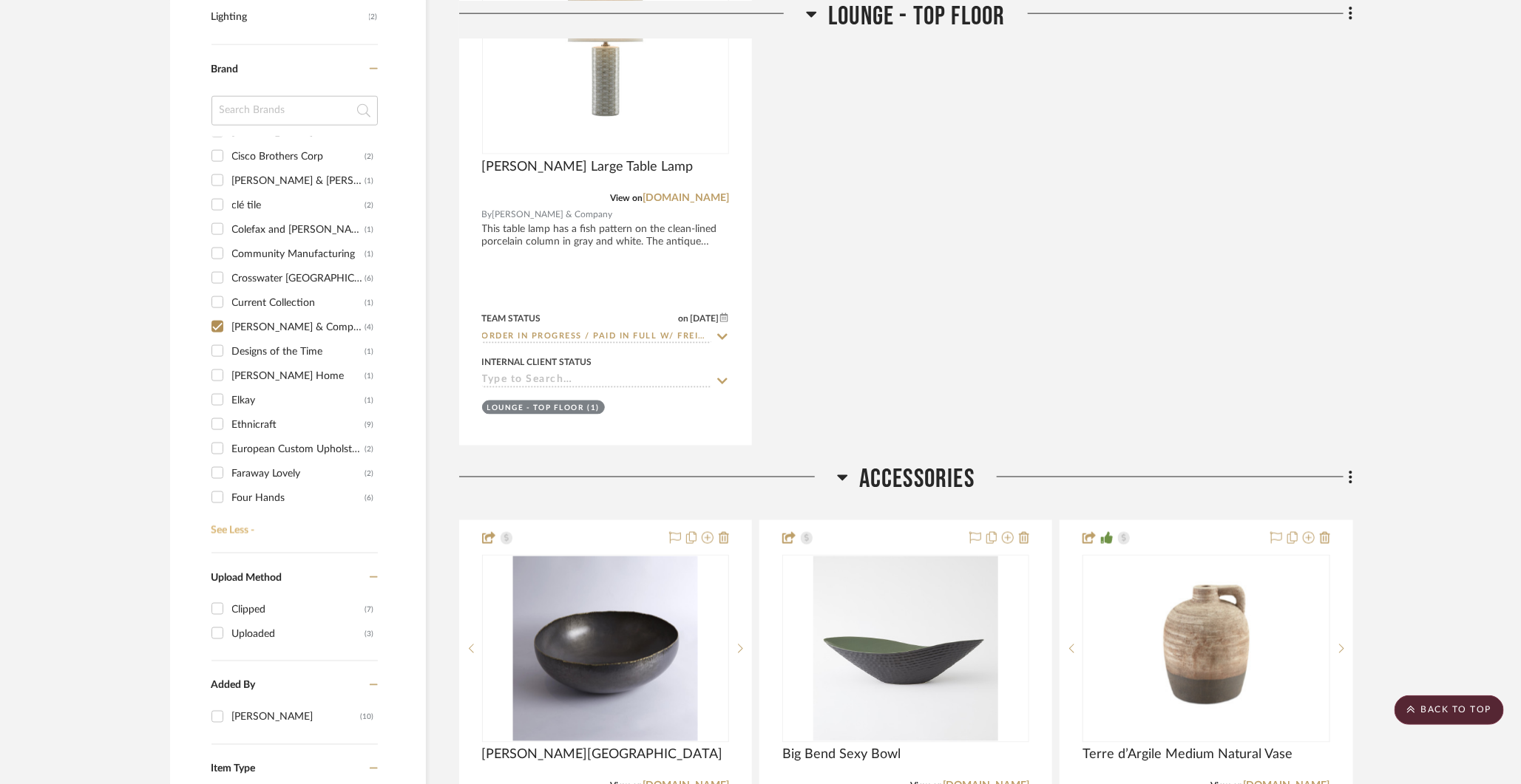
scroll to position [392, 0]
click at [214, 313] on input "[PERSON_NAME] & Company (4)" at bounding box center [217, 318] width 24 height 24
checkbox input "false"
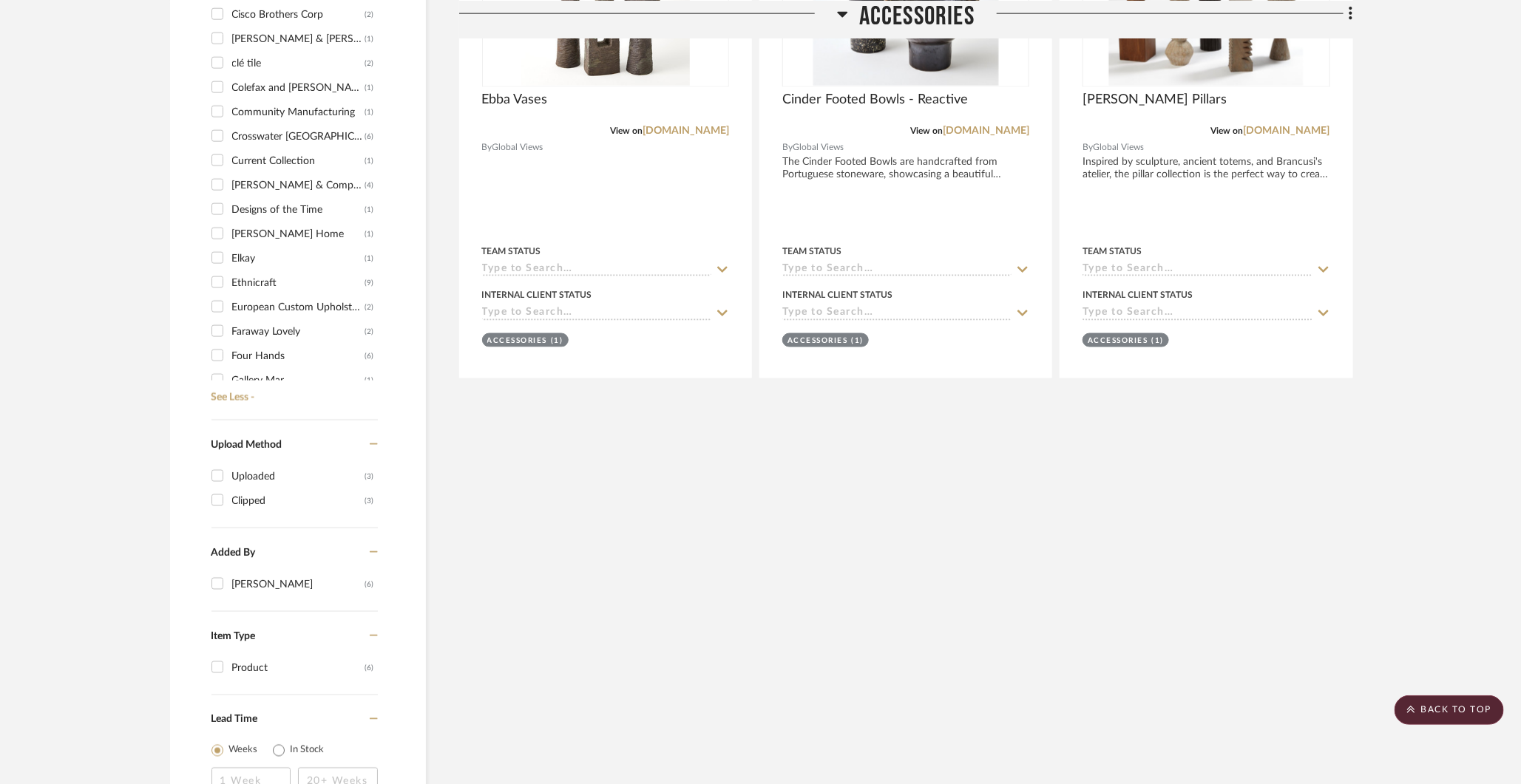
scroll to position [979, 0]
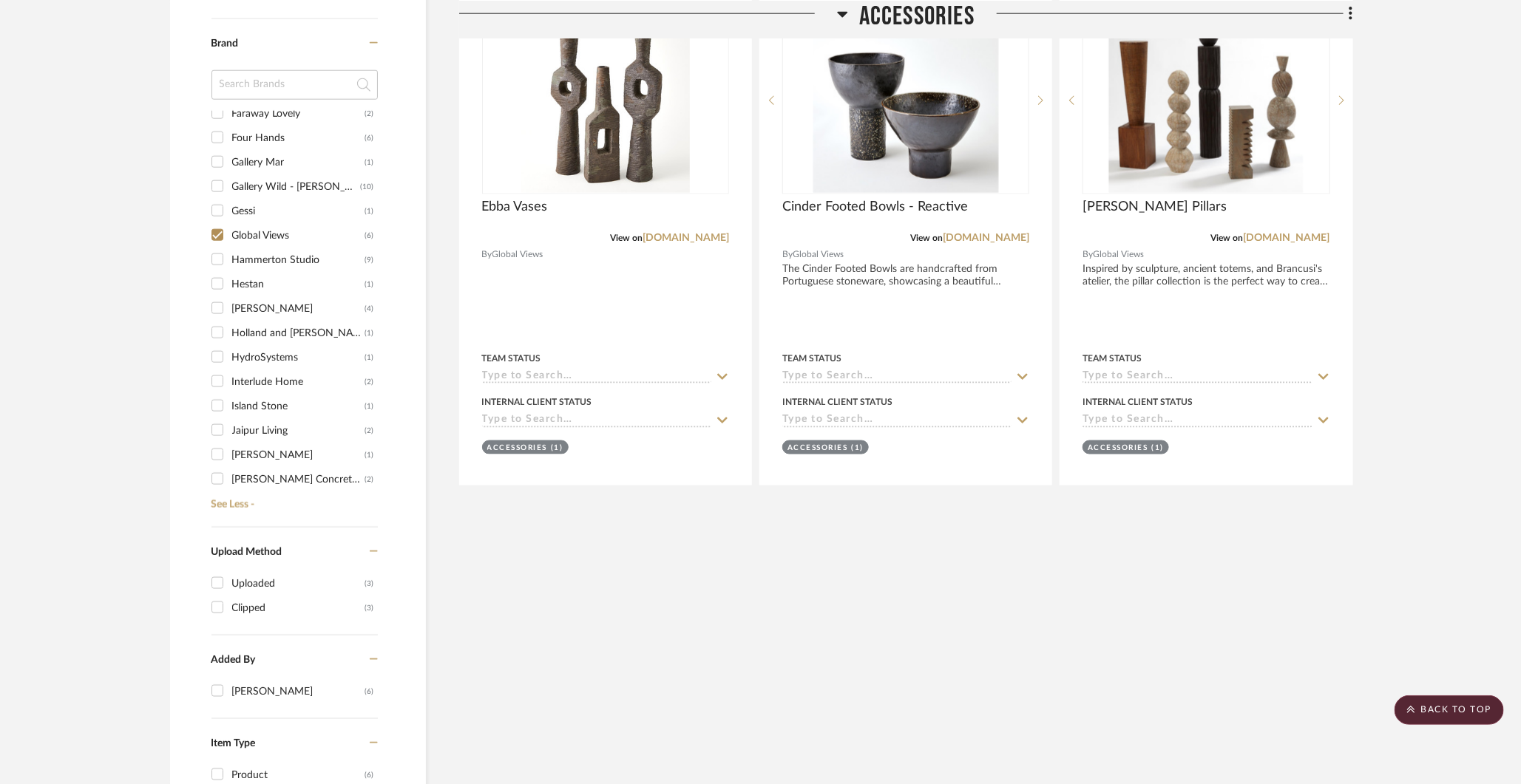
scroll to position [739, 0]
click at [219, 206] on input "Global Views (6)" at bounding box center [217, 212] width 24 height 24
checkbox input "false"
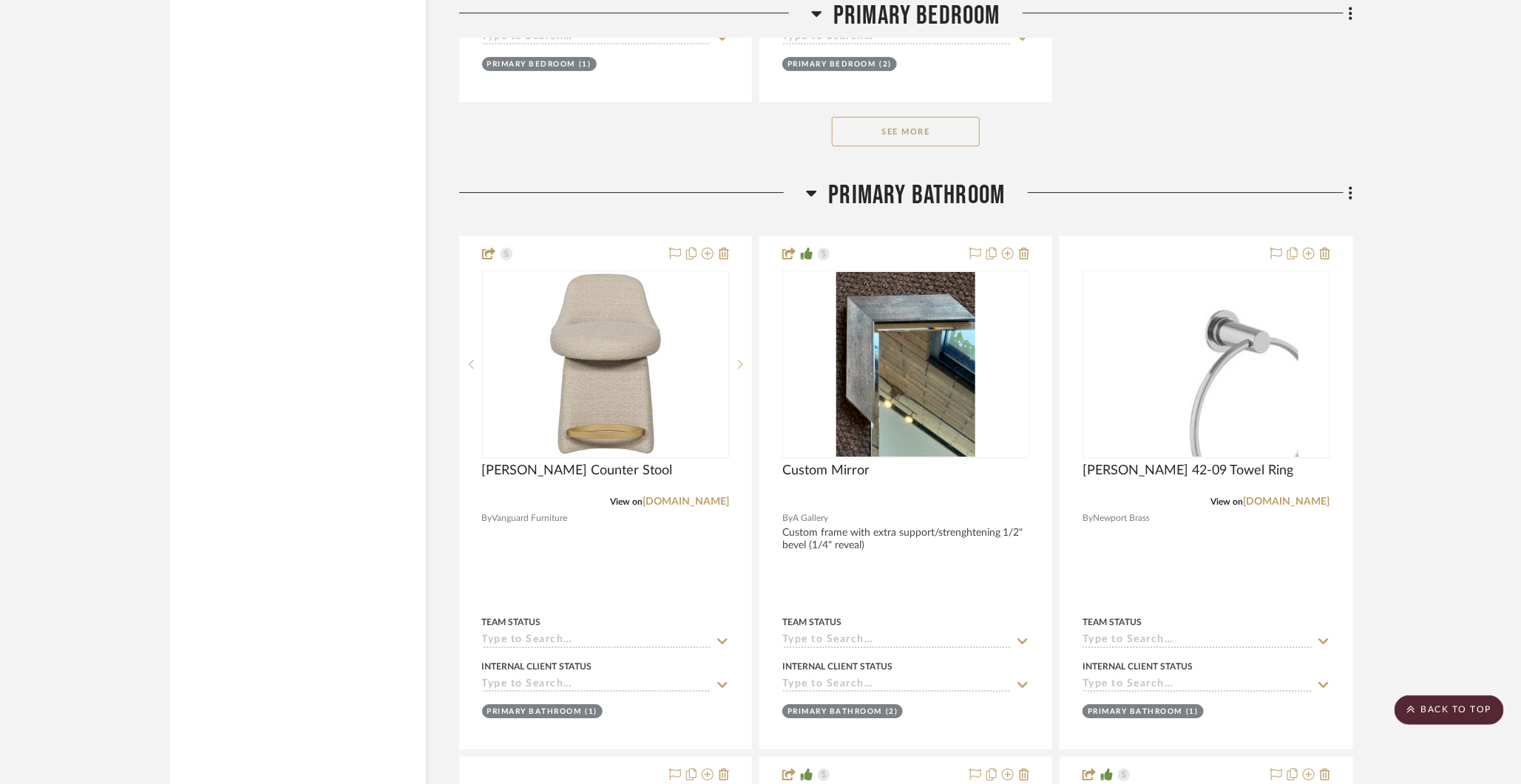
scroll to position [11712, 0]
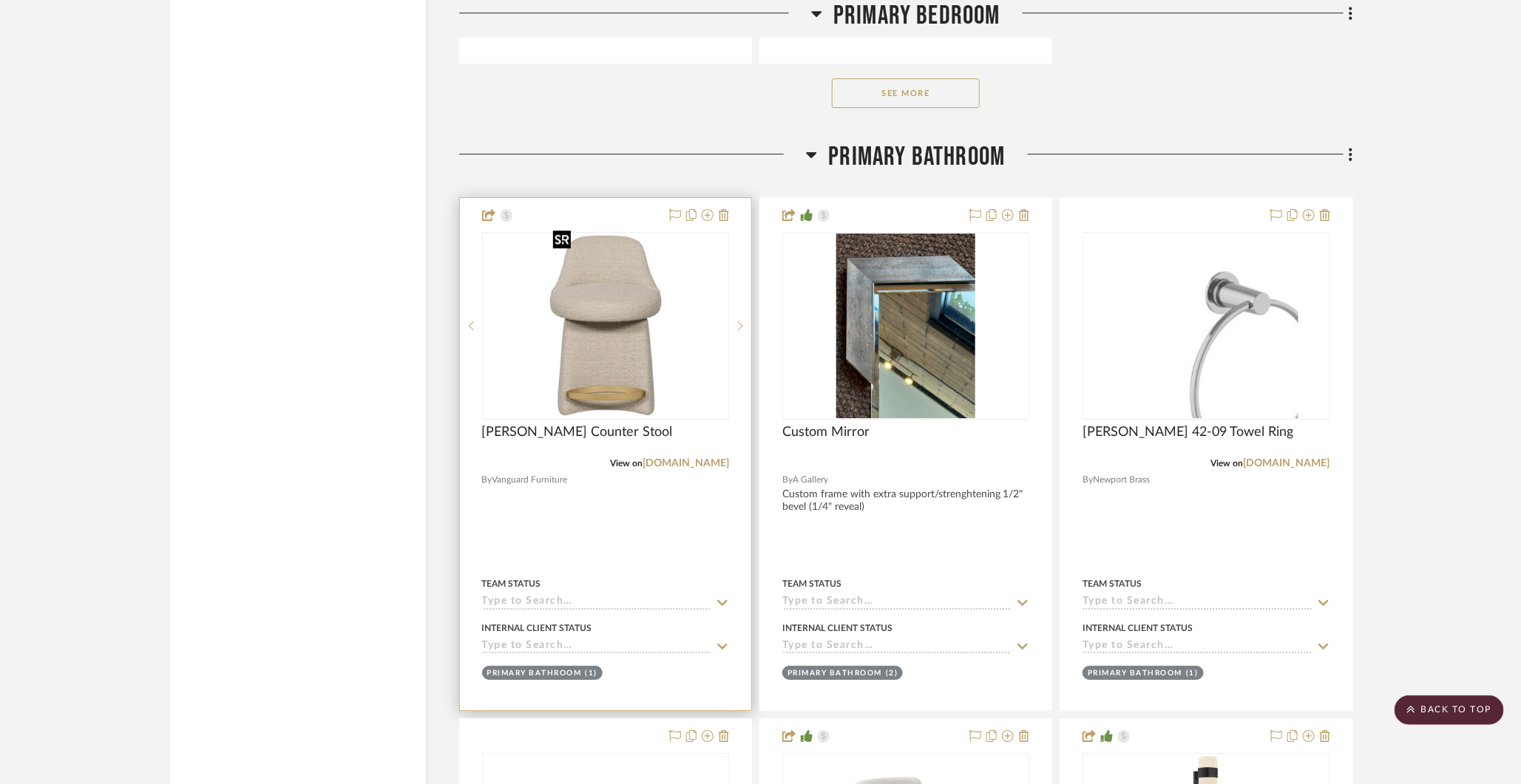
click at [612, 298] on img "0" at bounding box center [605, 326] width 116 height 185
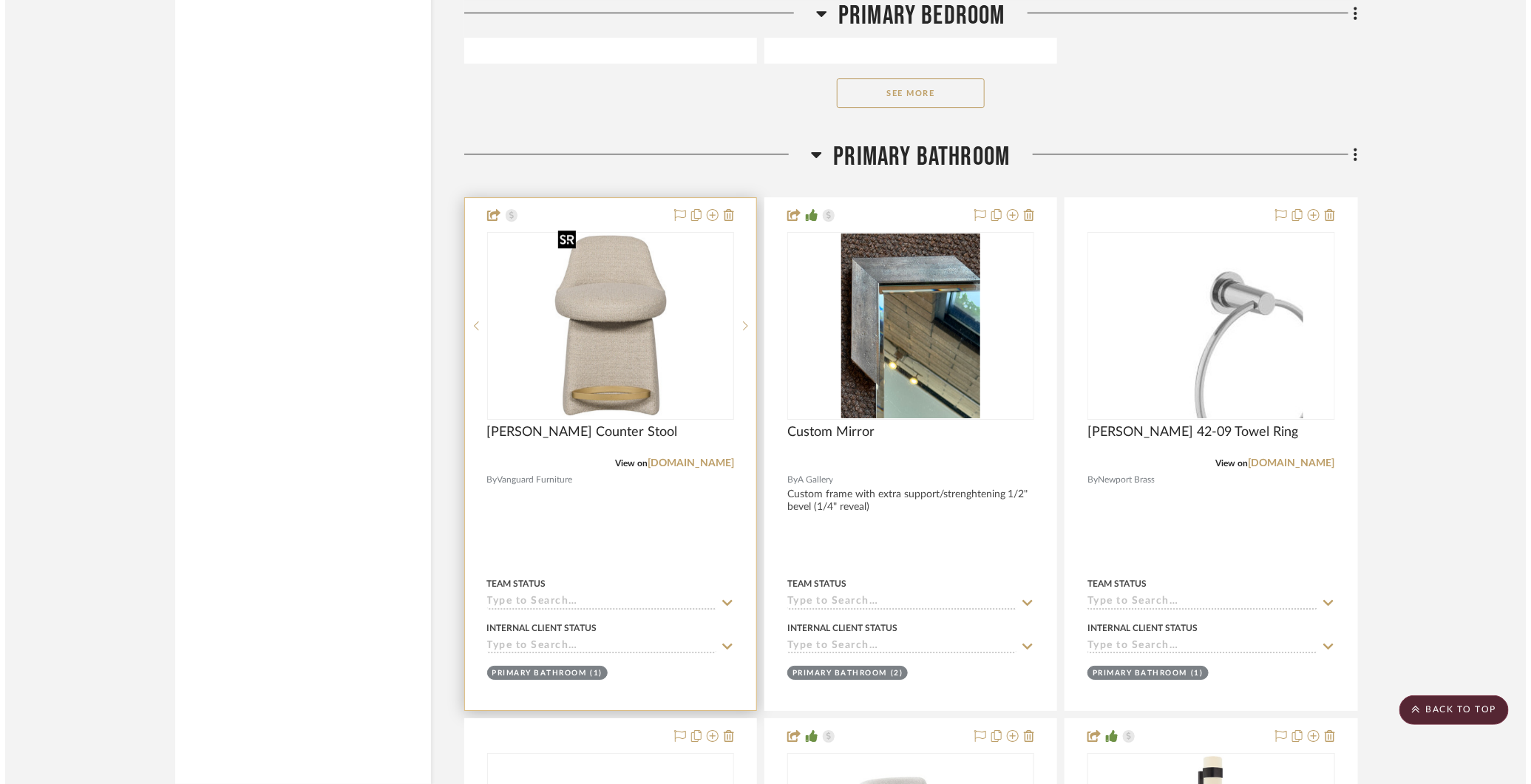
scroll to position [0, 0]
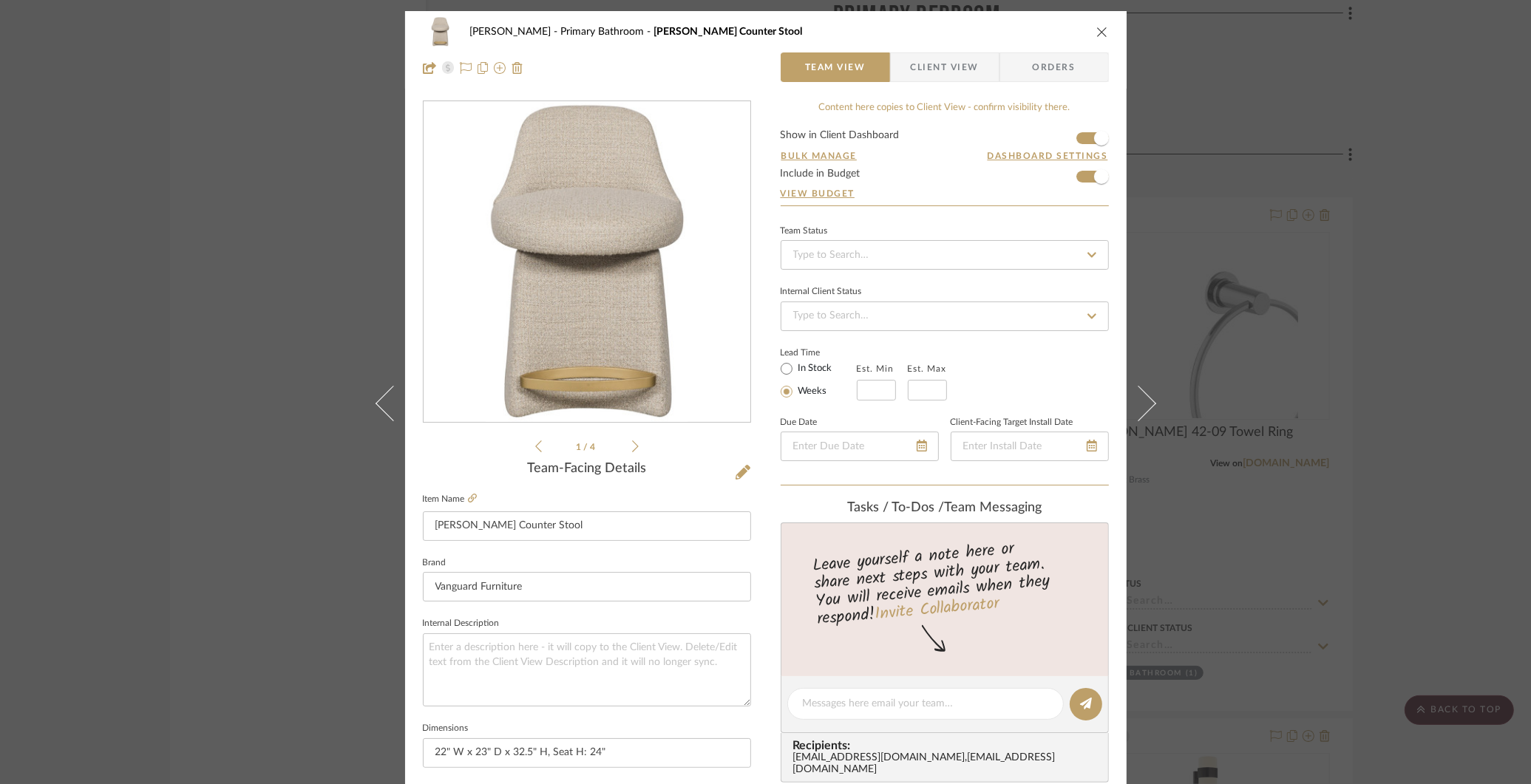
click at [258, 679] on div "[PERSON_NAME] Primary Bathroom [PERSON_NAME] Counter Stool Team View Client Vie…" at bounding box center [766, 392] width 1531 height 784
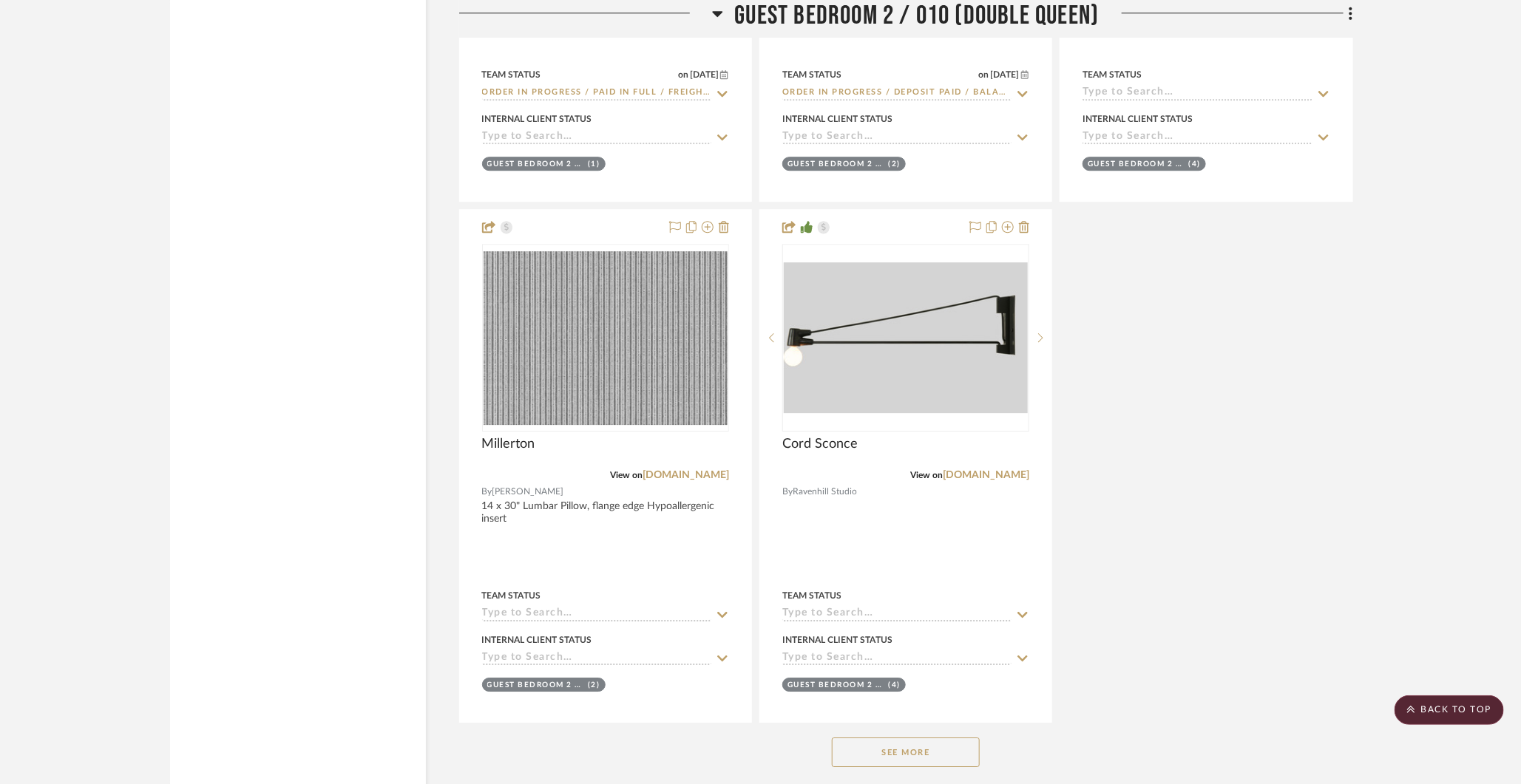
scroll to position [23721, 0]
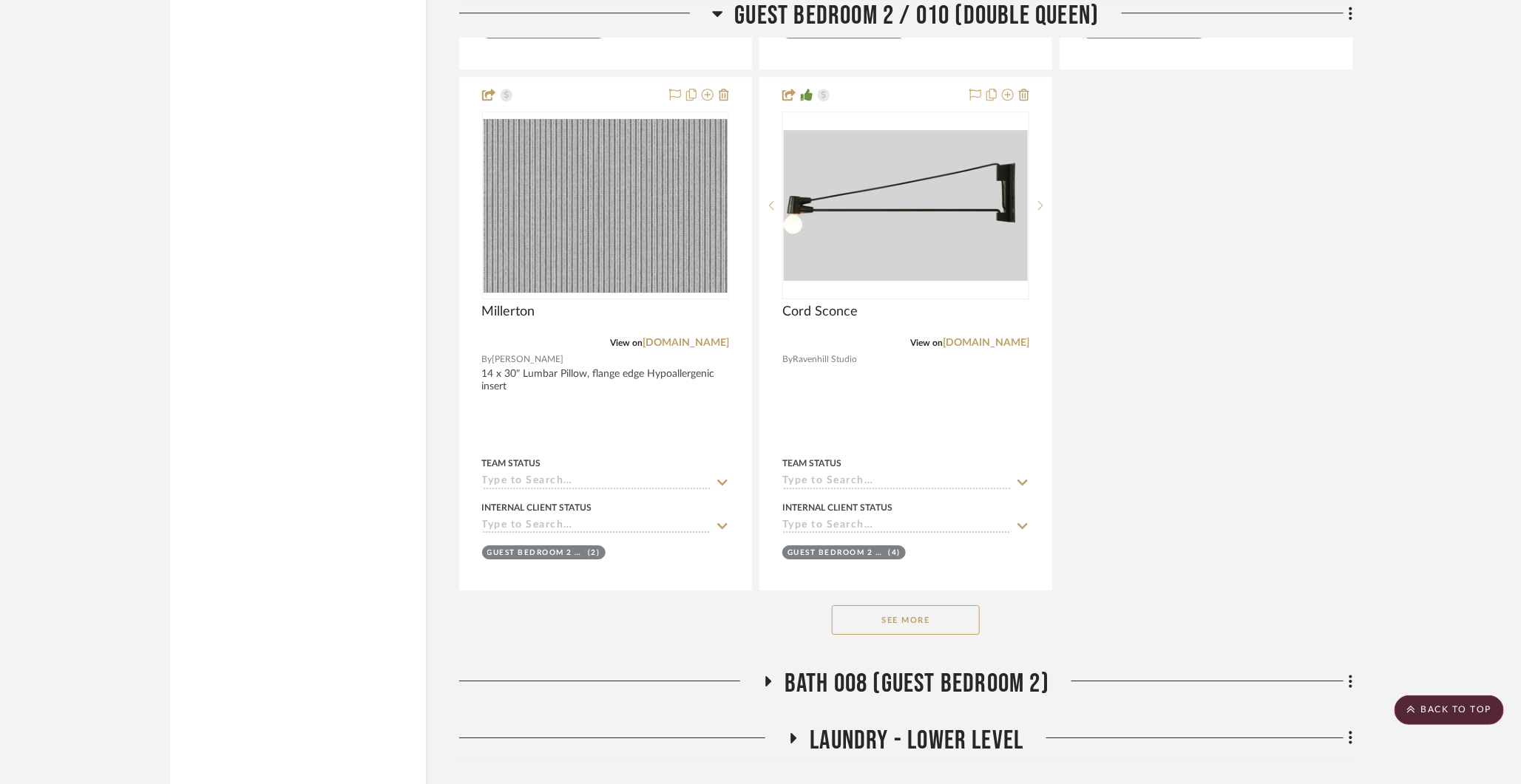
click at [845, 606] on button "See More" at bounding box center [905, 620] width 147 height 29
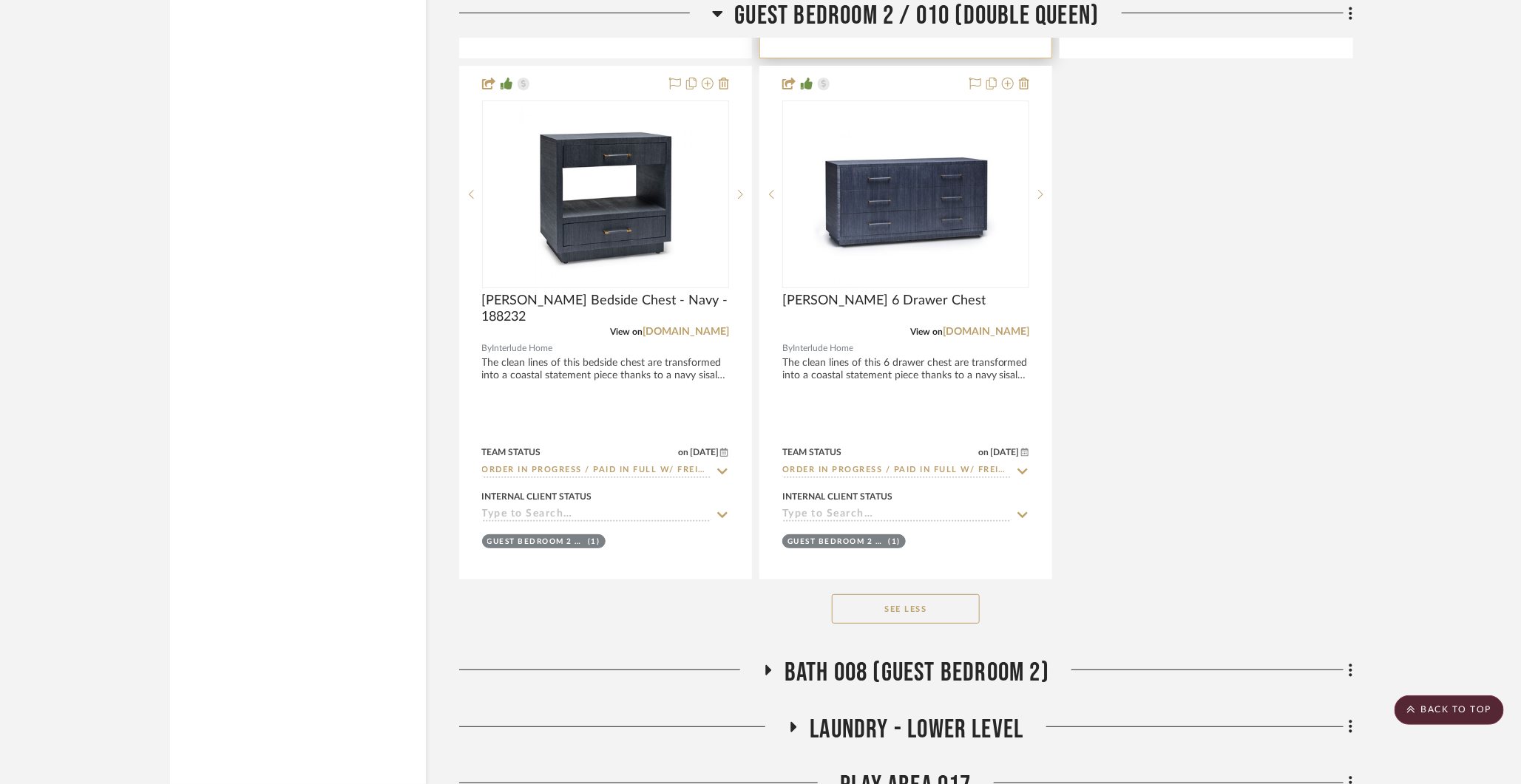
scroll to position [24258, 0]
